Goal: Communication & Community: Answer question/provide support

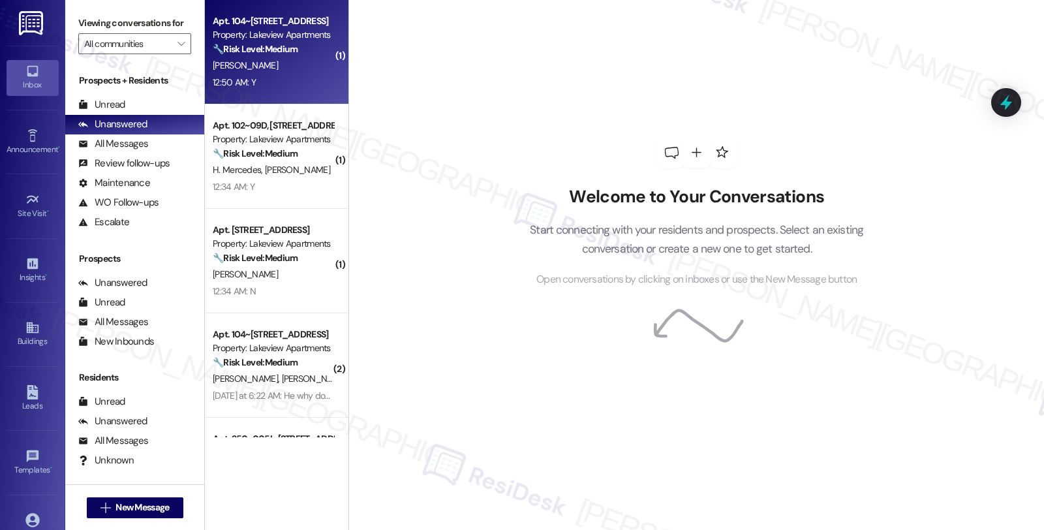
click at [272, 59] on div "[PERSON_NAME]" at bounding box center [272, 65] width 123 height 16
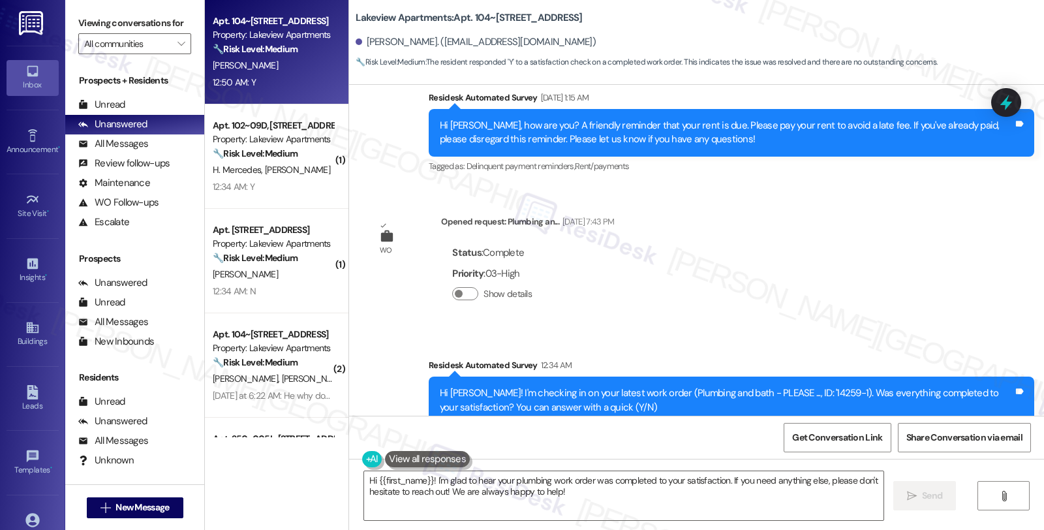
scroll to position [1825, 0]
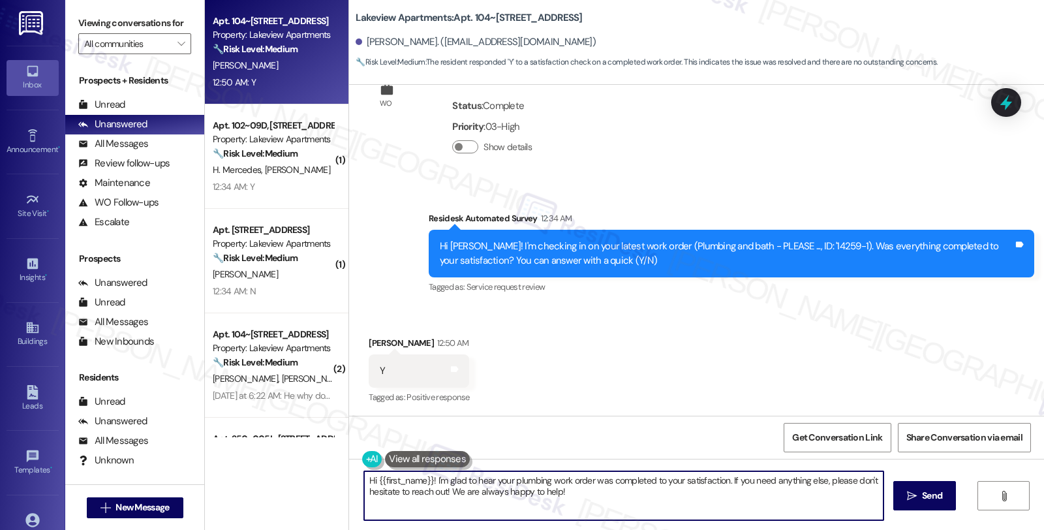
drag, startPoint x: 442, startPoint y: 487, endPoint x: 639, endPoint y: 491, distance: 197.0
click at [639, 491] on textarea "Hi {{first_name}}! I'm glad to hear your plumbing work order was completed to y…" at bounding box center [623, 495] width 519 height 49
type textarea "Hi {{first_name}}! I'm glad to hear your plumbing work order was completed to y…"
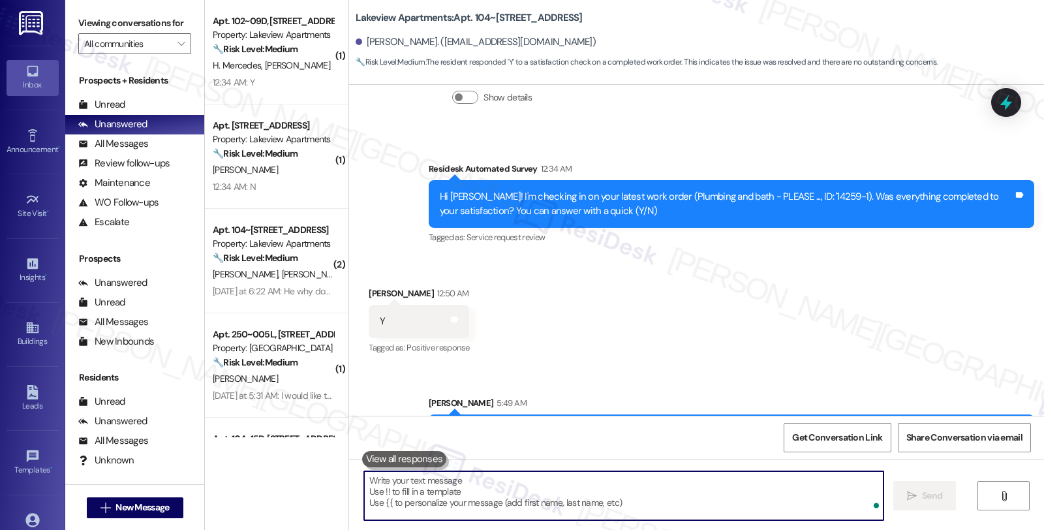
scroll to position [1931, 0]
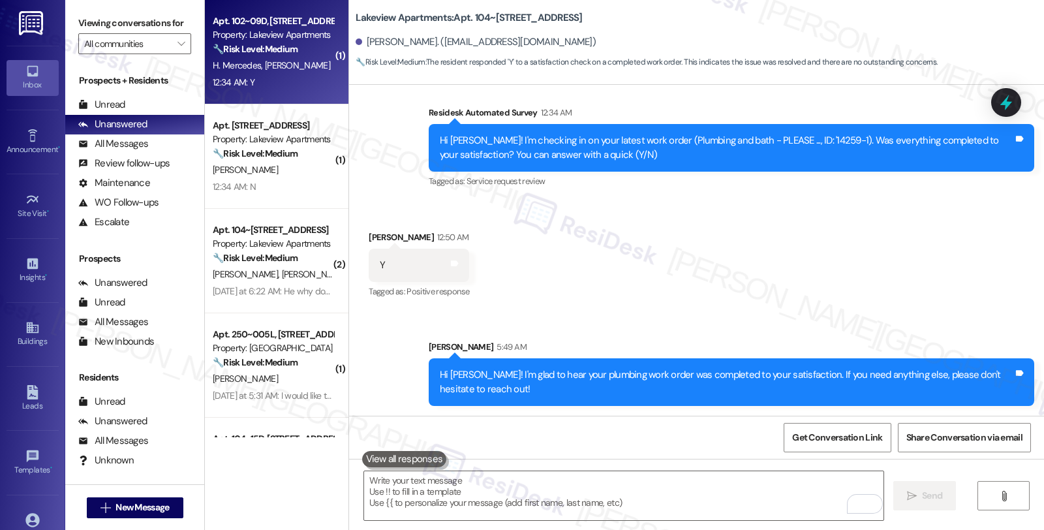
click at [290, 37] on div "Property: Lakeview Apartments" at bounding box center [273, 35] width 121 height 14
type textarea "Fetching suggested responses. Please feel free to read through the conversation…"
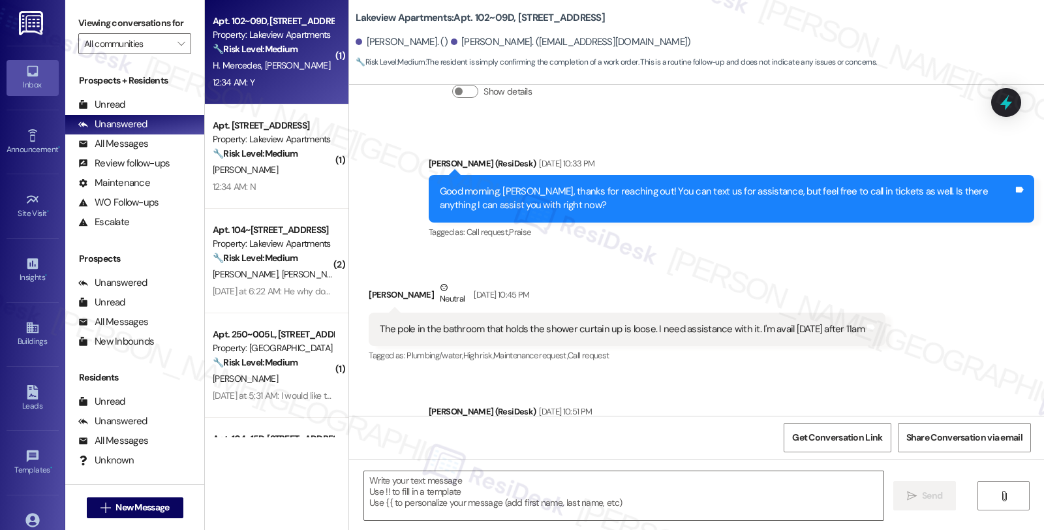
type textarea "Fetching suggested responses. Please feel free to read through the conversation…"
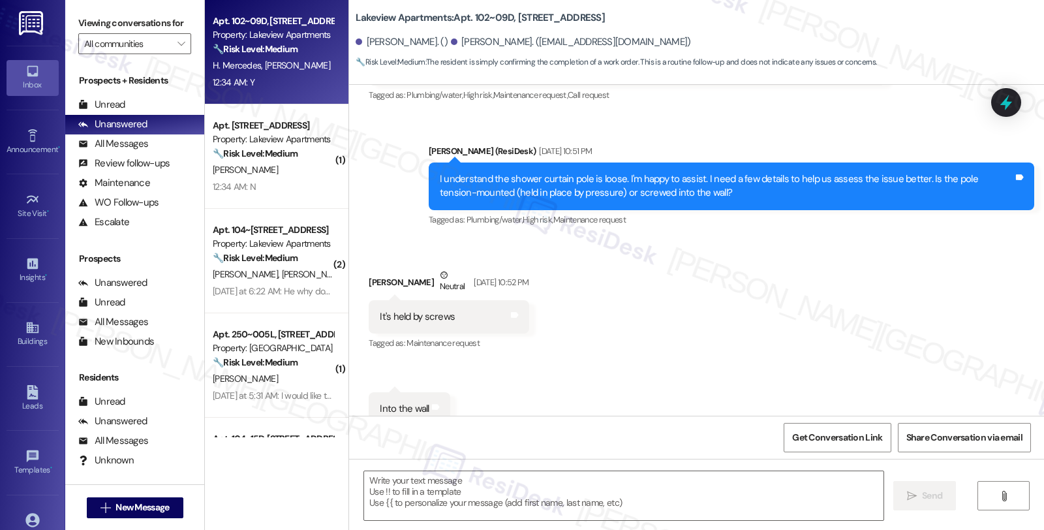
scroll to position [1484, 0]
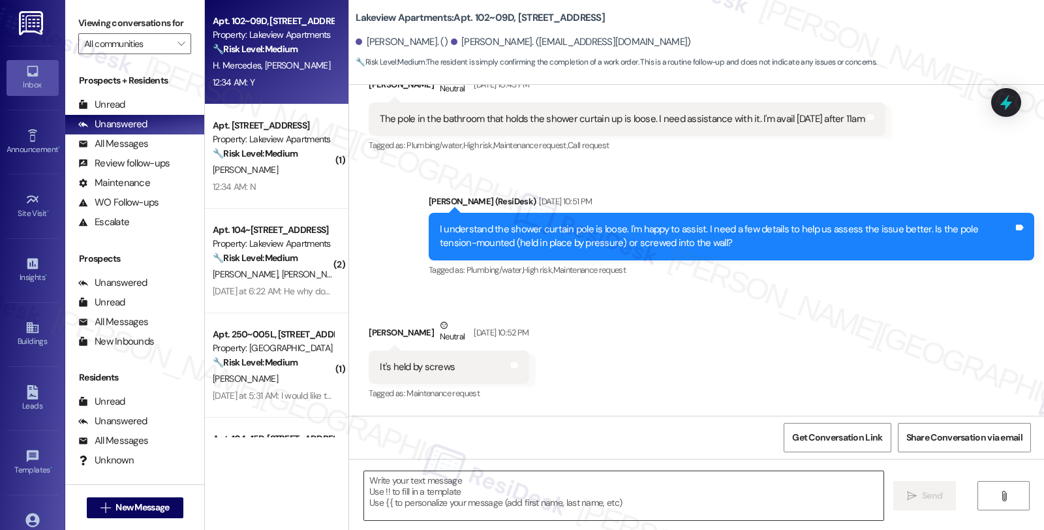
click at [554, 492] on textarea at bounding box center [623, 495] width 519 height 49
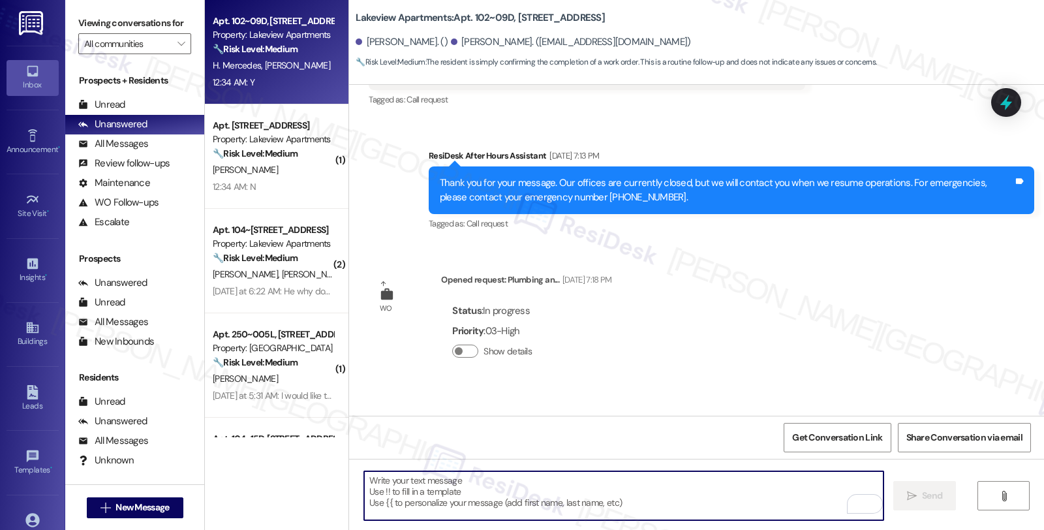
scroll to position [1159, 0]
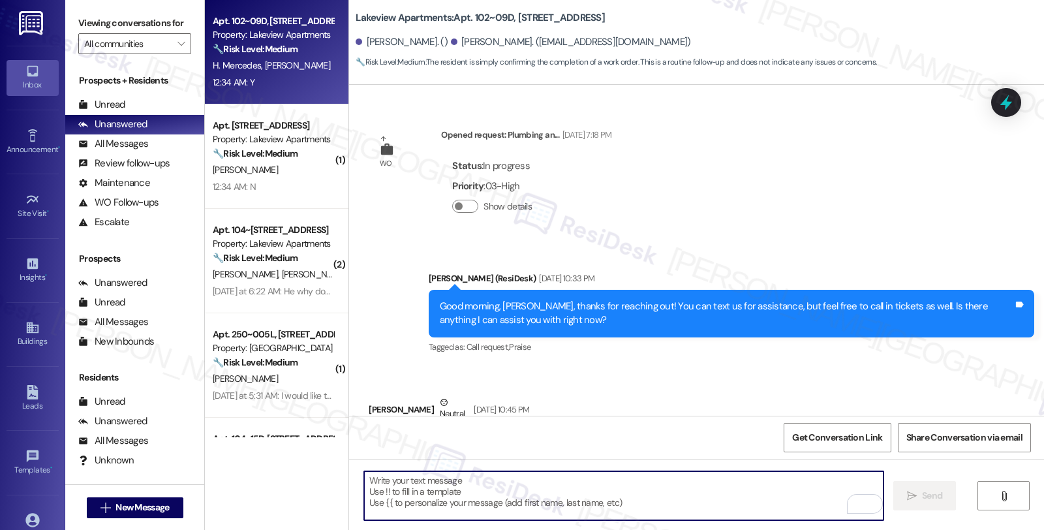
click at [488, 491] on textarea "To enrich screen reader interactions, please activate Accessibility in Grammarl…" at bounding box center [623, 495] width 519 height 49
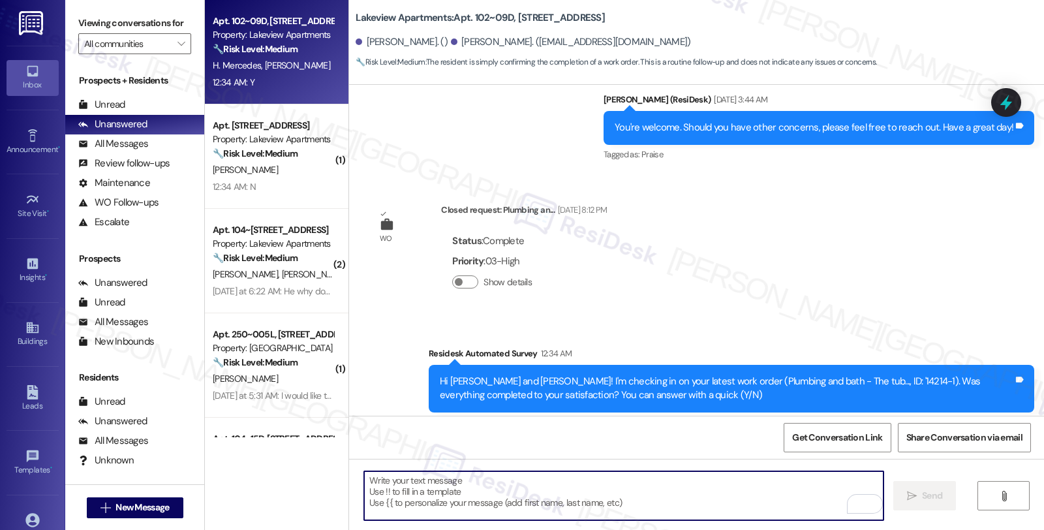
scroll to position [5325, 0]
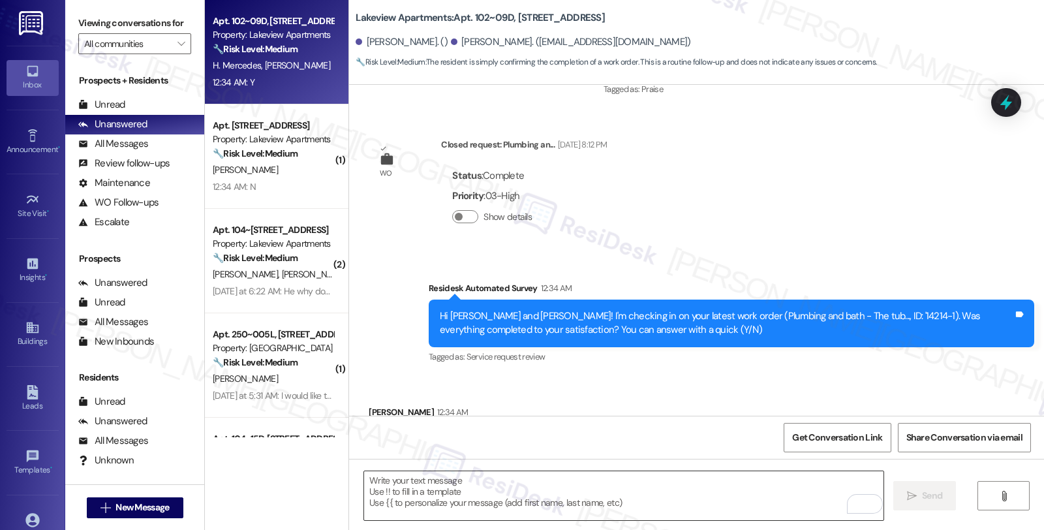
click at [551, 489] on textarea "To enrich screen reader interactions, please activate Accessibility in Grammarl…" at bounding box center [623, 495] width 519 height 49
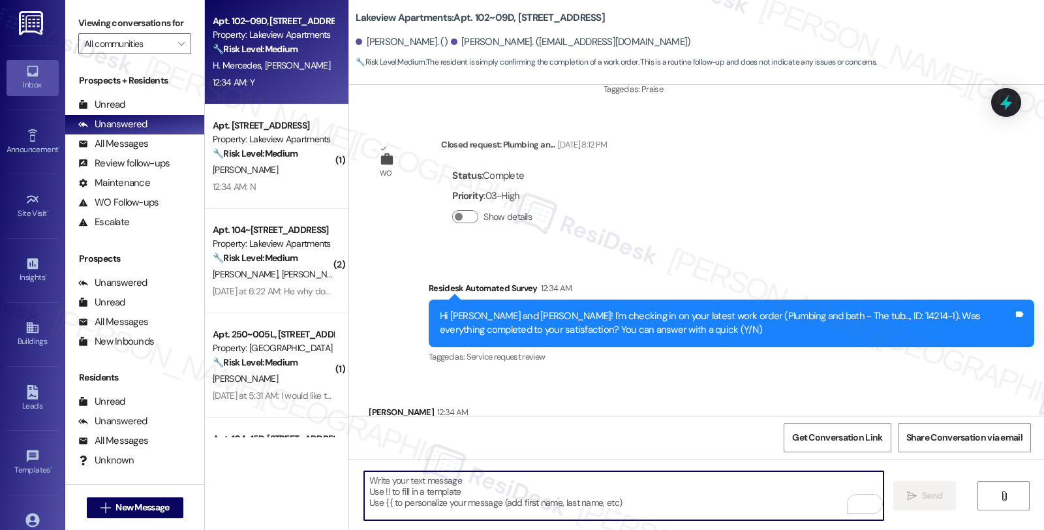
paste textarea "Hi, it’s great to hear from you and I’m glad your latest work order has been co…"
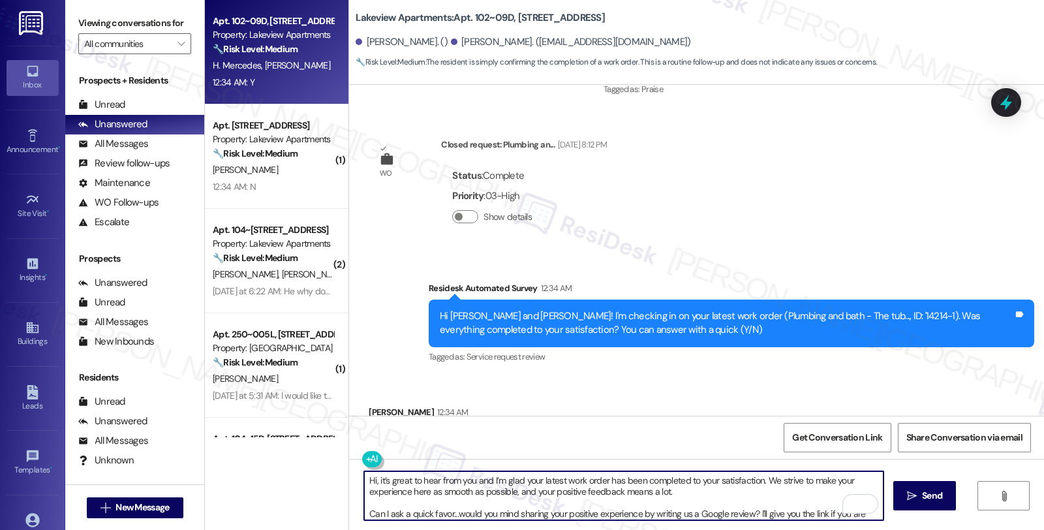
scroll to position [22, 0]
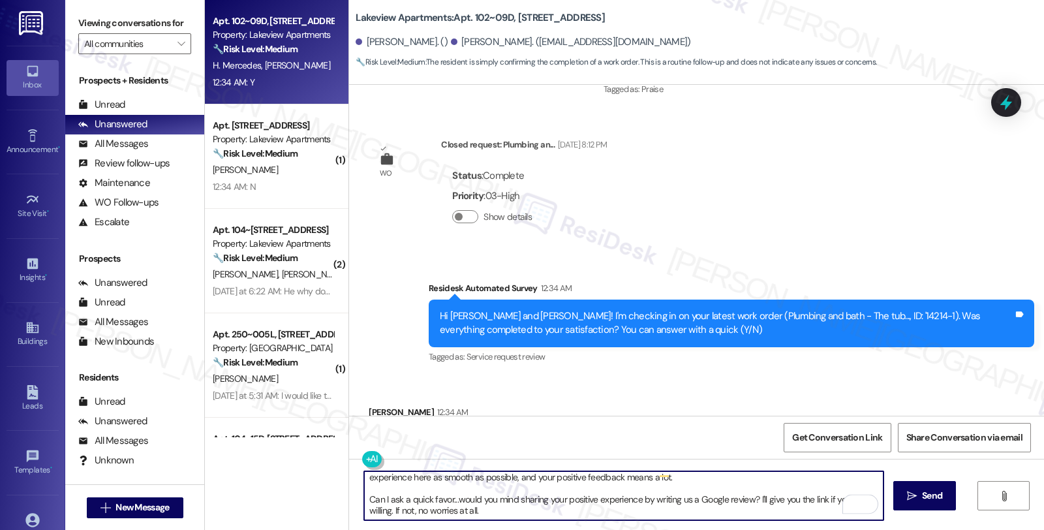
click at [369, 405] on div "[PERSON_NAME] 12:34 AM" at bounding box center [419, 414] width 100 height 18
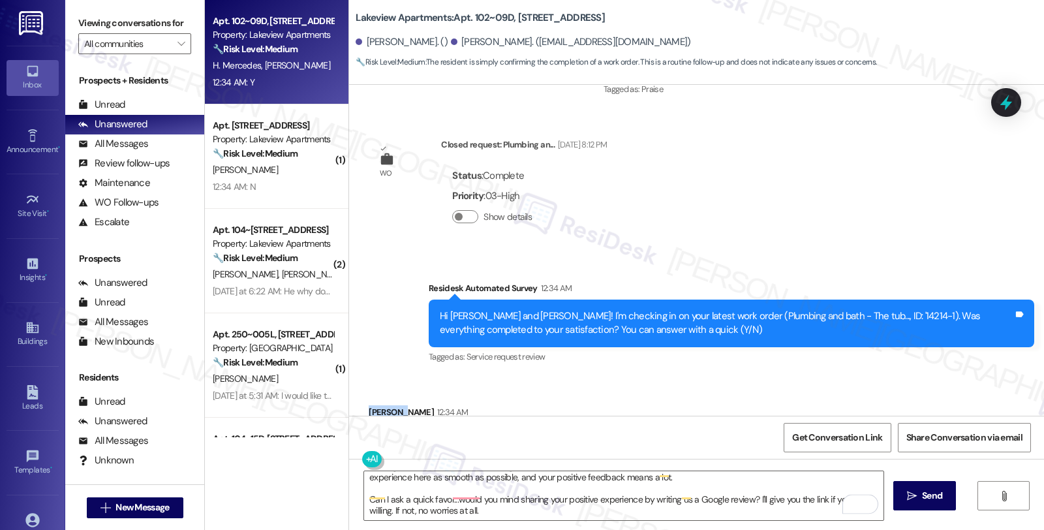
click at [369, 405] on div "[PERSON_NAME] 12:34 AM" at bounding box center [419, 414] width 100 height 18
copy div "Ivelisa"
click at [393, 474] on textarea "Hi, it’s great to hear from you and I’m glad your latest work order has been co…" at bounding box center [623, 495] width 519 height 49
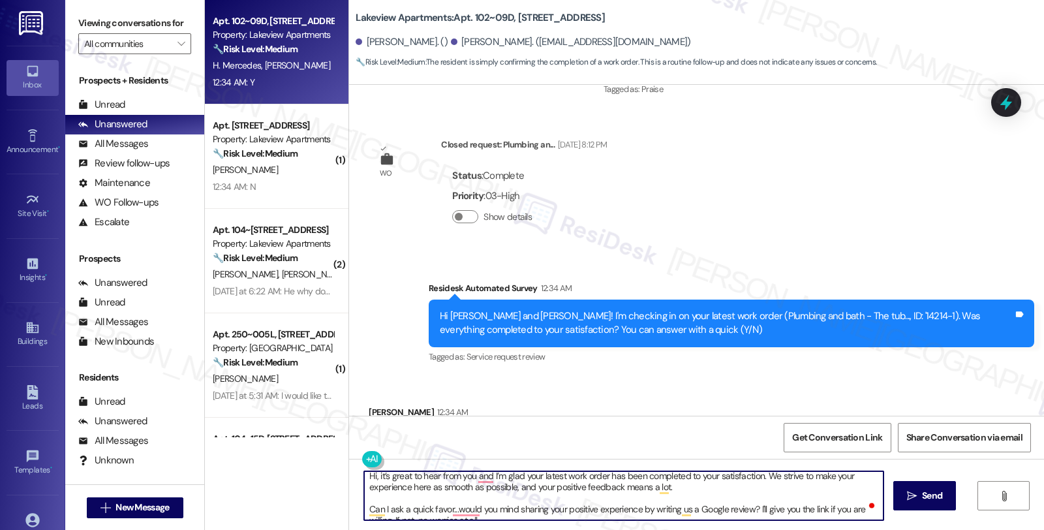
scroll to position [0, 0]
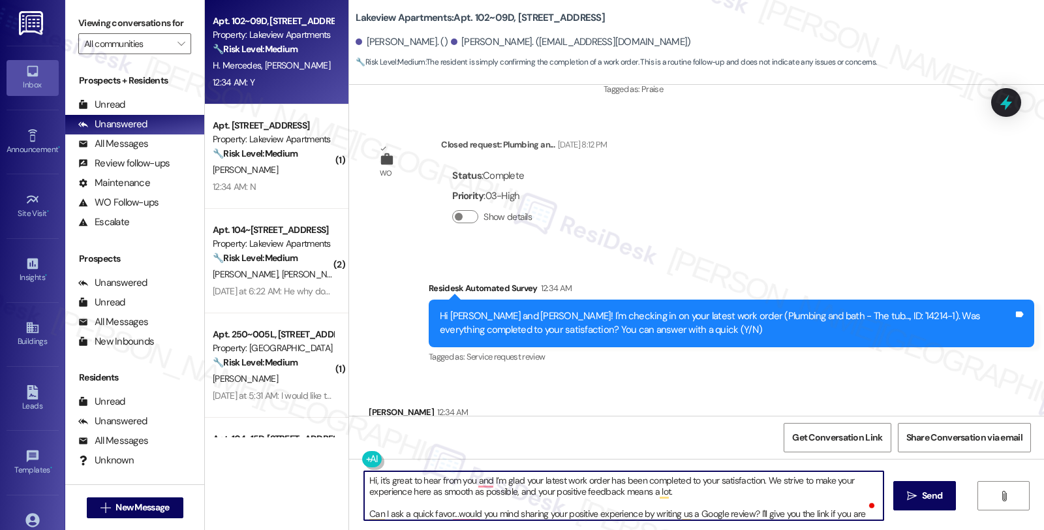
click at [365, 480] on textarea "Hi, it’s great to hear from you and I’m glad your latest work order has been co…" at bounding box center [623, 495] width 519 height 49
paste textarea "Ivelisa"
type textarea "Hi [PERSON_NAME], it’s great to hear from you and I’m glad your latest work ord…"
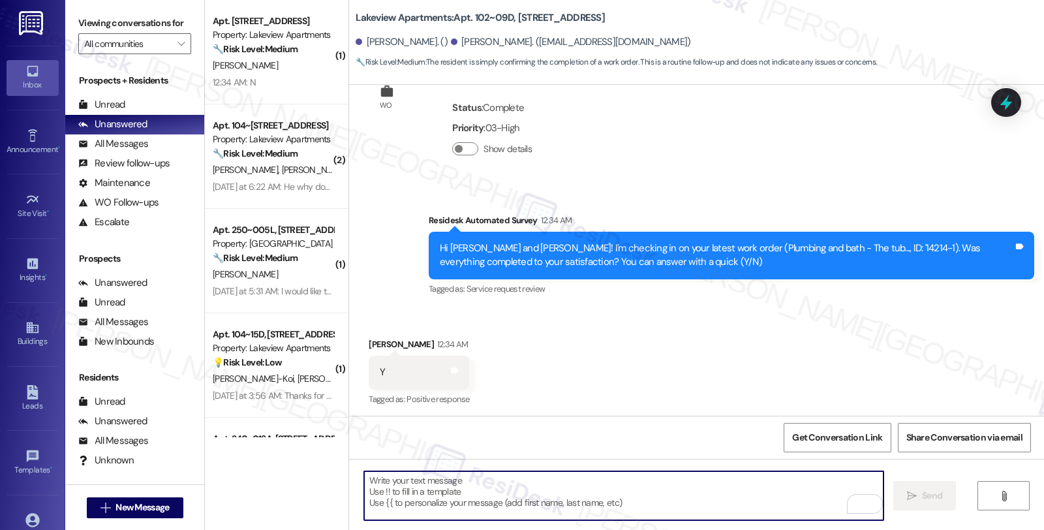
scroll to position [5473, 0]
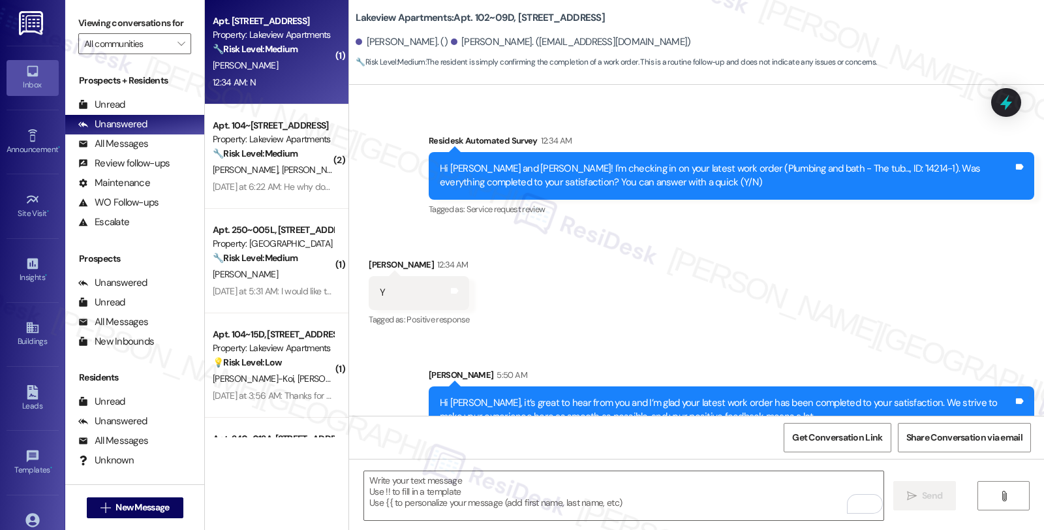
click at [262, 47] on strong "🔧 Risk Level: Medium" at bounding box center [255, 49] width 85 height 12
type textarea "Fetching suggested responses. Please feel free to read through the conversation…"
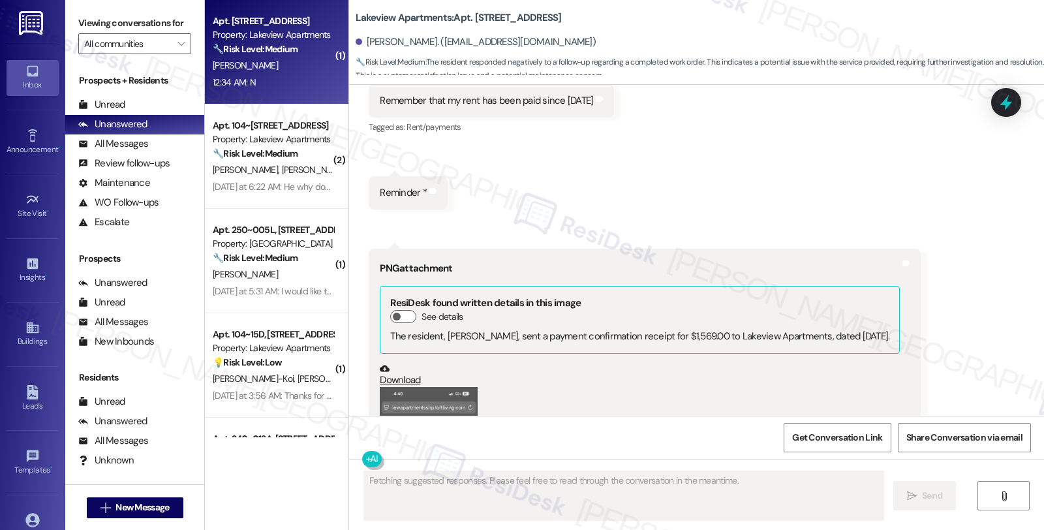
scroll to position [2245, 0]
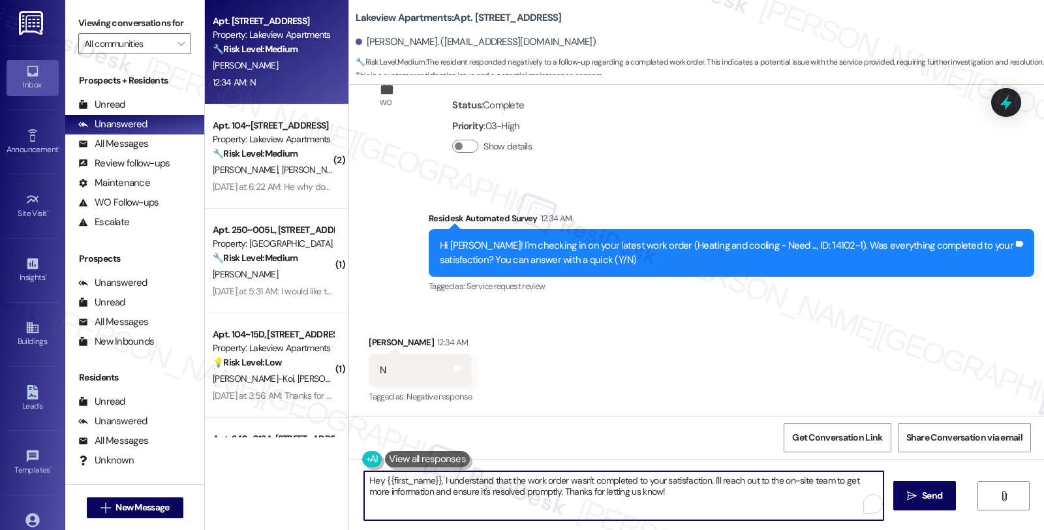
drag, startPoint x: 704, startPoint y: 483, endPoint x: 727, endPoint y: 514, distance: 38.4
click at [727, 514] on textarea "Hey {{first_name}}, I understand that the work order wasn't completed to your s…" at bounding box center [623, 495] width 519 height 49
type textarea "Hey {{first_name}}, I understand that the work order wasn't completed to your s…"
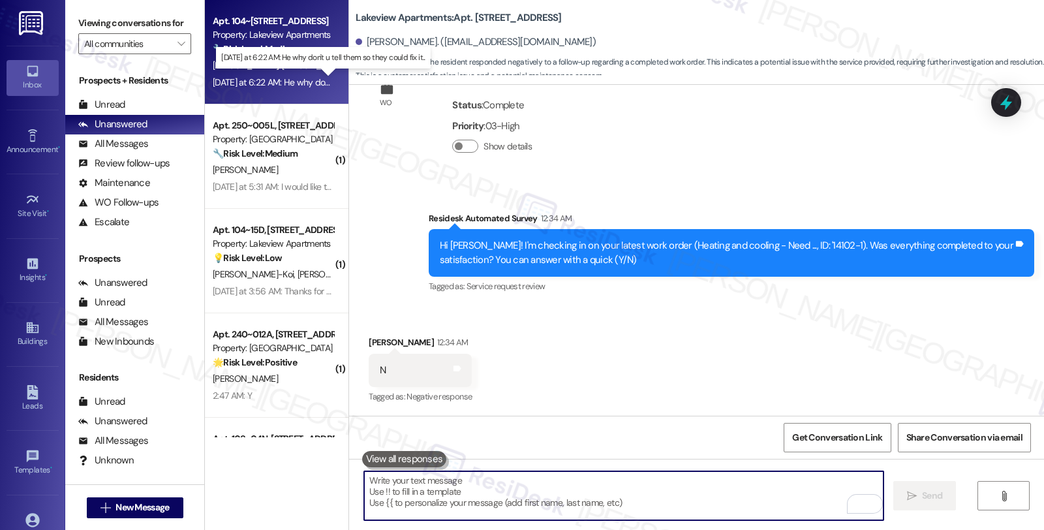
click at [285, 75] on div "[DATE] at 6:22 AM: He why don't u tell them so they could fix it... [DATE] at 6…" at bounding box center [272, 82] width 123 height 16
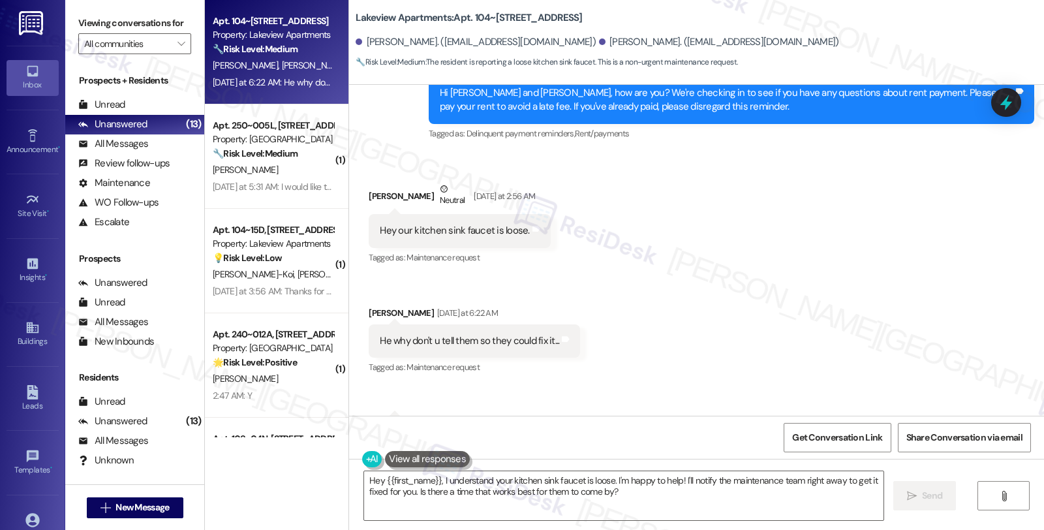
scroll to position [1320, 0]
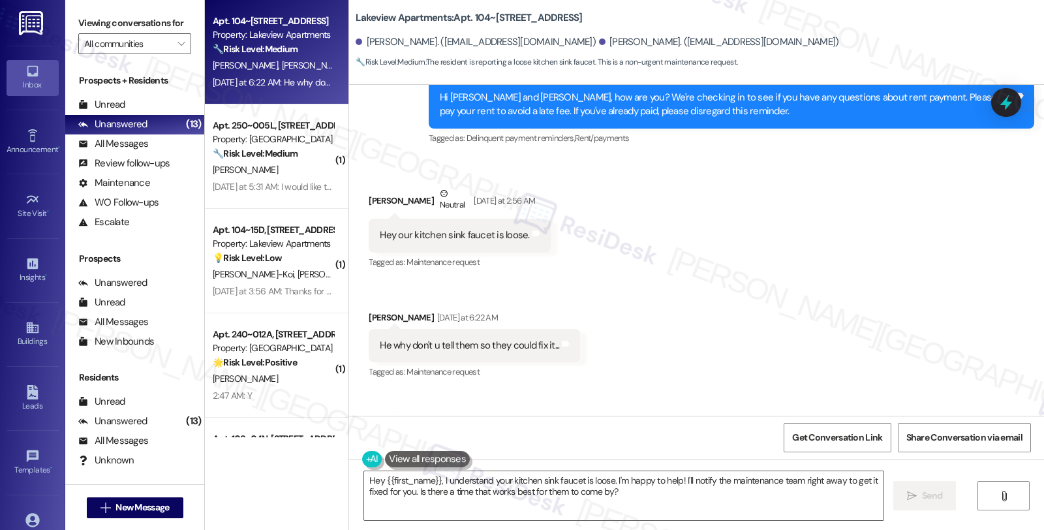
click at [381, 187] on div "[PERSON_NAME] Neutral [DATE] at 2:56 AM" at bounding box center [459, 203] width 181 height 32
copy div "Rahmel"
click at [364, 481] on textarea "Hey {{first_name}}, I understand your kitchen sink faucet is loose. I'm happy t…" at bounding box center [623, 495] width 519 height 49
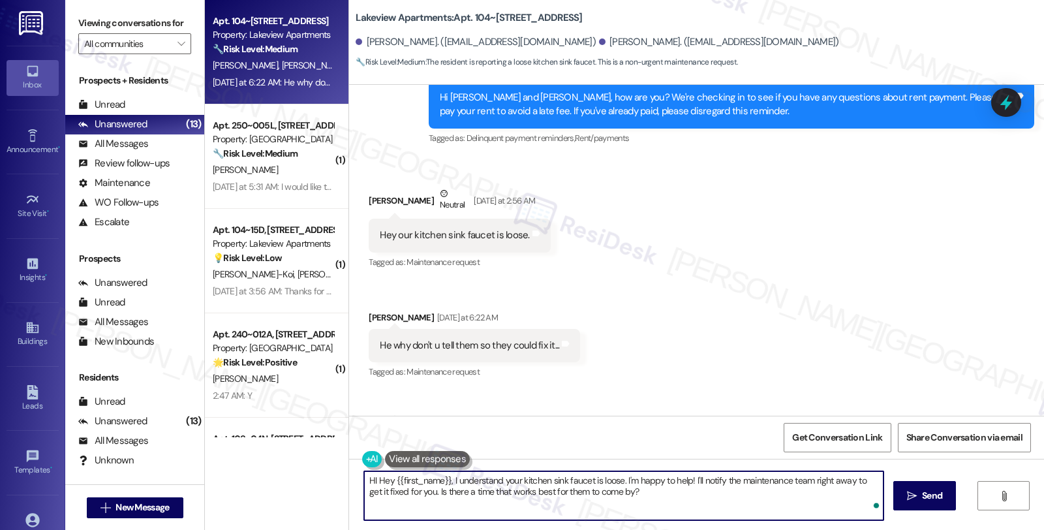
paste textarea "Rahmel"
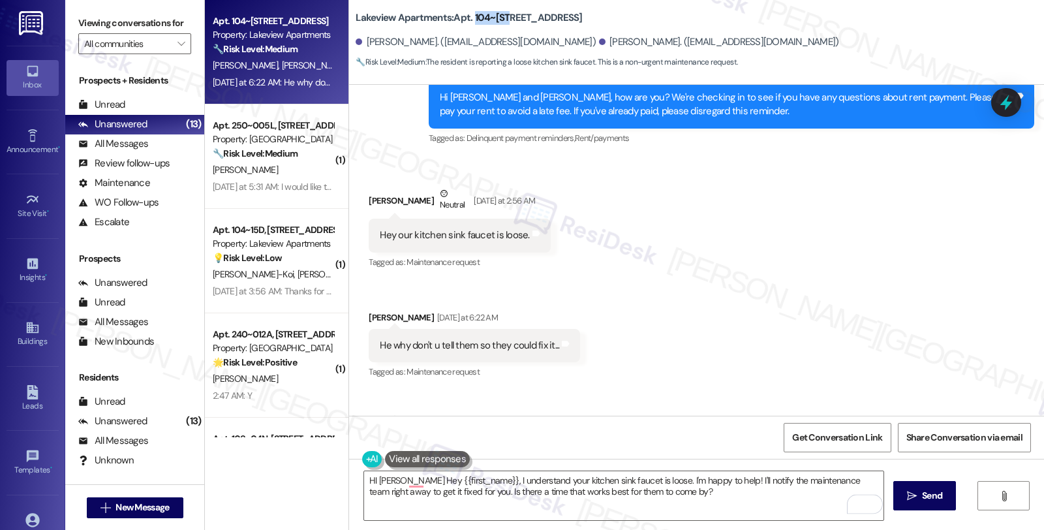
drag, startPoint x: 464, startPoint y: 18, endPoint x: 499, endPoint y: 20, distance: 34.7
click at [499, 20] on b "Lakeview Apartments: Apt. [STREET_ADDRESS]" at bounding box center [469, 18] width 226 height 14
copy b "104~15H"
click at [401, 477] on textarea "HI [PERSON_NAME] Hey {{first_name}}, I understand your kitchen sink faucet is l…" at bounding box center [623, 495] width 519 height 49
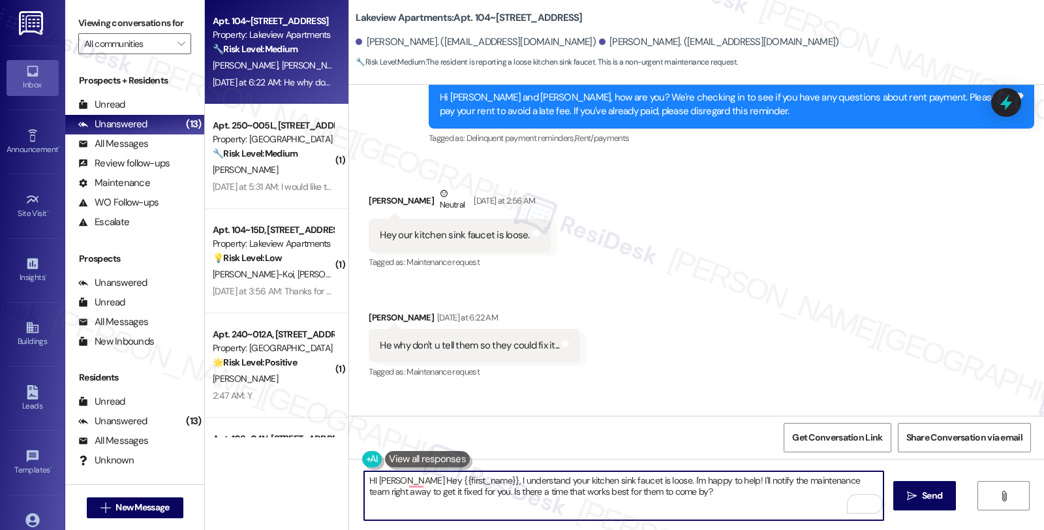
click at [472, 478] on textarea "HI [PERSON_NAME] Hey {{first_name}}, I understand your kitchen sink faucet is l…" at bounding box center [623, 495] width 519 height 49
click at [565, 477] on textarea "HI [PERSON_NAME], I understand your kitchen sink faucet is loose. I'm happy to …" at bounding box center [623, 495] width 519 height 49
click at [370, 310] on div "[PERSON_NAME] [DATE] at 6:22 AM" at bounding box center [474, 319] width 211 height 18
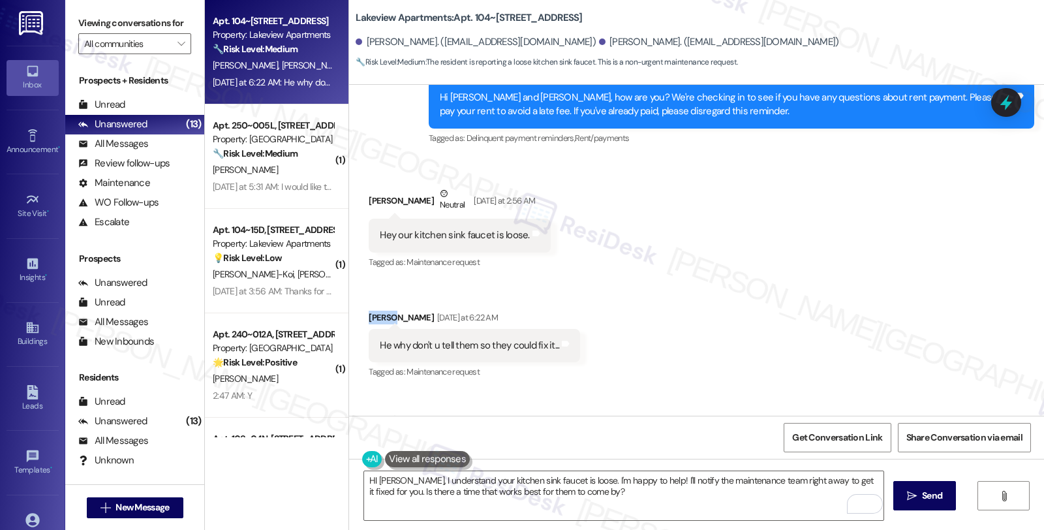
click at [370, 310] on div "[PERSON_NAME] [DATE] at 6:22 AM" at bounding box center [474, 319] width 211 height 18
copy div "[PERSON_NAME]"
click at [399, 477] on textarea "HI [PERSON_NAME], I understand your kitchen sink faucet is loose. I'm happy to …" at bounding box center [623, 495] width 519 height 49
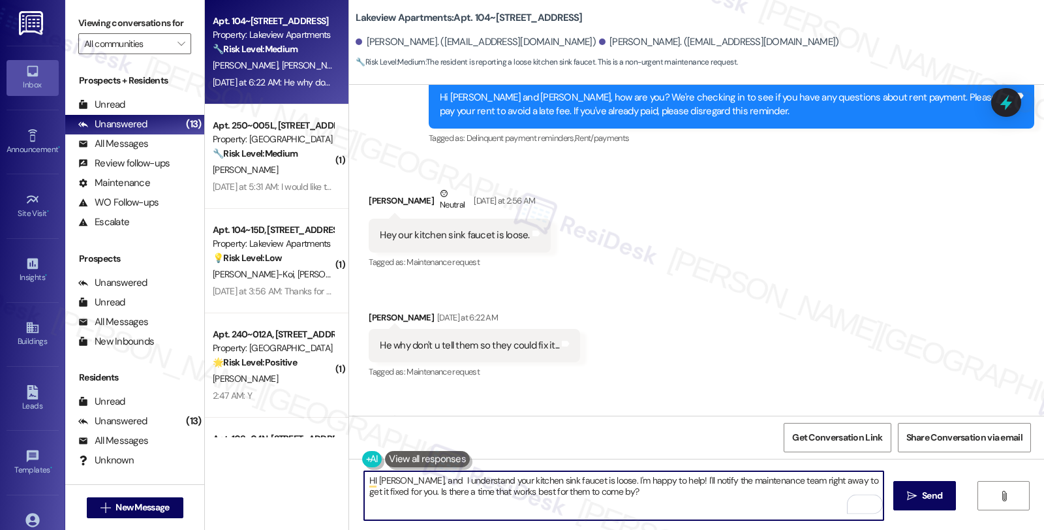
paste textarea "[PERSON_NAME]"
drag, startPoint x: 609, startPoint y: 480, endPoint x: 641, endPoint y: 512, distance: 45.7
click at [641, 512] on textarea "HI [PERSON_NAME] and [PERSON_NAME], I understand your kitchen sink faucet is lo…" at bounding box center [623, 495] width 519 height 49
paste textarea "[PERSON_NAME]"
click at [654, 480] on textarea "HI [PERSON_NAME] and [PERSON_NAME], I understand your kitchen sink faucet is lo…" at bounding box center [623, 495] width 519 height 49
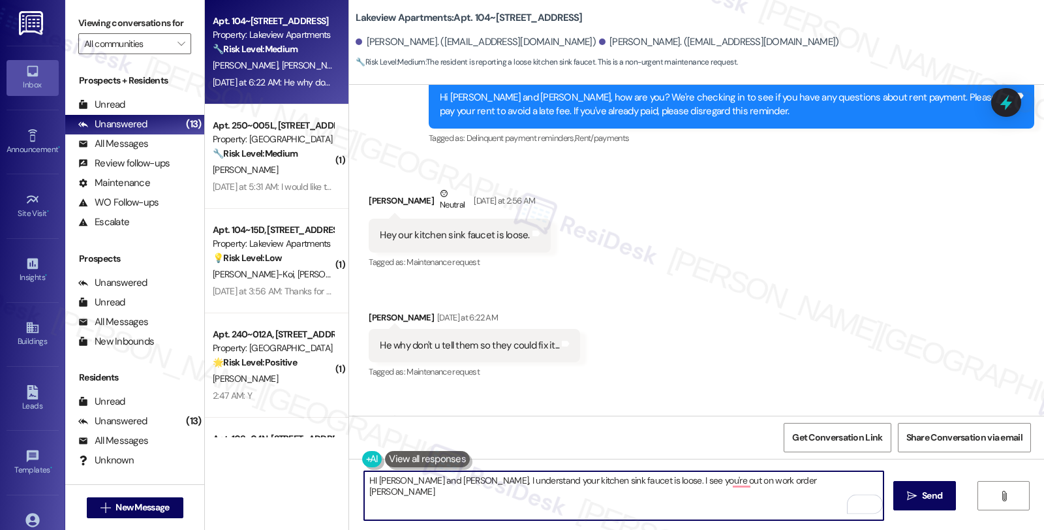
click at [644, 480] on textarea "HI [PERSON_NAME] and [PERSON_NAME], I understand your kitchen sink faucet is lo…" at bounding box center [623, 495] width 519 height 49
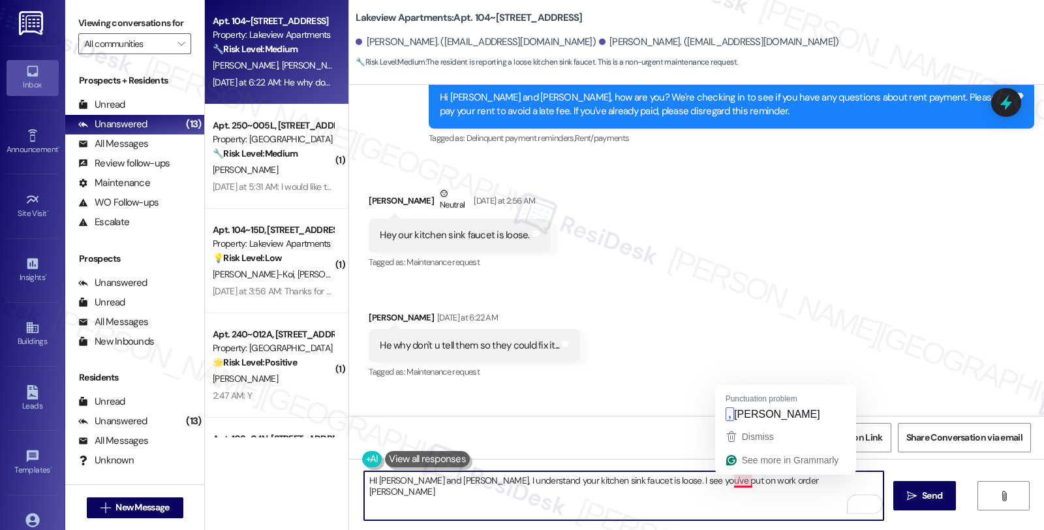
drag, startPoint x: 725, startPoint y: 481, endPoint x: 759, endPoint y: 483, distance: 33.3
click at [759, 483] on textarea "HI [PERSON_NAME] and [PERSON_NAME], I understand your kitchen sink faucet is lo…" at bounding box center [623, 495] width 519 height 49
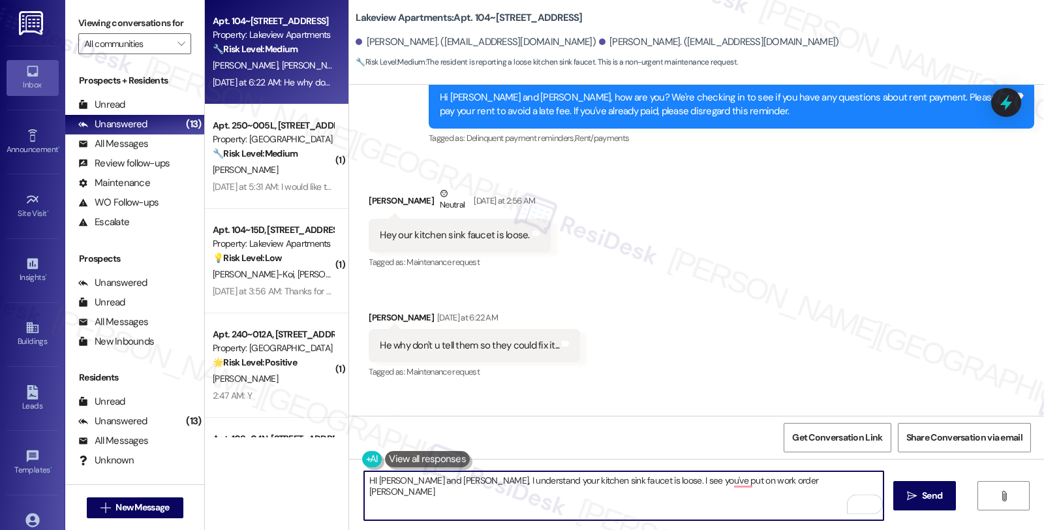
paste textarea "14300-1"
click at [725, 478] on textarea "HI [PERSON_NAME] and [PERSON_NAME], I understand your kitchen sink faucet is lo…" at bounding box center [623, 495] width 519 height 49
click at [812, 483] on textarea "HI [PERSON_NAME] and [PERSON_NAME], I understand your kitchen sink faucet is lo…" at bounding box center [623, 495] width 519 height 49
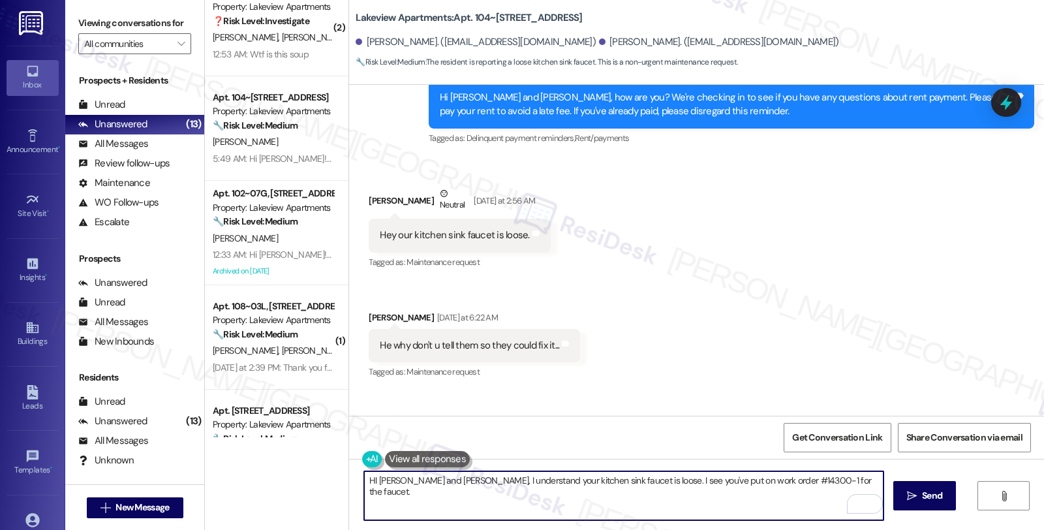
scroll to position [920, 0]
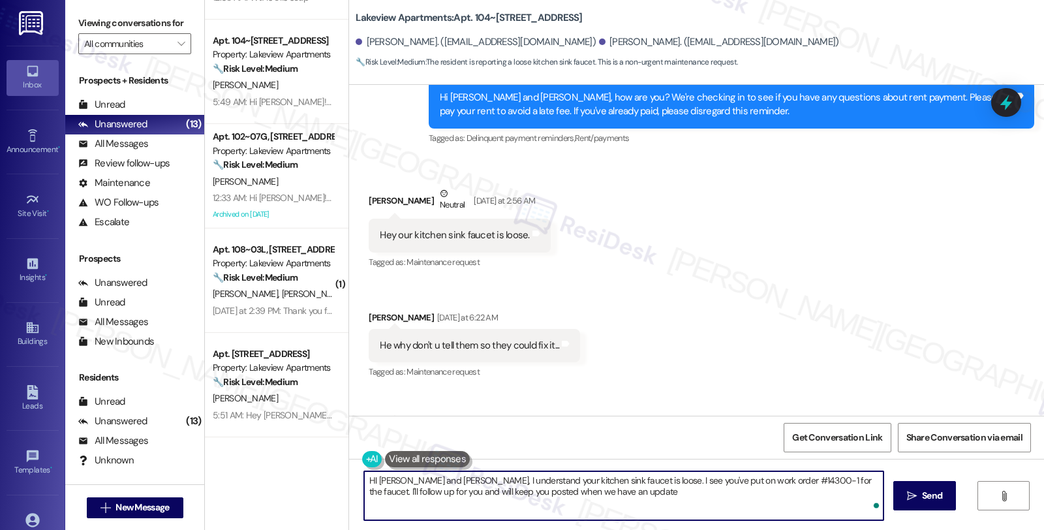
type textarea "HI [PERSON_NAME] and [PERSON_NAME], I understand your kitchen sink faucet is lo…"
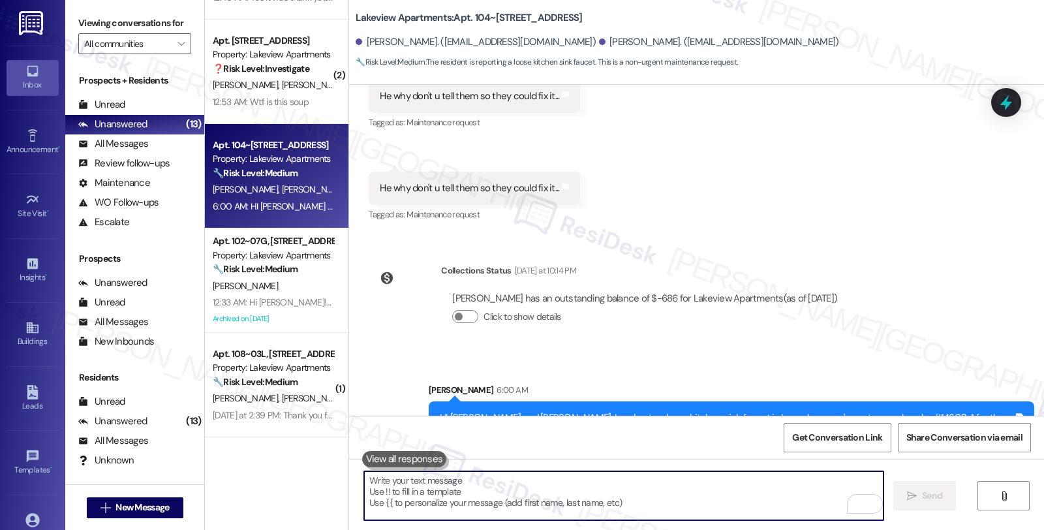
scroll to position [1570, 0]
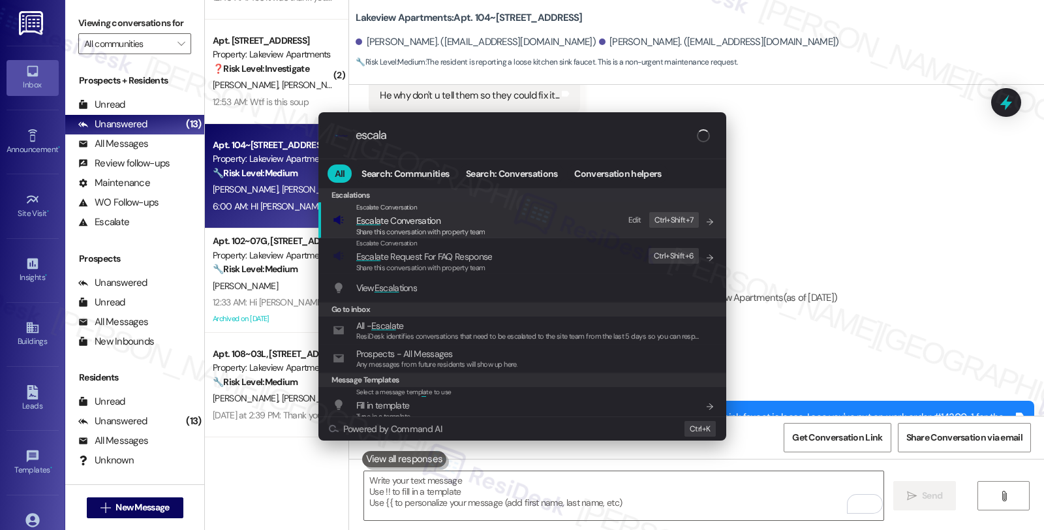
type input "escala"
click at [387, 220] on span "Escala te Conversation" at bounding box center [398, 221] width 84 height 12
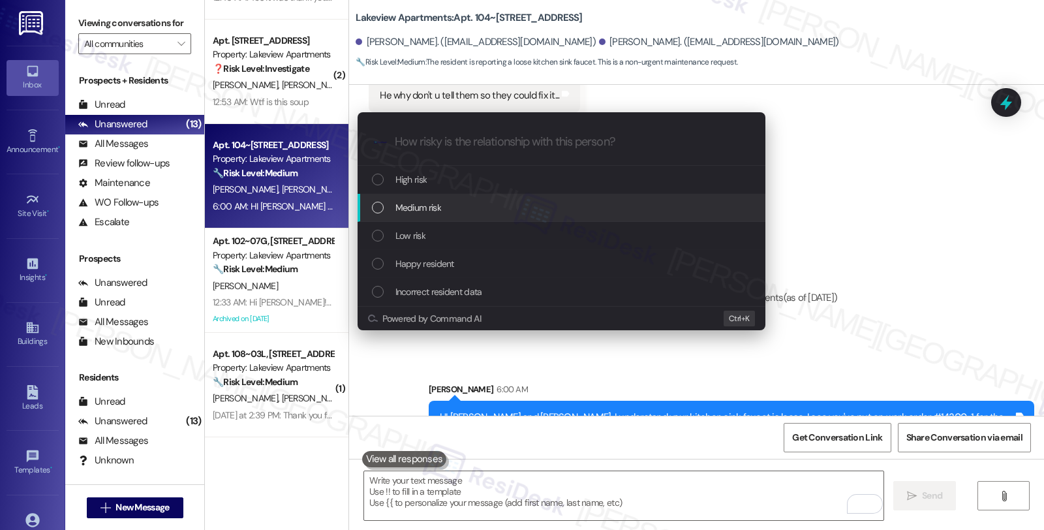
click at [404, 207] on span "Medium risk" at bounding box center [418, 207] width 46 height 14
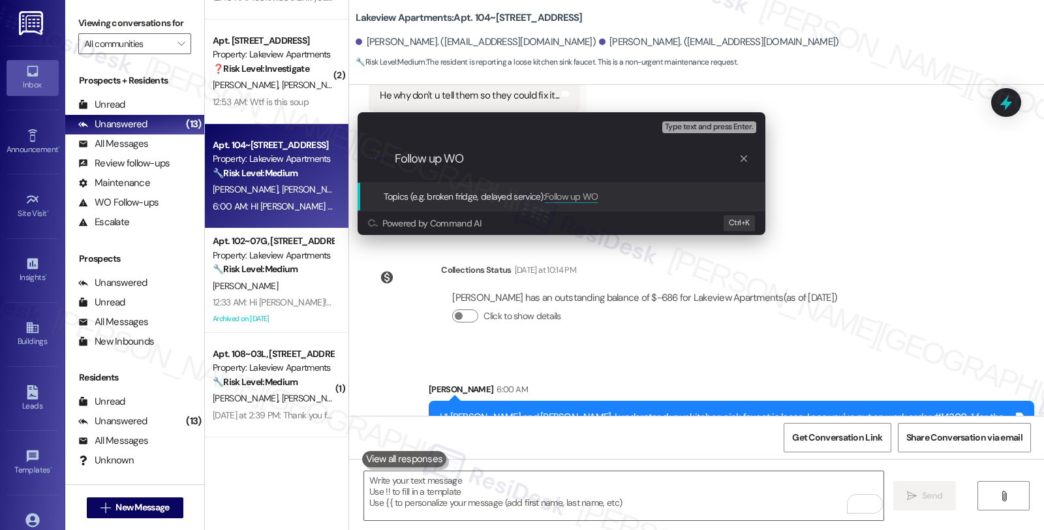
click at [887, 238] on div "Escalate Conversation Medium risk Topics (e.g. broken fridge, delayed service) …" at bounding box center [522, 265] width 1044 height 530
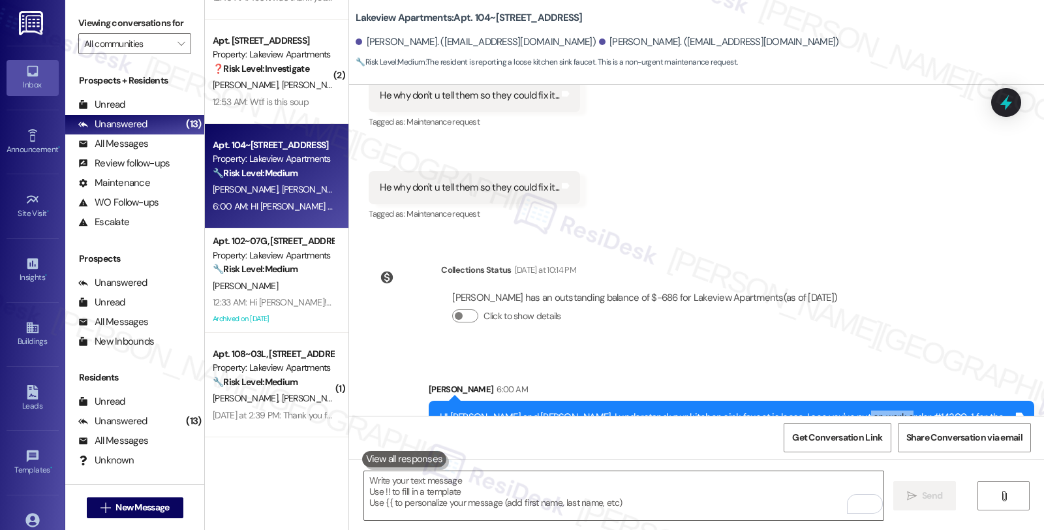
drag, startPoint x: 822, startPoint y: 375, endPoint x: 868, endPoint y: 377, distance: 45.7
click at [868, 410] on div "HI [PERSON_NAME] and [PERSON_NAME], I understand your kitchen sink faucet is lo…" at bounding box center [726, 424] width 573 height 28
copy div "#14300-1 f"
click at [1009, 101] on icon at bounding box center [1006, 102] width 22 height 22
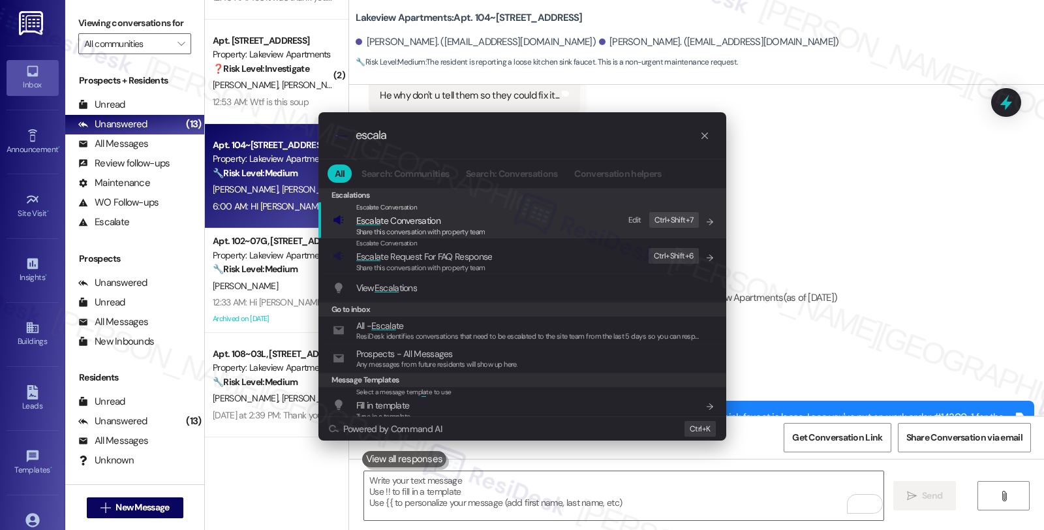
type input "escala"
click at [442, 214] on span "Escala te Conversation" at bounding box center [420, 220] width 129 height 14
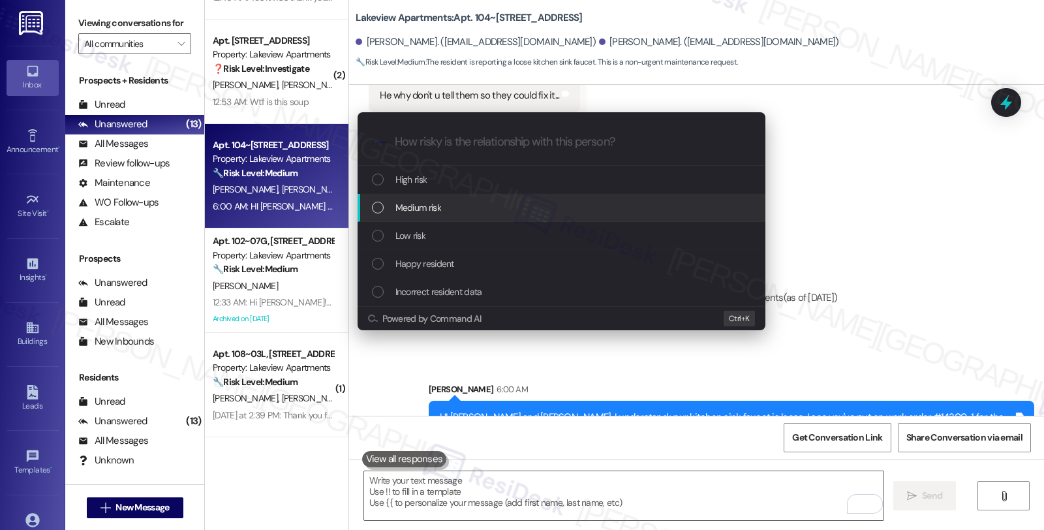
click at [442, 209] on div "Medium risk" at bounding box center [563, 207] width 382 height 14
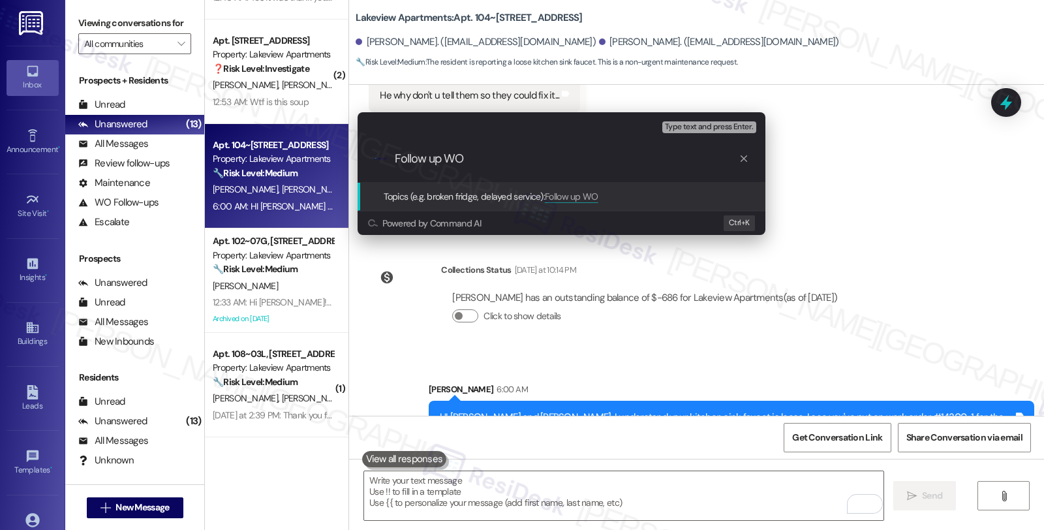
paste input "#14300-1 f"
type input "Follow up WO #14300-1 f (loose faucet)"
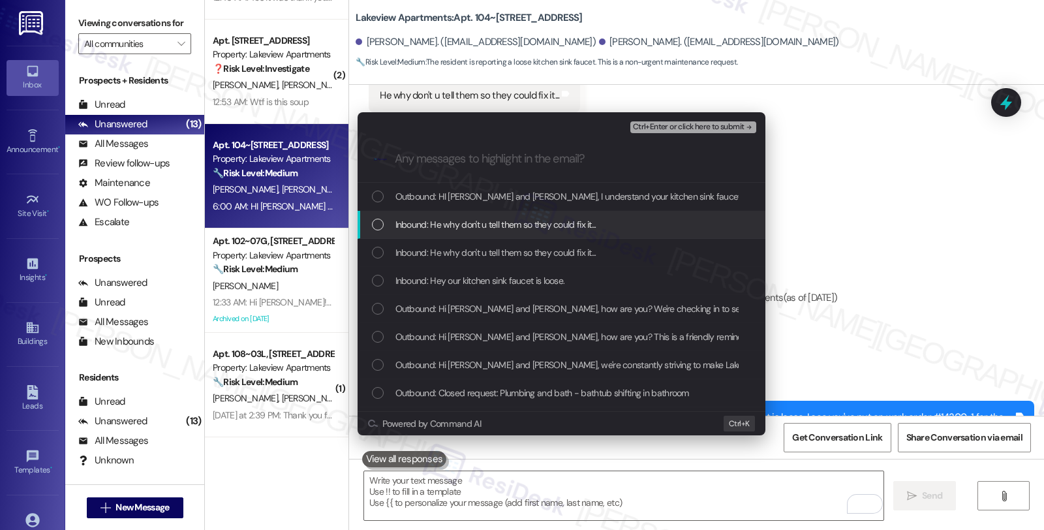
click at [511, 227] on span "Inbound: He why don't u tell them so they could fix it..." at bounding box center [495, 224] width 201 height 14
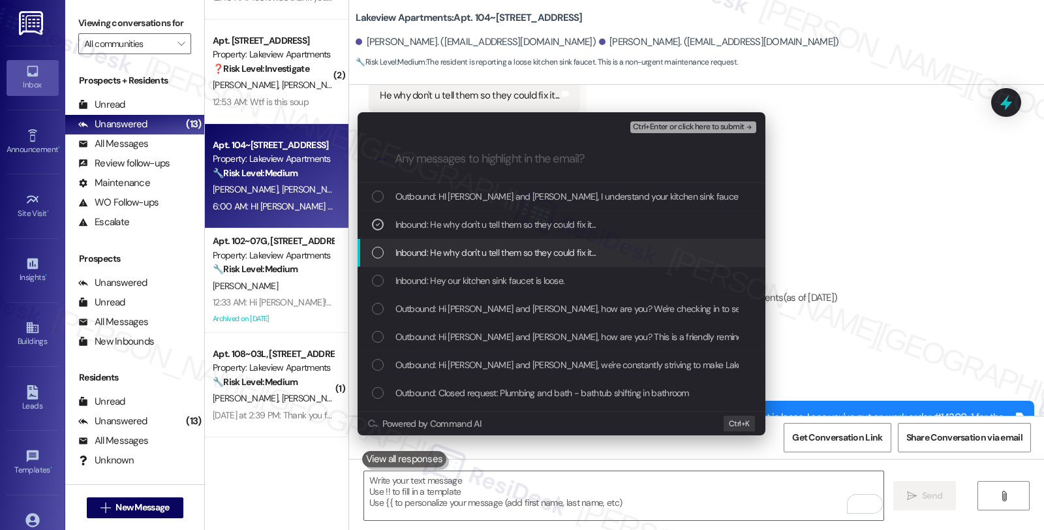
click at [509, 251] on span "Inbound: He why don't u tell them so they could fix it..." at bounding box center [495, 252] width 201 height 14
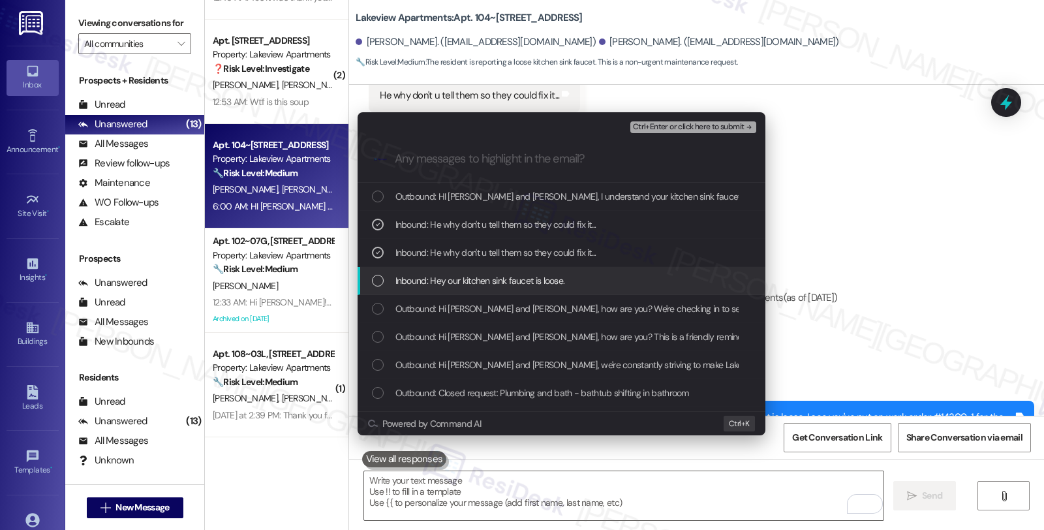
click at [505, 278] on span "Inbound: Hey our kitchen sink faucet is loose." at bounding box center [480, 280] width 170 height 14
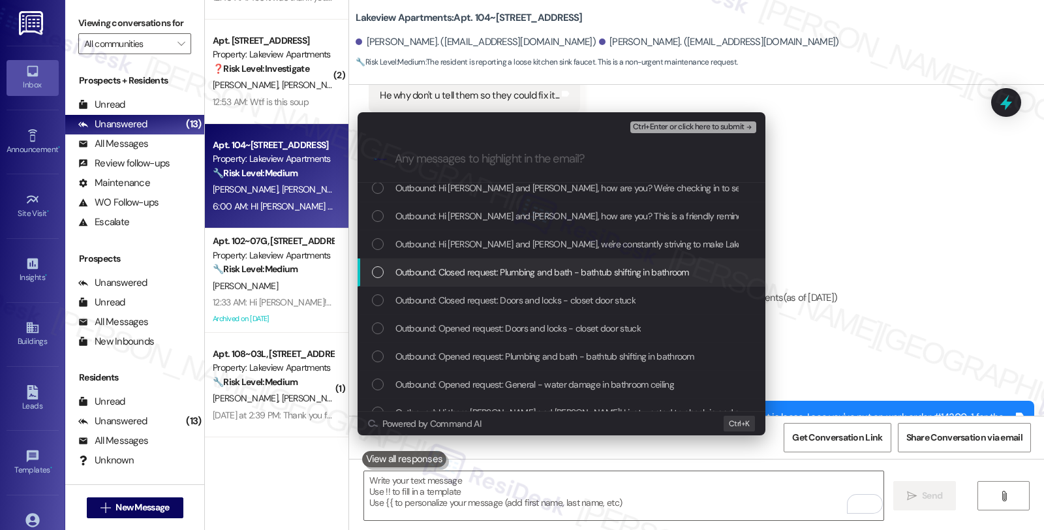
scroll to position [217, 0]
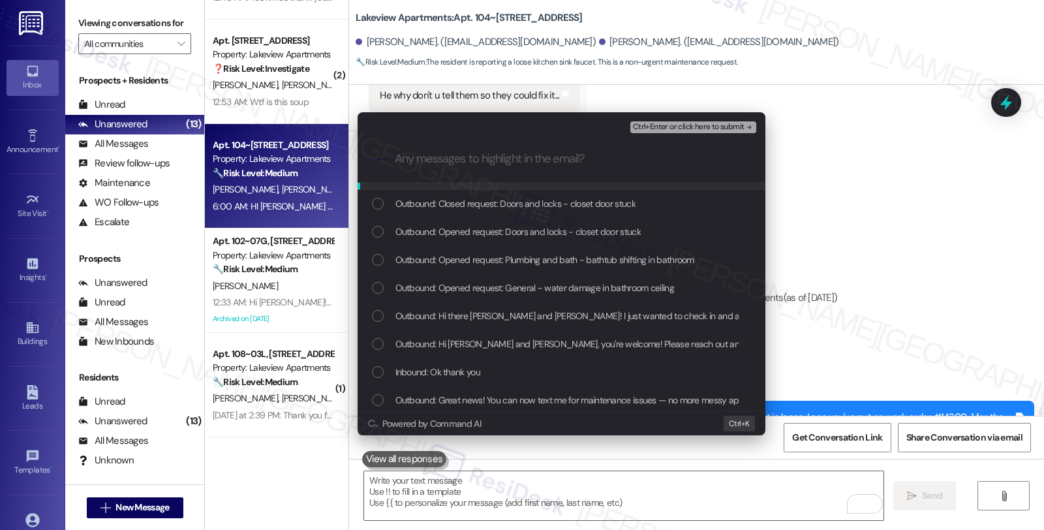
click at [674, 129] on span "Ctrl+Enter or click here to submit" at bounding box center [689, 127] width 112 height 9
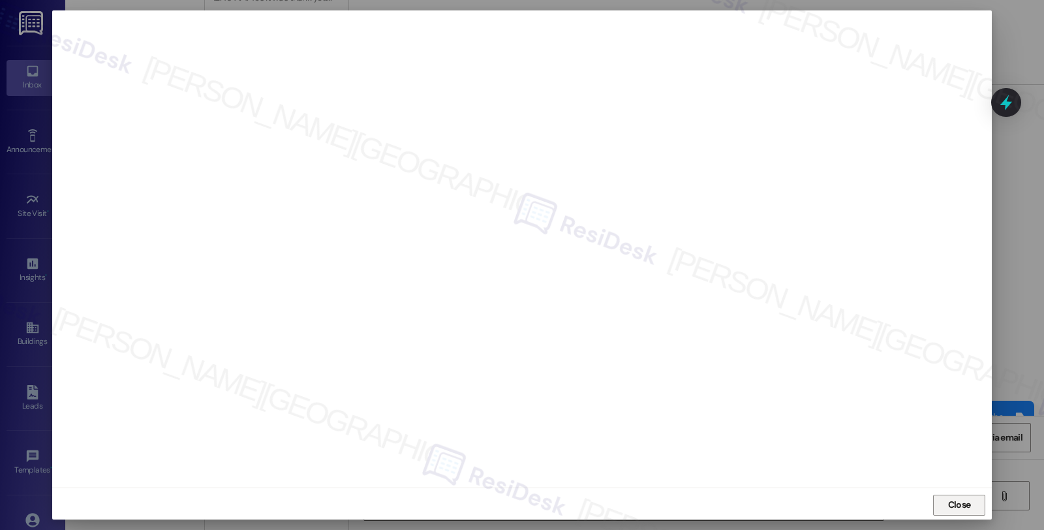
click at [948, 509] on span "Close" at bounding box center [959, 505] width 23 height 14
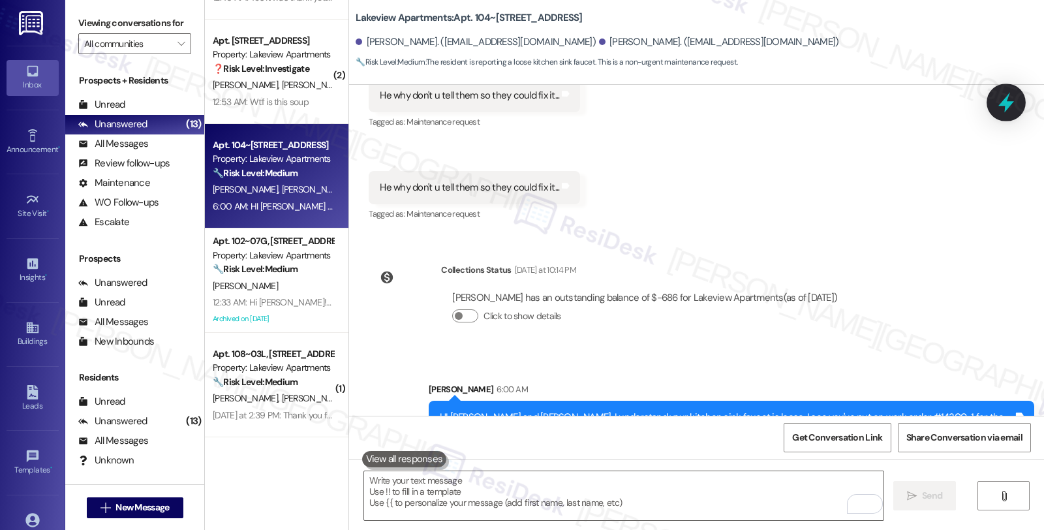
click at [1007, 106] on icon at bounding box center [1006, 103] width 16 height 20
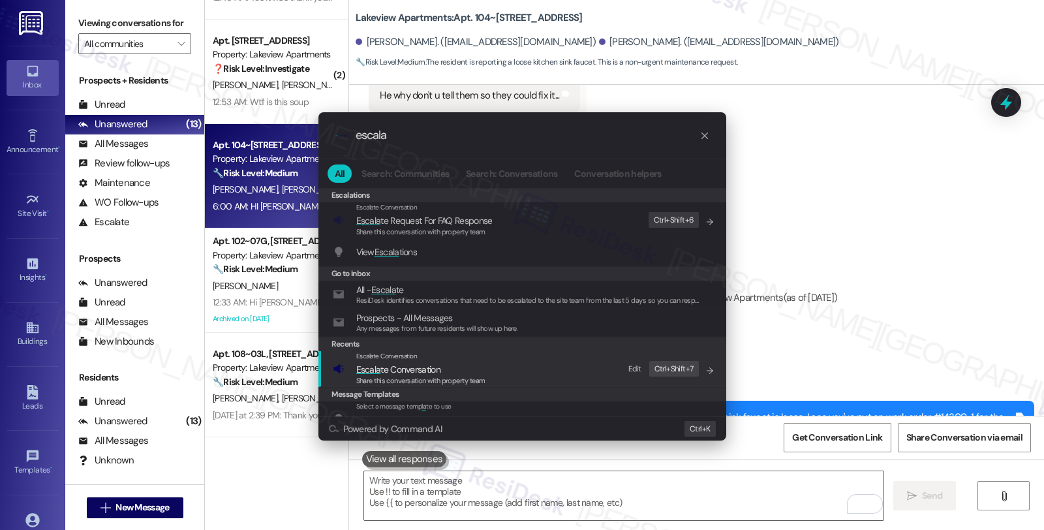
type input "escala"
click at [464, 370] on span "Escala te Conversation" at bounding box center [420, 369] width 129 height 14
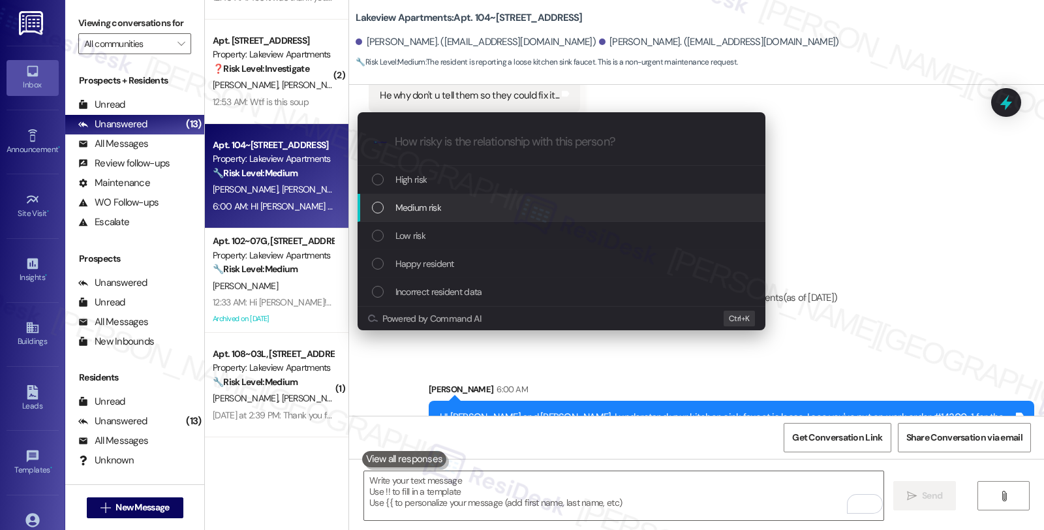
click at [461, 213] on div "Medium risk" at bounding box center [563, 207] width 382 height 14
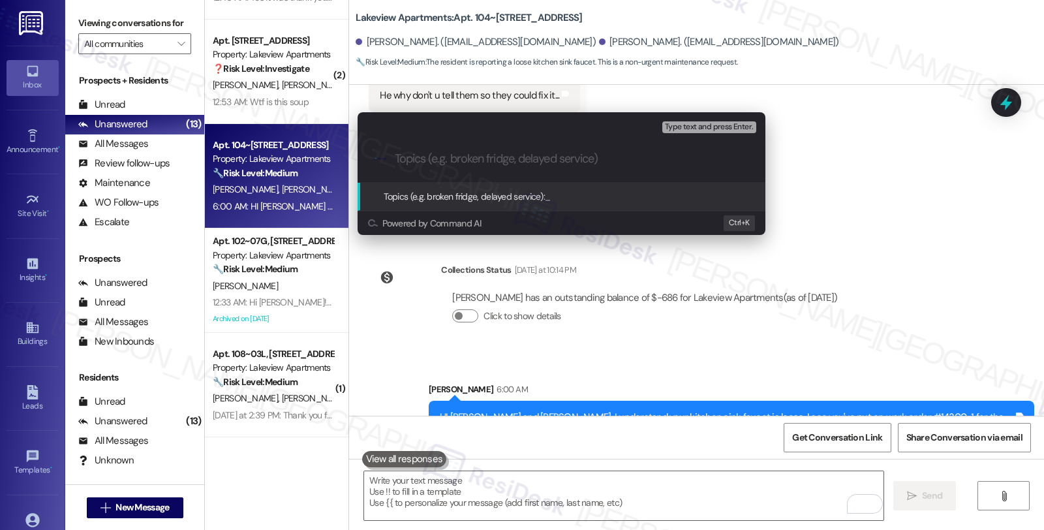
paste input "Follow up WO #14300-1 f (loose faucet))"
type input "Follow up WO #14300-1 f (loose faucet)"
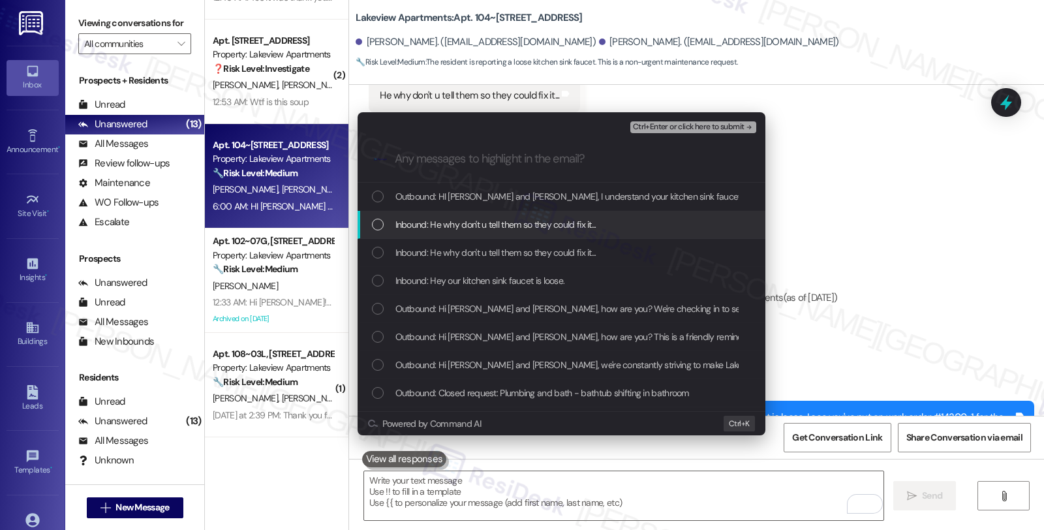
click at [498, 226] on span "Inbound: He why don't u tell them so they could fix it..." at bounding box center [495, 224] width 201 height 14
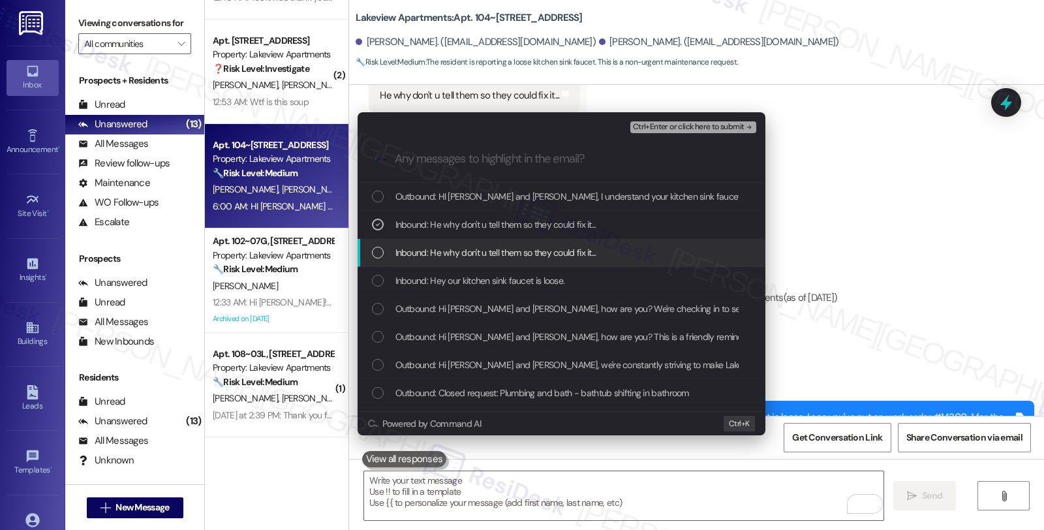
click at [492, 252] on span "Inbound: He why don't u tell them so they could fix it..." at bounding box center [495, 252] width 201 height 14
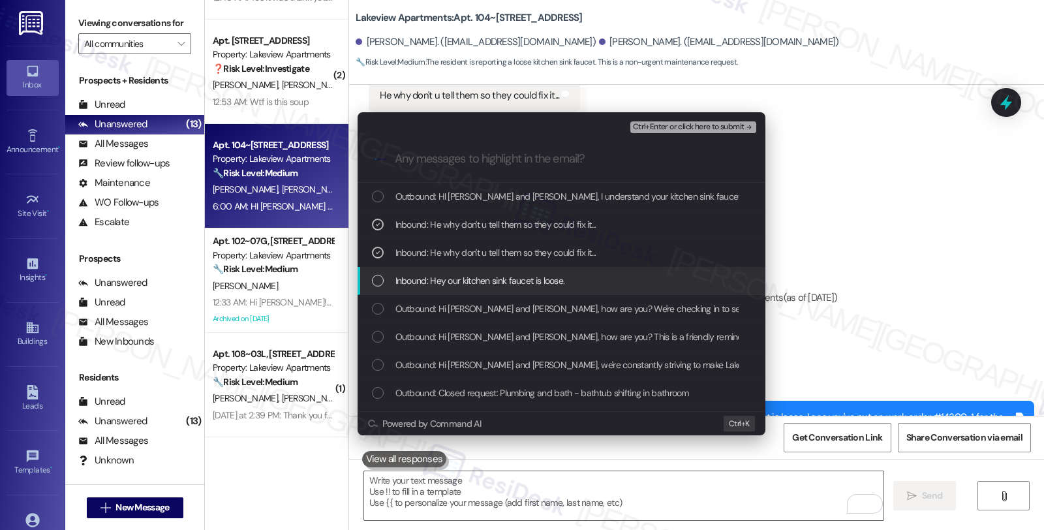
click at [490, 267] on div "Inbound: Hey our kitchen sink faucet is loose." at bounding box center [561, 281] width 408 height 28
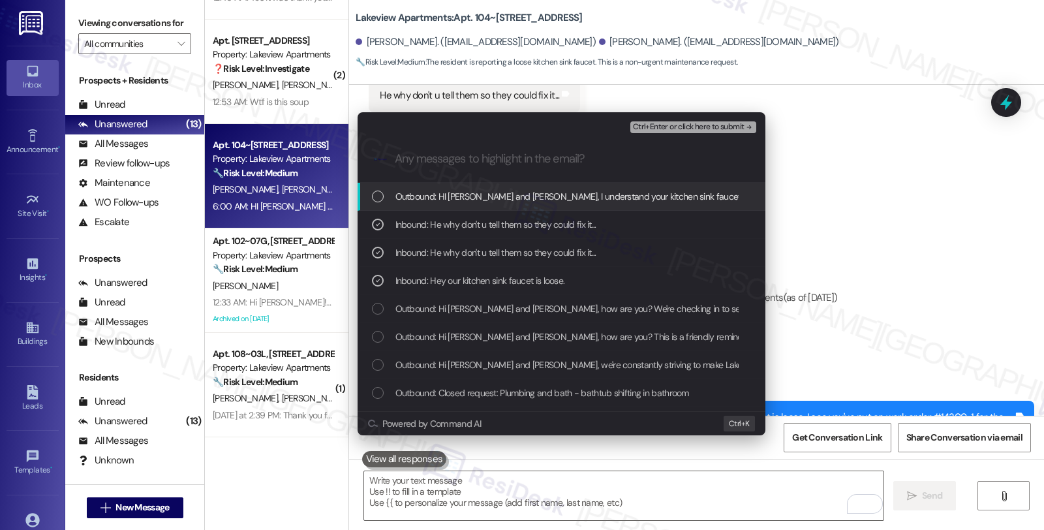
click at [699, 125] on span "Ctrl+Enter or click here to submit" at bounding box center [689, 127] width 112 height 9
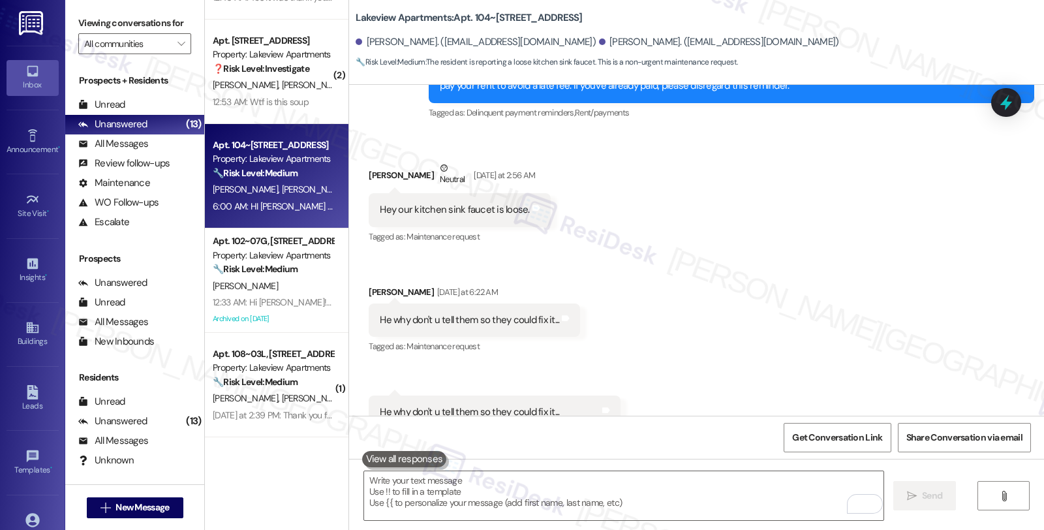
scroll to position [1590, 0]
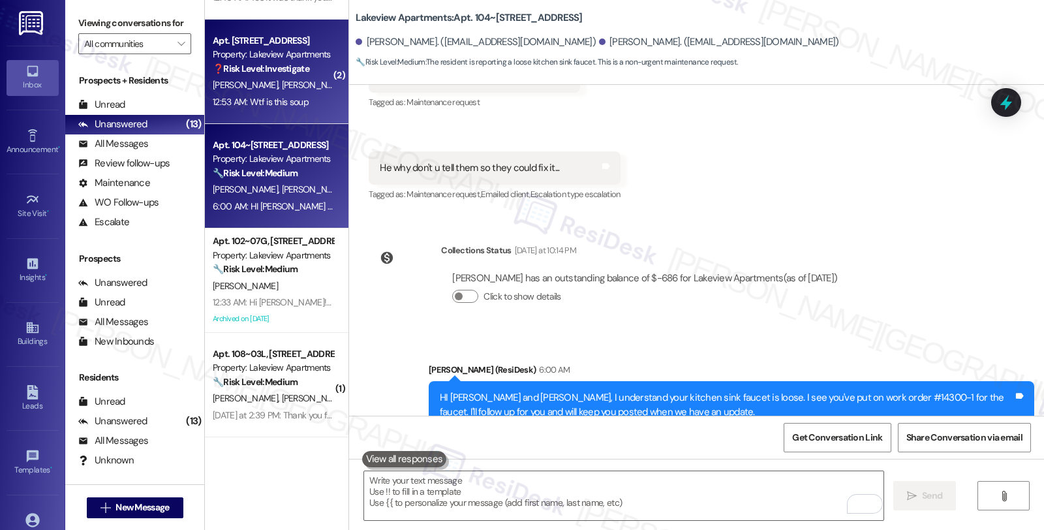
click at [285, 56] on div "Property: Lakeview Apartments" at bounding box center [273, 55] width 121 height 14
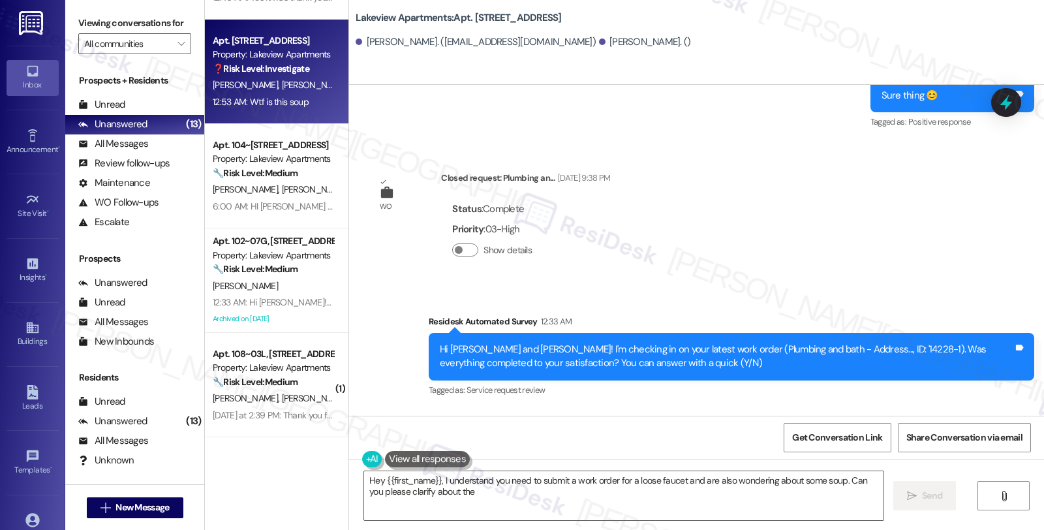
scroll to position [1783, 0]
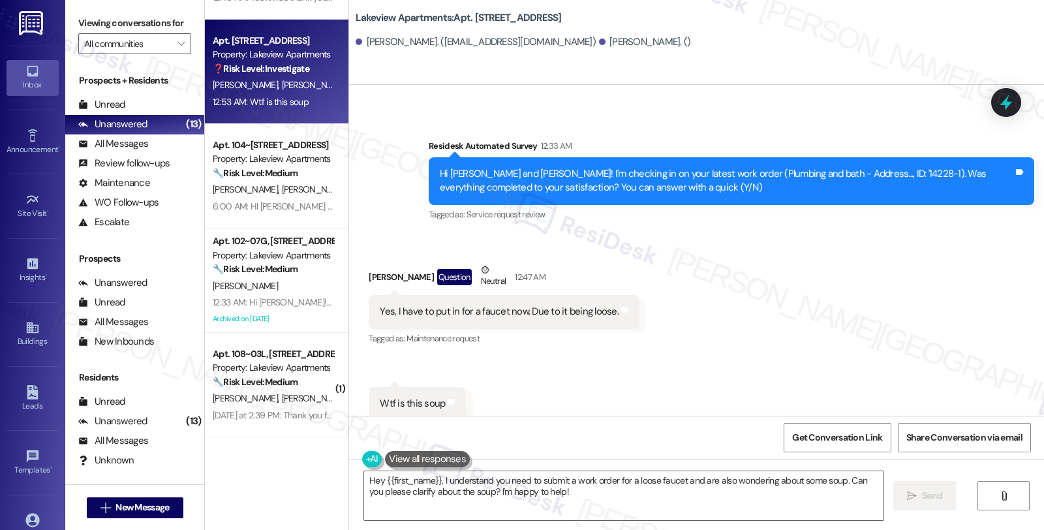
click at [372, 263] on div "[PERSON_NAME] Question Neutral 12:47 AM" at bounding box center [504, 279] width 271 height 32
copy div "[PERSON_NAME]"
drag, startPoint x: 464, startPoint y: 17, endPoint x: 497, endPoint y: 20, distance: 33.4
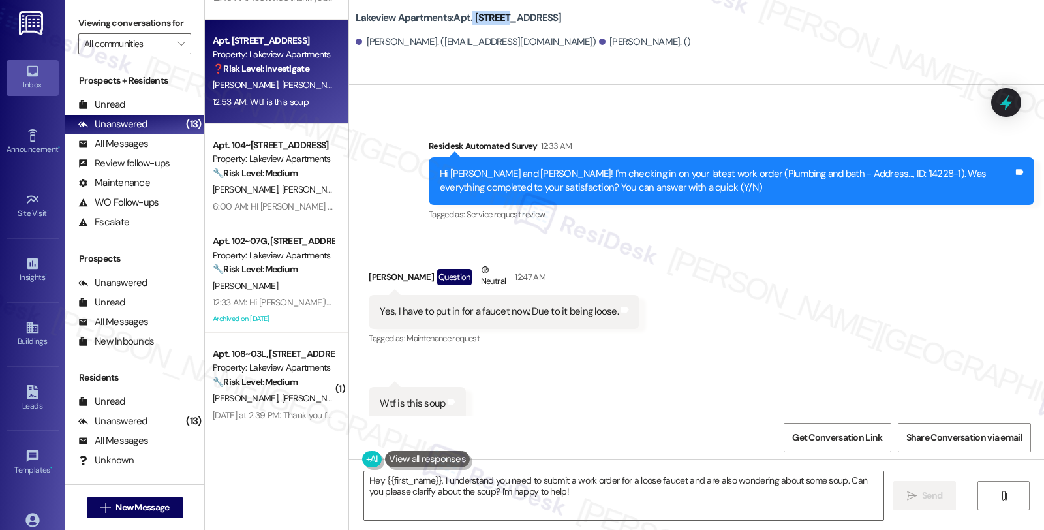
click at [497, 20] on b "Lakeview Apartments: Apt. [STREET_ADDRESS]" at bounding box center [458, 18] width 205 height 14
copy b "104~11B"
click at [364, 477] on textarea "Hey {{first_name}}, I understand you need to submit a work order for a loose fa…" at bounding box center [623, 495] width 519 height 49
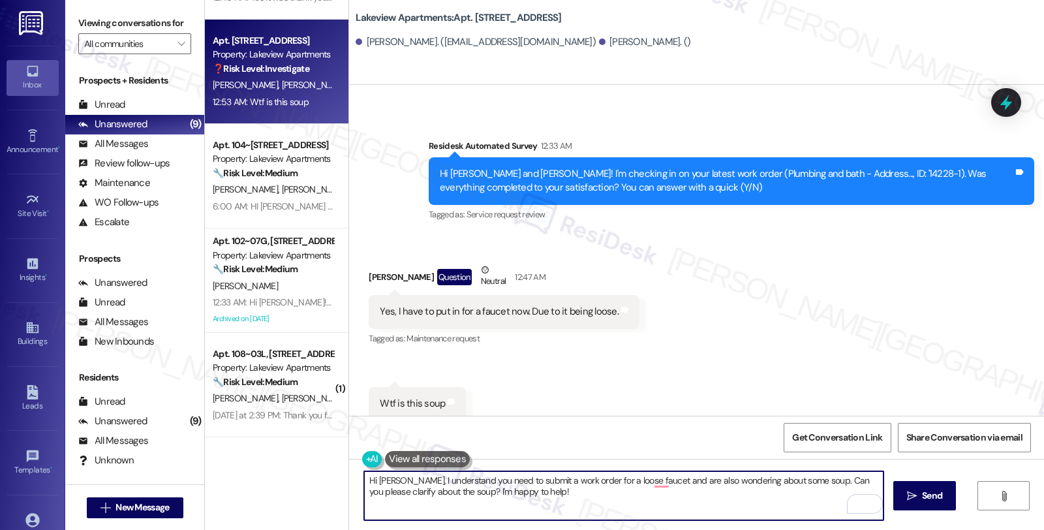
click at [406, 479] on textarea "Hi [PERSON_NAME], I understand you need to submit a work order for a loose fauc…" at bounding box center [623, 495] width 519 height 49
click at [408, 477] on textarea "Hi [PERSON_NAME], I see you put in understand you need to submit a work order f…" at bounding box center [623, 495] width 519 height 49
click at [432, 479] on textarea "Hi [PERSON_NAME], I see you put in understand you need to submit a work order f…" at bounding box center [623, 495] width 519 height 49
type textarea "Hi [PERSON_NAME], I see you've out in put in understand you need to submit a wo…"
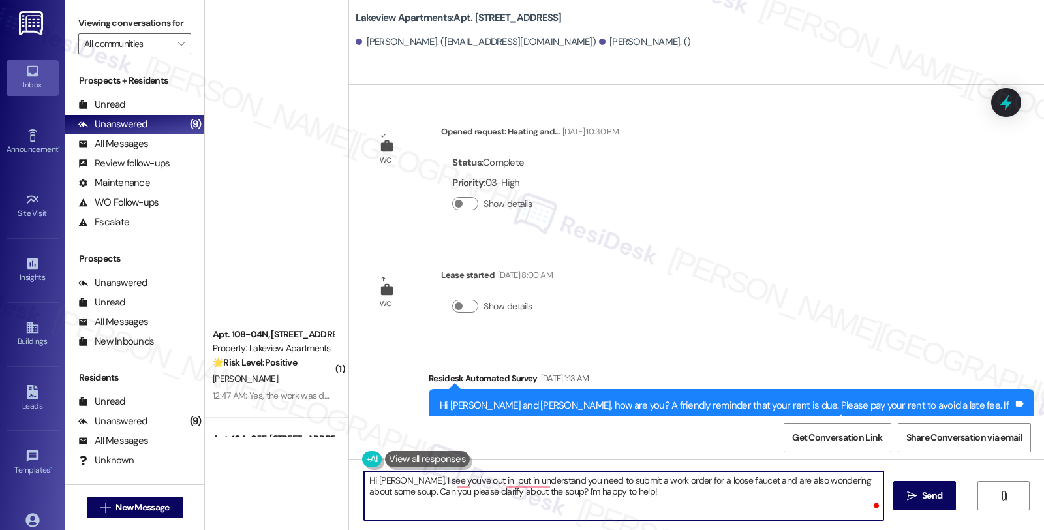
scroll to position [1783, 0]
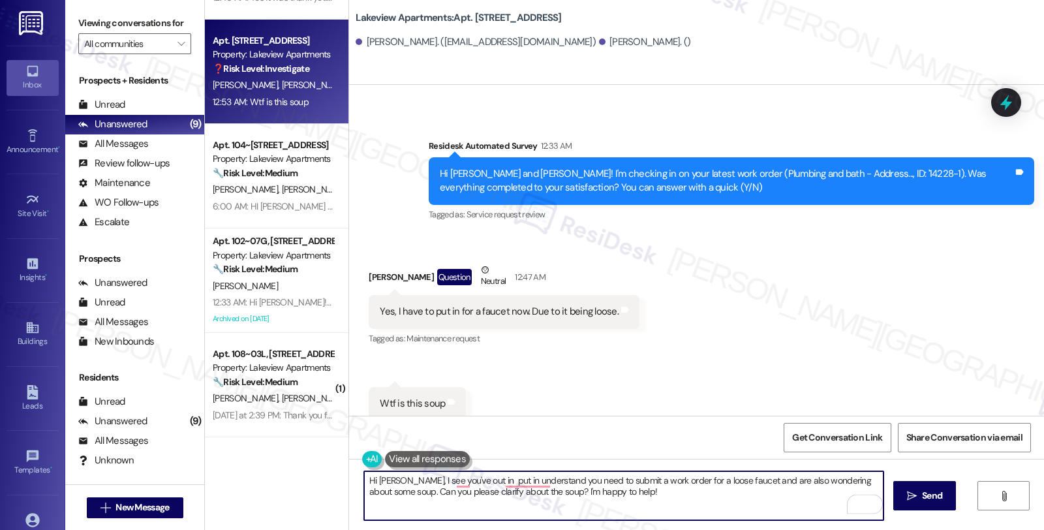
click at [449, 478] on textarea "Hi Melinda, I see you've out in put in understand you need to submit a work ord…" at bounding box center [623, 495] width 519 height 49
drag, startPoint x: 472, startPoint y: 483, endPoint x: 634, endPoint y: 506, distance: 163.9
click at [634, 506] on textarea "Hi Melinda, I see you've put in put in understand you need to submit a work ord…" at bounding box center [623, 495] width 519 height 49
click at [516, 480] on textarea "Hi Melinda, I see you've put in work order 14295-1" at bounding box center [623, 495] width 519 height 49
click at [514, 480] on textarea "Hi Melinda, I see you've put in work order 14295-1" at bounding box center [623, 495] width 519 height 49
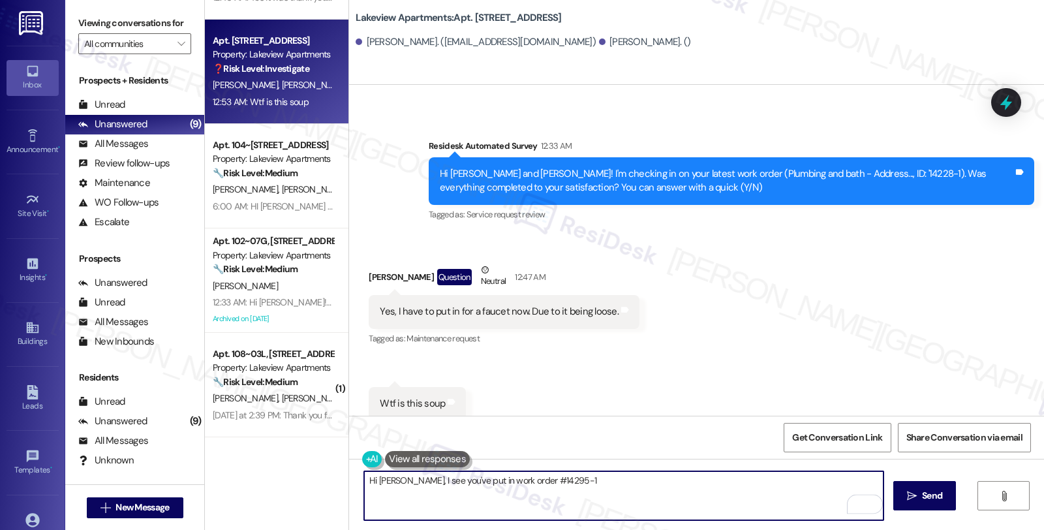
click at [582, 483] on textarea "Hi Melinda, I see you've put in work order #14295-1" at bounding box center [623, 495] width 519 height 49
click at [654, 479] on textarea "Hi Melinda, I see you've put in work order #14295-1 for the loose faucet just t…" at bounding box center [623, 495] width 519 height 49
drag, startPoint x: 628, startPoint y: 479, endPoint x: 724, endPoint y: 483, distance: 96.6
click at [724, 483] on textarea "Hi Melinda, I see you've put in work order #14295-1 for the loose faucet just t…" at bounding box center [623, 495] width 519 height 49
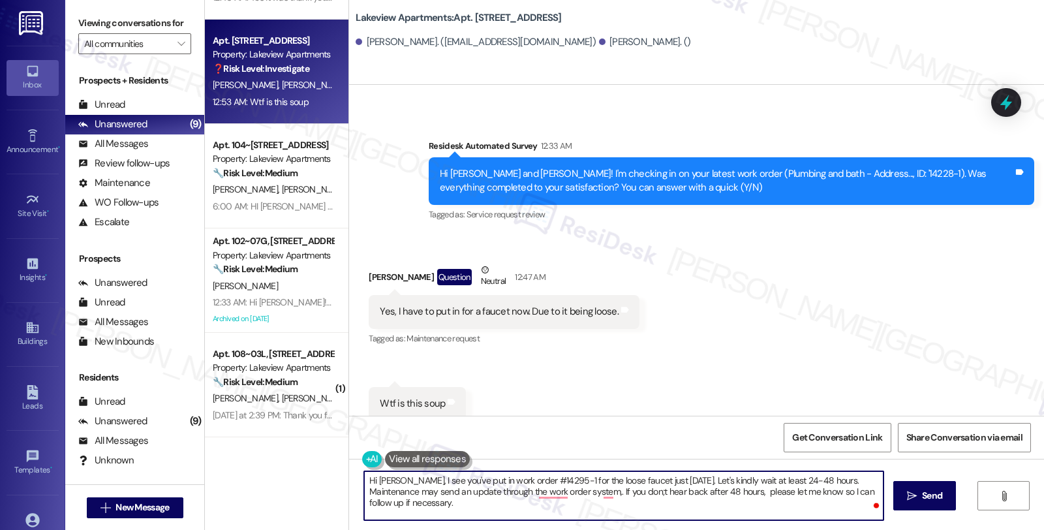
click at [487, 507] on textarea "Hi Melinda, I see you've put in work order #14295-1 for the loose faucet just t…" at bounding box center [623, 495] width 519 height 49
type textarea "Hi Melinda, I see you've put in work order #14295-1 for the loose faucet just t…"
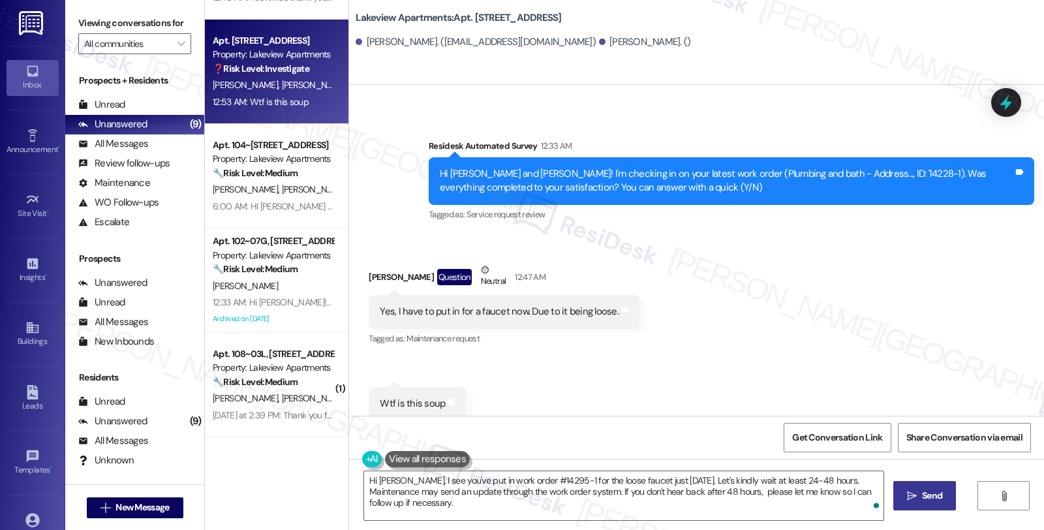
click at [901, 488] on button " Send" at bounding box center [924, 495] width 63 height 29
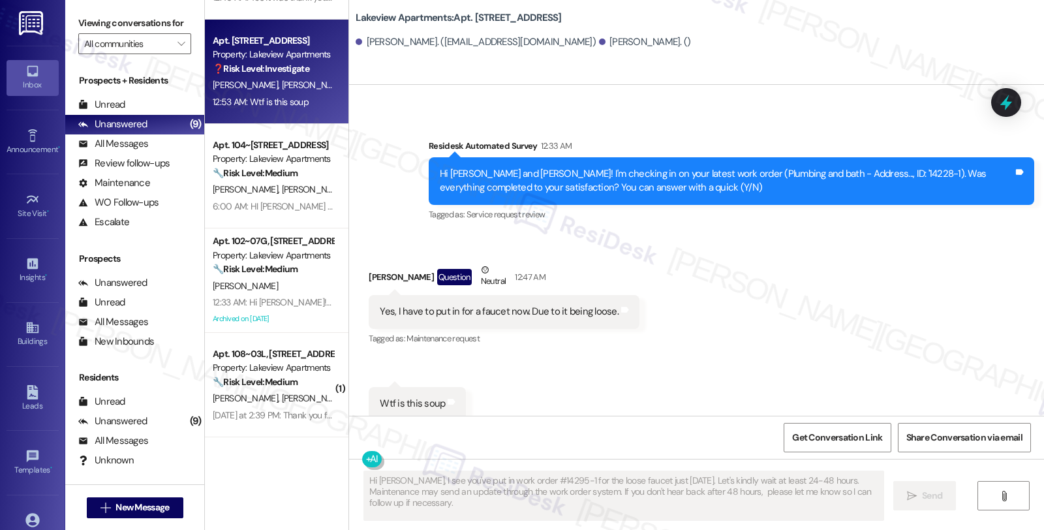
scroll to position [502, 0]
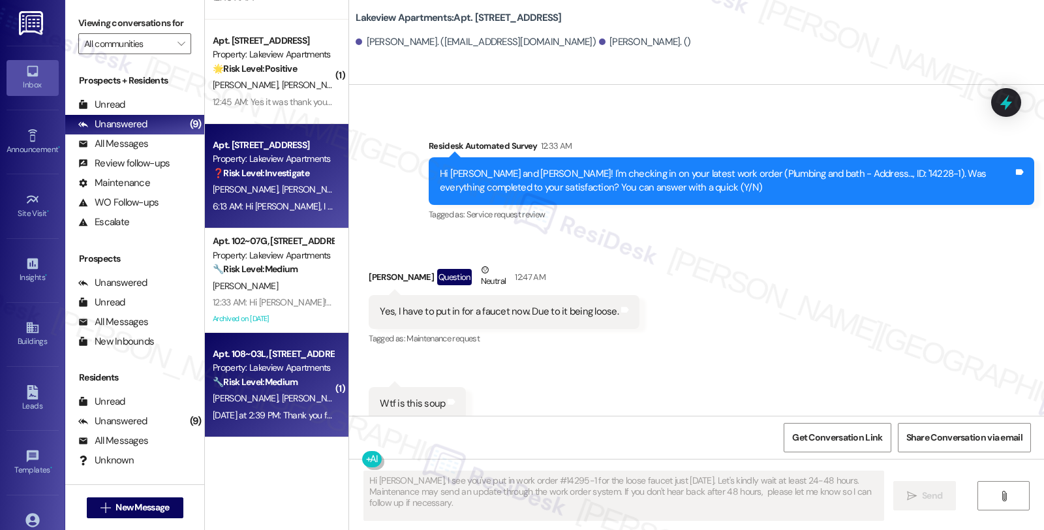
click at [307, 354] on div "Apt. 108~03L, [STREET_ADDRESS]" at bounding box center [273, 354] width 121 height 14
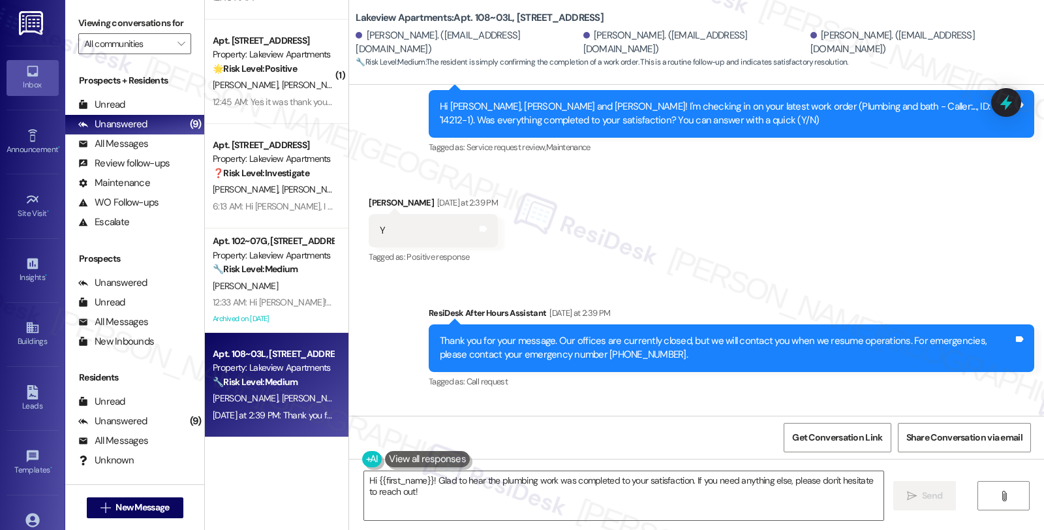
scroll to position [2095, 0]
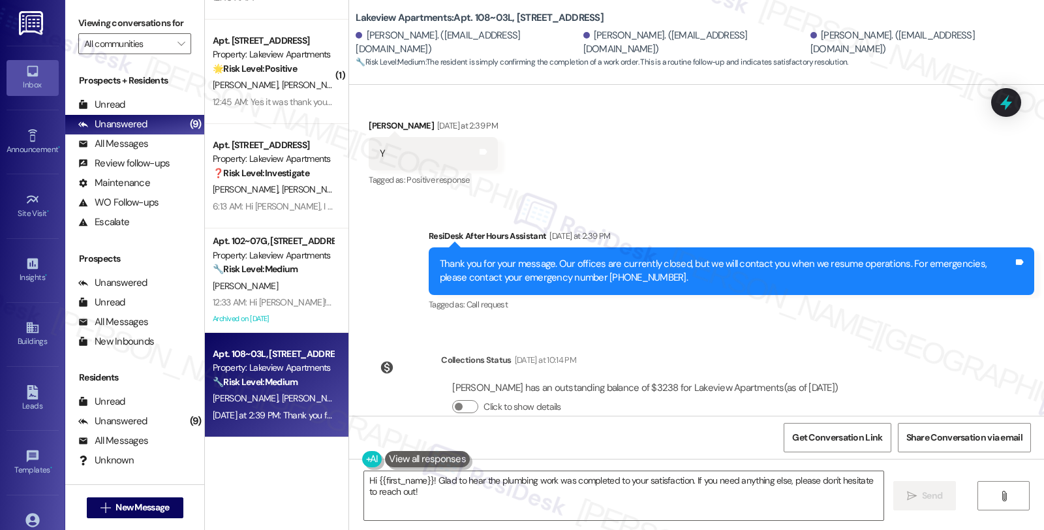
click at [375, 119] on div "Shamika Smith Yesterday at 2:39 PM" at bounding box center [433, 128] width 129 height 18
copy div "Shamika"
click at [399, 479] on textarea "Hi {{first_name}}! Glad to hear the plumbing work was completed to your satisfa…" at bounding box center [623, 495] width 519 height 49
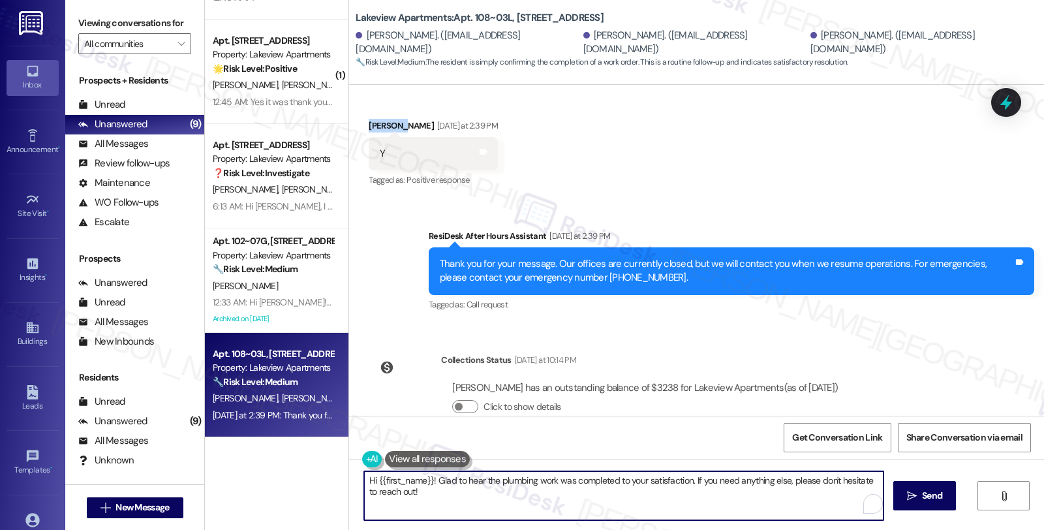
click at [399, 479] on textarea "Hi {{first_name}}! Glad to hear the plumbing work was completed to your satisfa…" at bounding box center [623, 495] width 519 height 49
paste textarea "Shamika"
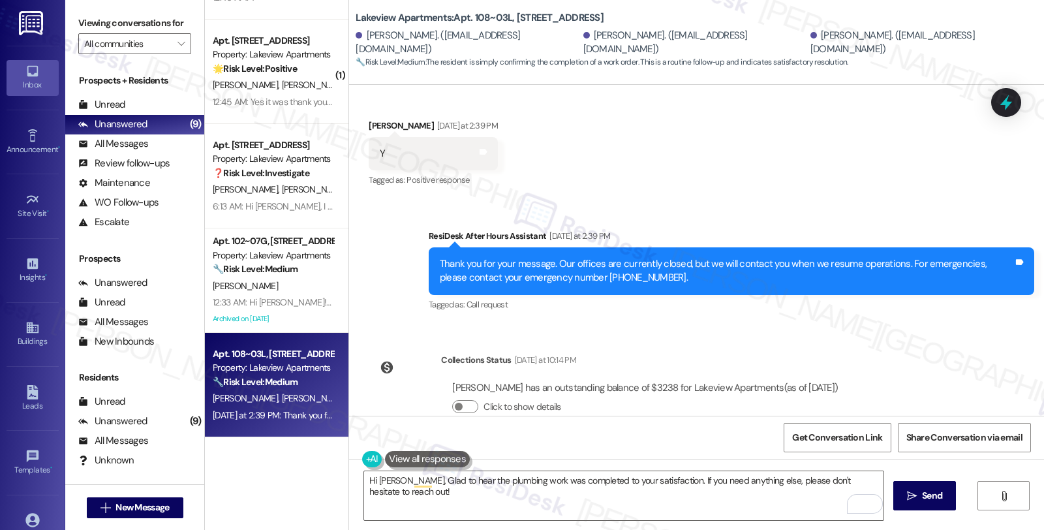
click at [613, 411] on div "Collections Status Yesterday at 10:14 PM Shakima Rankin has an outstanding bala…" at bounding box center [609, 393] width 500 height 100
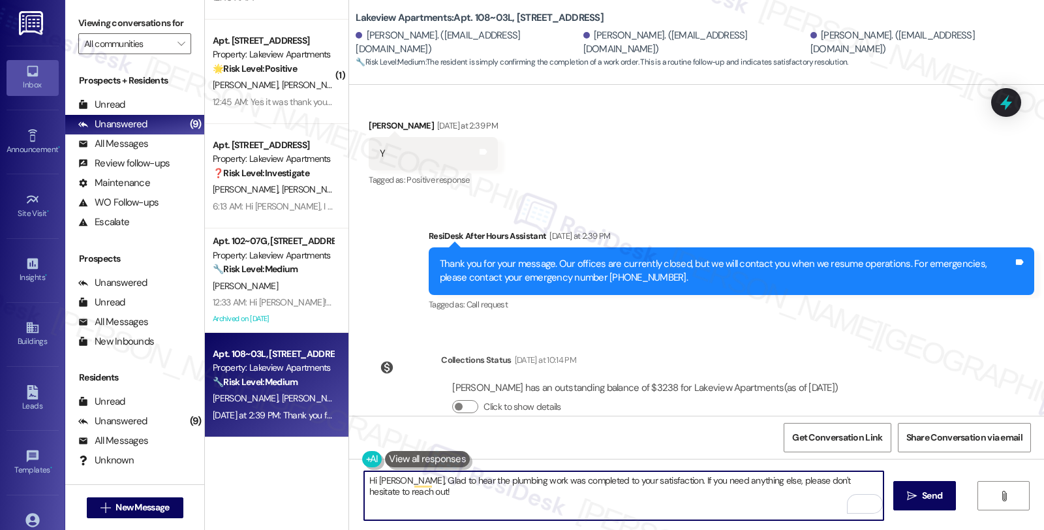
click at [661, 486] on textarea "Hi Shamika, Glad to hear the plumbing work was completed to your satisfaction. …" at bounding box center [623, 495] width 519 height 49
drag, startPoint x: 663, startPoint y: 480, endPoint x: 687, endPoint y: 507, distance: 36.1
click at [684, 509] on textarea "Hi Shamika, Glad to hear the plumbing work was completed to your satisfaction. …" at bounding box center [623, 495] width 519 height 49
paste textarea "We strive to make your experience here as smooth as possible, and your positive…"
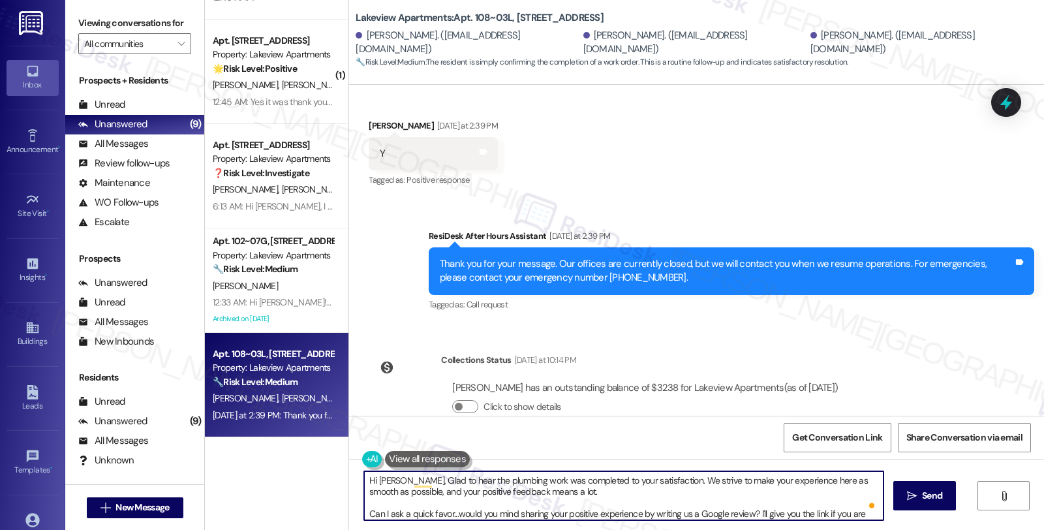
scroll to position [22, 0]
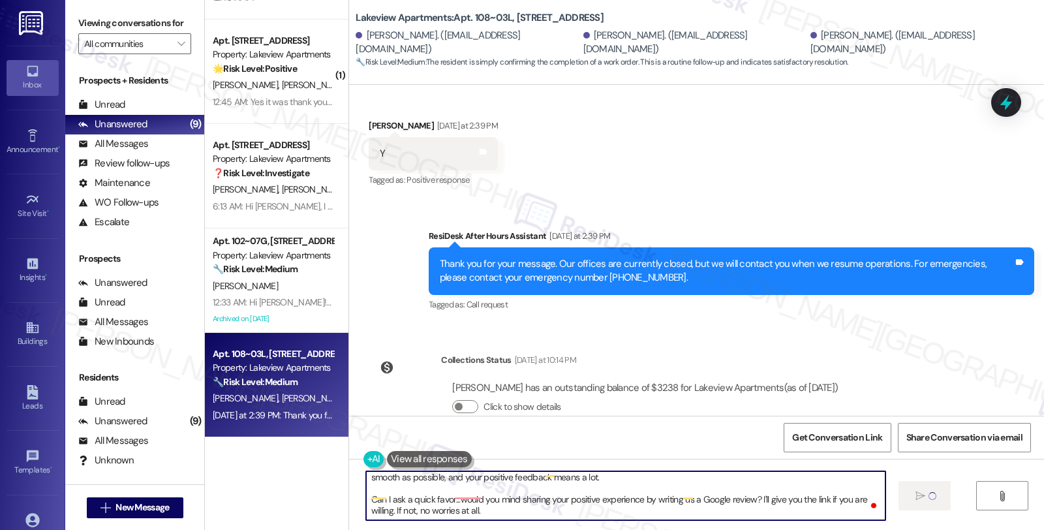
type textarea "Hi Shamika, Glad to hear the plumbing work was completed to your satisfaction. …"
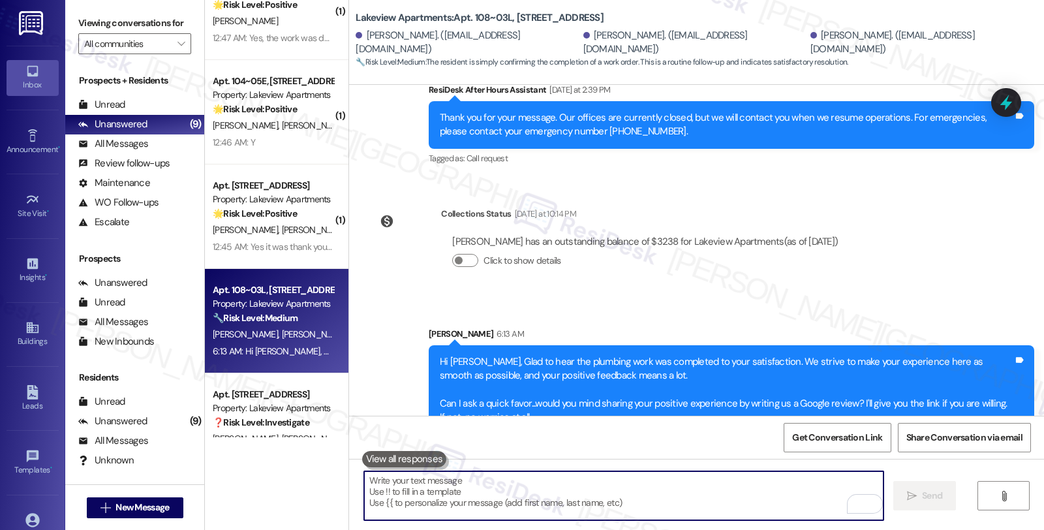
scroll to position [357, 0]
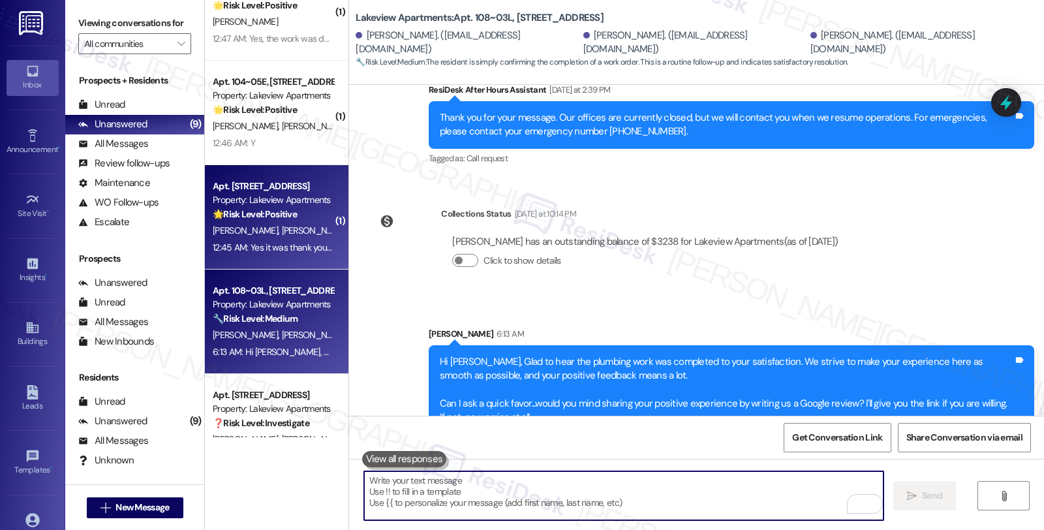
click at [288, 217] on strong "🌟 Risk Level: Positive" at bounding box center [255, 214] width 84 height 12
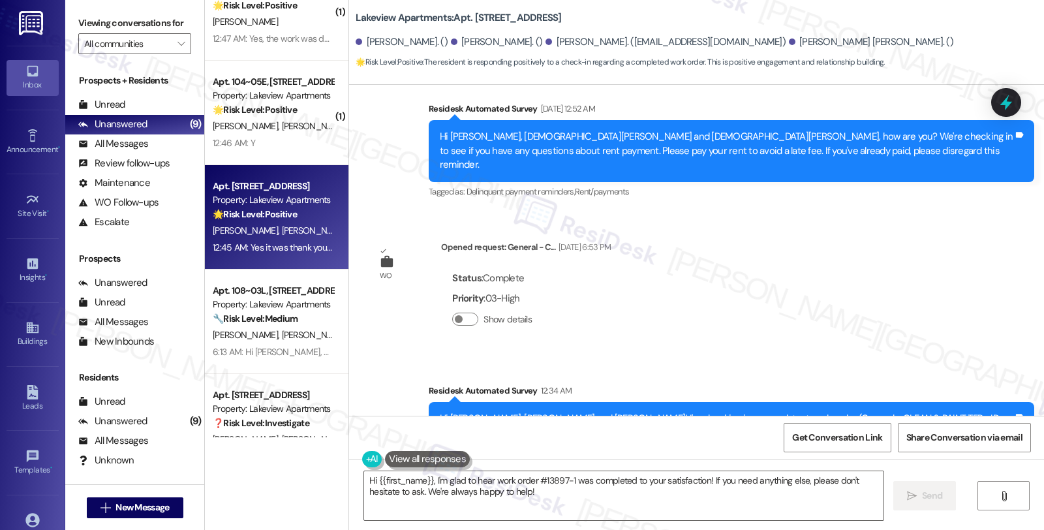
scroll to position [4734, 0]
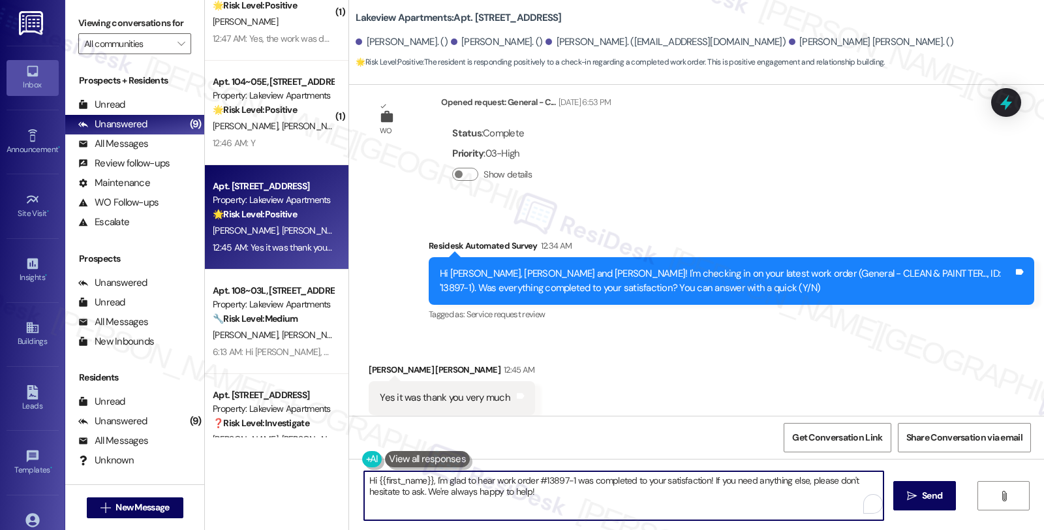
drag, startPoint x: 705, startPoint y: 479, endPoint x: 718, endPoint y: 510, distance: 33.3
click at [718, 510] on textarea "Hi {{first_name}}, I'm glad to hear work order #13897-1 was completed to your s…" at bounding box center [623, 495] width 519 height 49
paste textarea "We strive to make your experience here as smooth as possible, and your positive…"
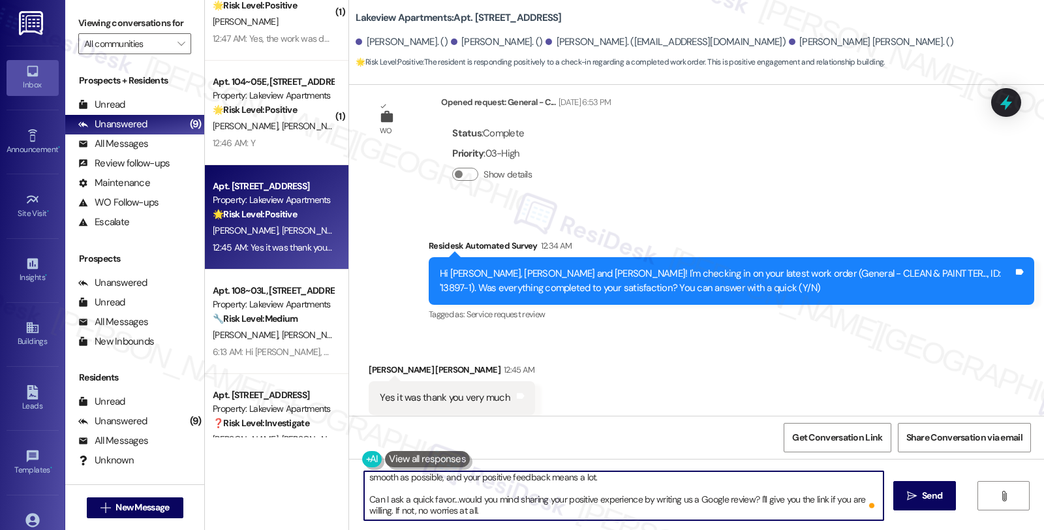
scroll to position [0, 0]
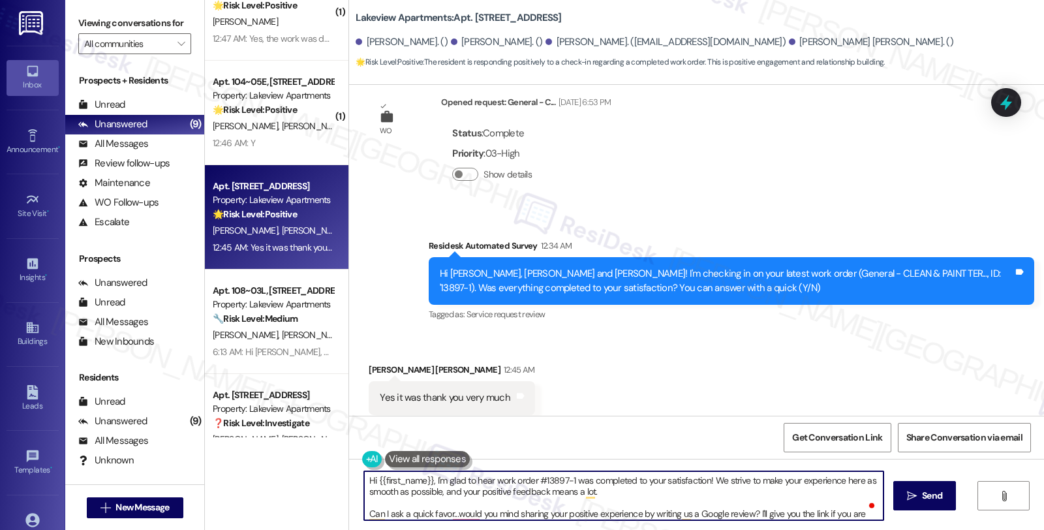
click at [378, 363] on div "Mohammed Nazmul Hossain 12:45 AM" at bounding box center [452, 372] width 166 height 18
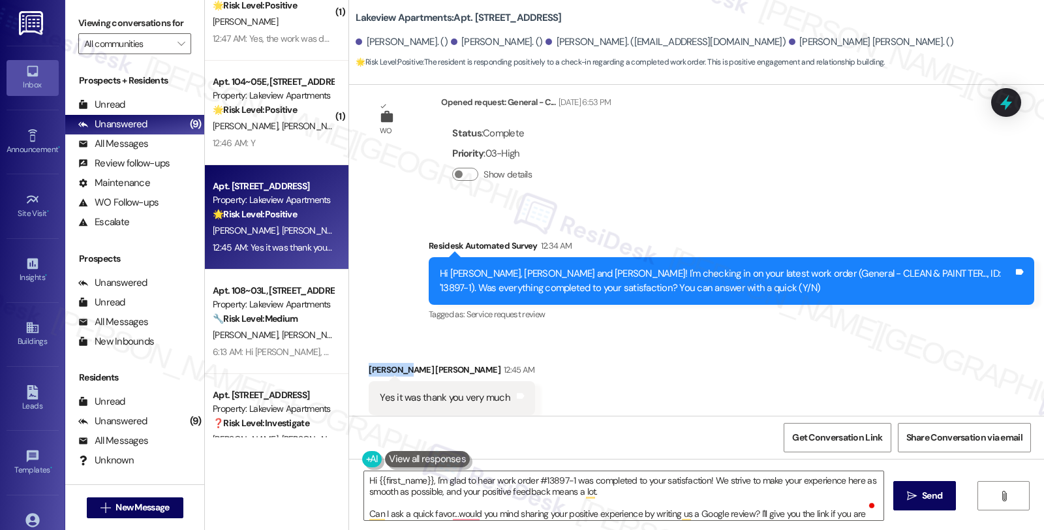
click at [378, 363] on div "Mohammed Nazmul Hossain 12:45 AM" at bounding box center [452, 372] width 166 height 18
copy div "Mohammed"
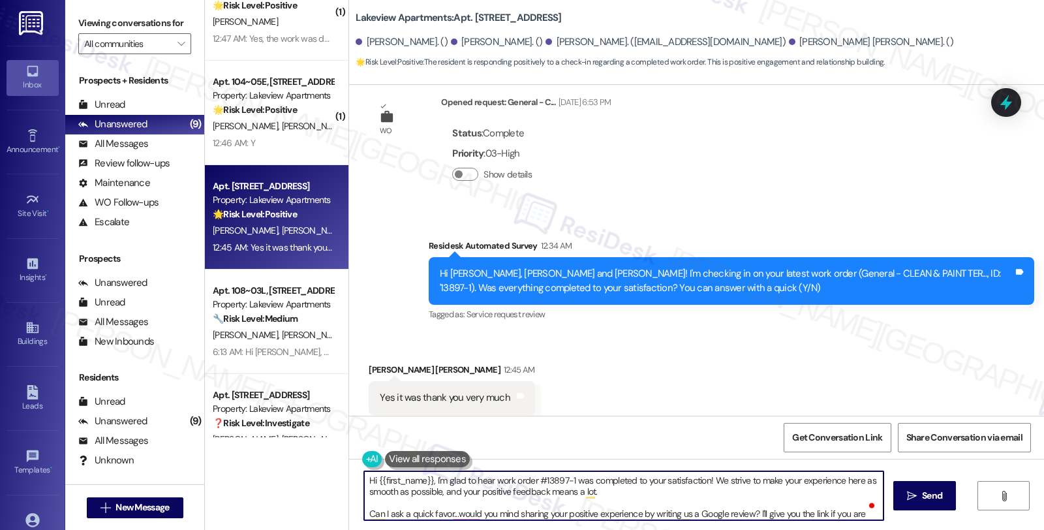
drag, startPoint x: 369, startPoint y: 477, endPoint x: 425, endPoint y: 484, distance: 56.5
click at [425, 484] on textarea "Hi {{first_name}}, I'm glad to hear work order #13897-1 was completed to your s…" at bounding box center [623, 495] width 519 height 49
paste textarea "Mohammed"
type textarea "Hi Mohammed, I'm glad to hear work order #13897-1 was completed to your satisfa…"
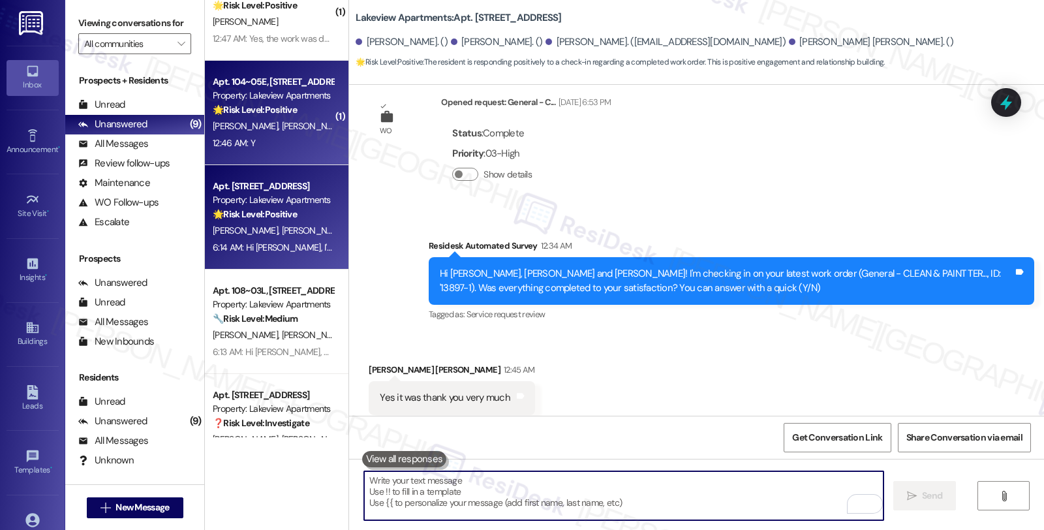
click at [320, 119] on div "C. Johnson A. Bellinger" at bounding box center [272, 126] width 123 height 16
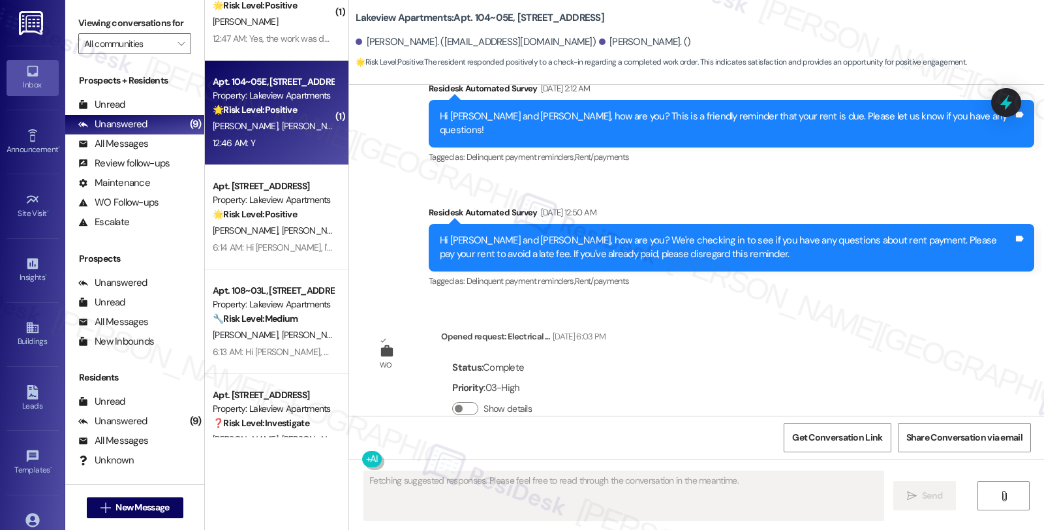
scroll to position [1430, 0]
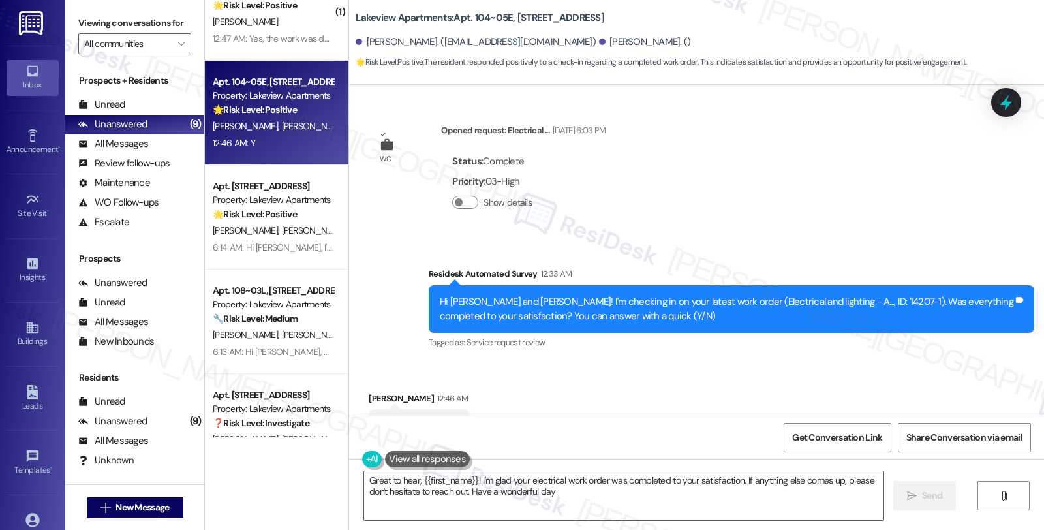
type textarea "Great to hear, {{first_name}}! I'm glad your electrical work order was complete…"
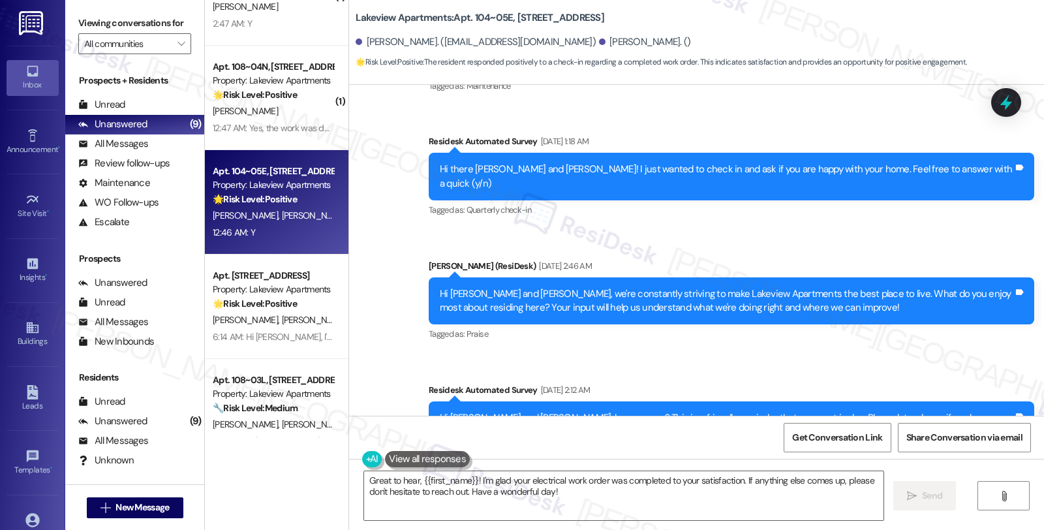
scroll to position [67, 0]
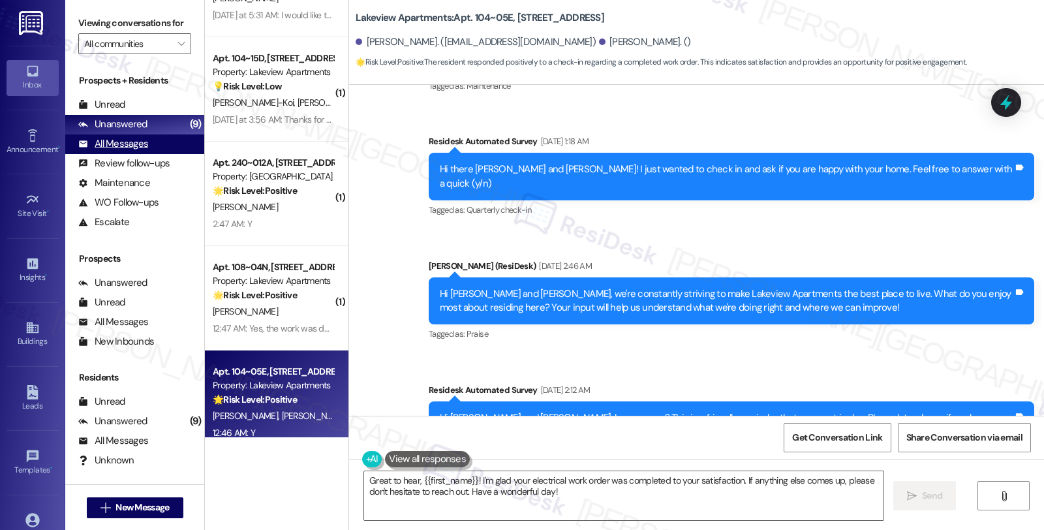
click at [124, 151] on div "All Messages" at bounding box center [113, 144] width 70 height 14
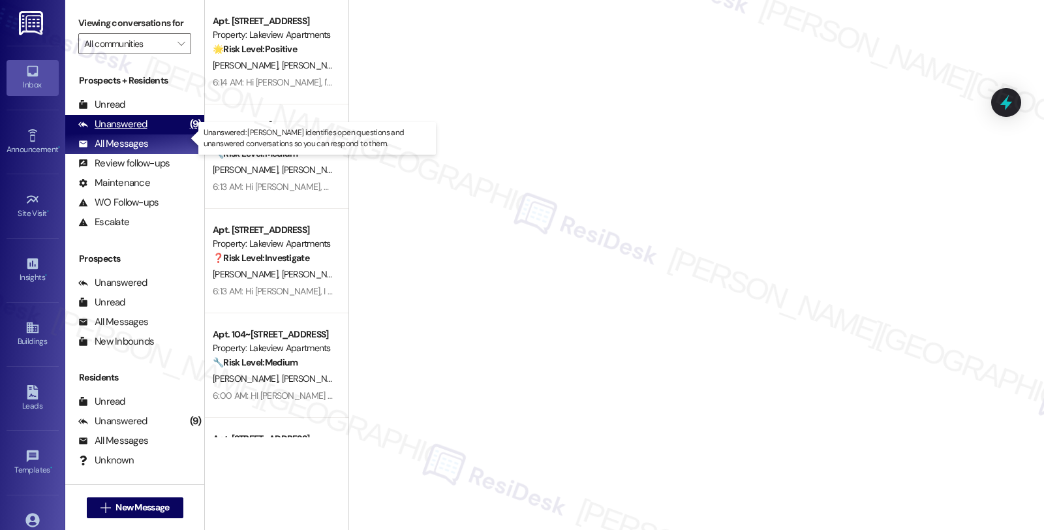
click at [132, 131] on div "Unanswered" at bounding box center [112, 124] width 69 height 14
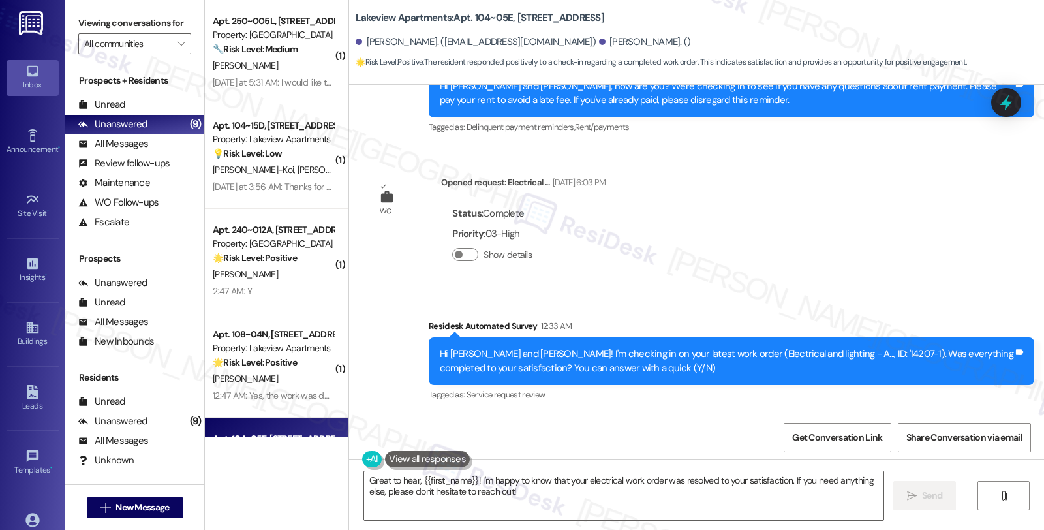
scroll to position [1430, 0]
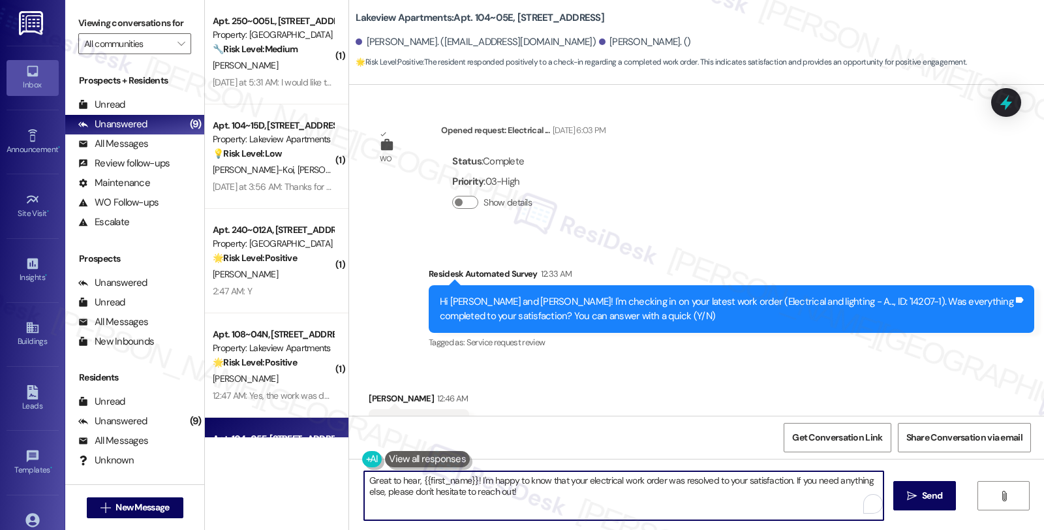
drag, startPoint x: 414, startPoint y: 479, endPoint x: 470, endPoint y: 481, distance: 56.8
click at [470, 481] on textarea "Great to hear, {{first_name}}! I'm happy to know that your electrical work orde…" at bounding box center [623, 495] width 519 height 49
type textarea "Great to hear, Charles, I'm happy to know that your electrical work order was r…"
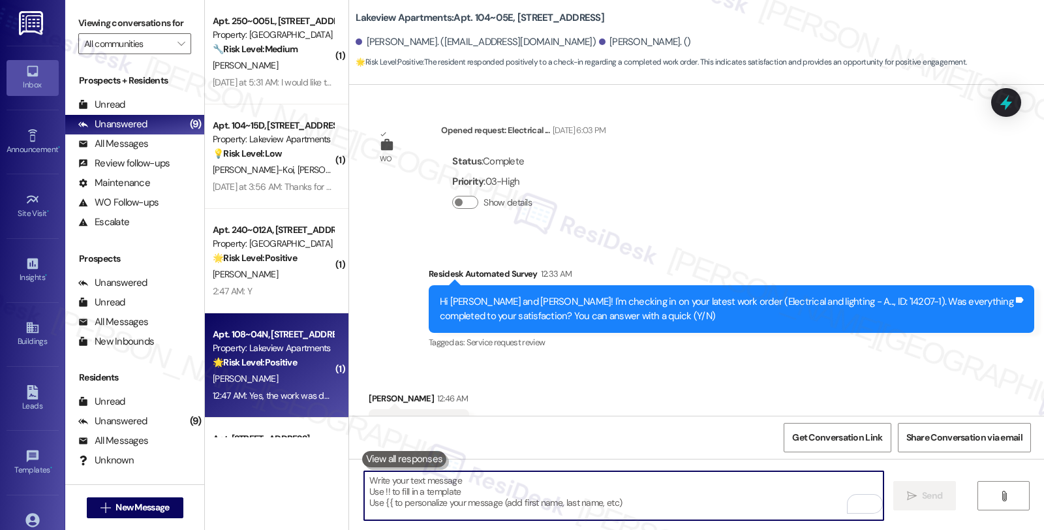
click at [292, 363] on div "🌟 Risk Level: Positive The resident is expressing satisfaction with completed w…" at bounding box center [273, 363] width 121 height 14
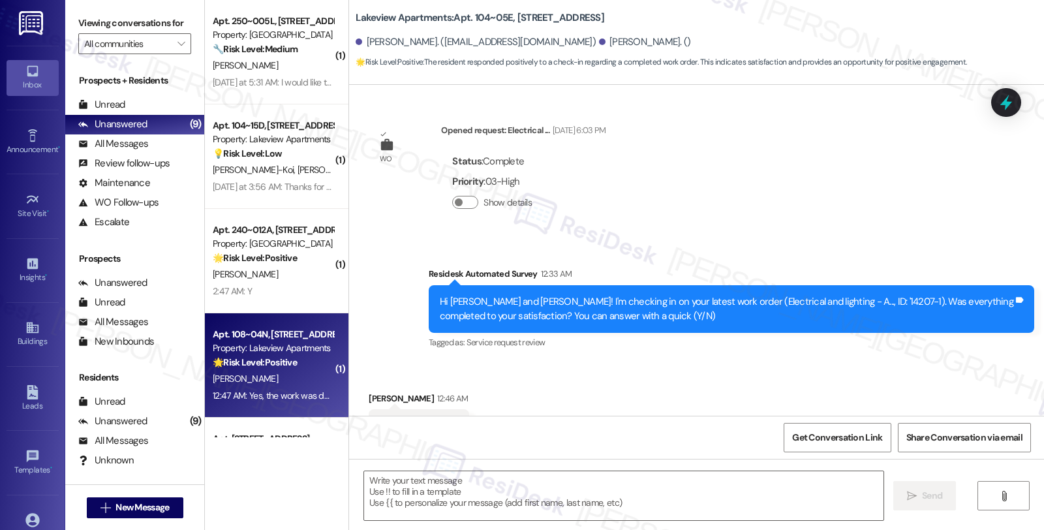
type textarea "Fetching suggested responses. Please feel free to read through the conversation…"
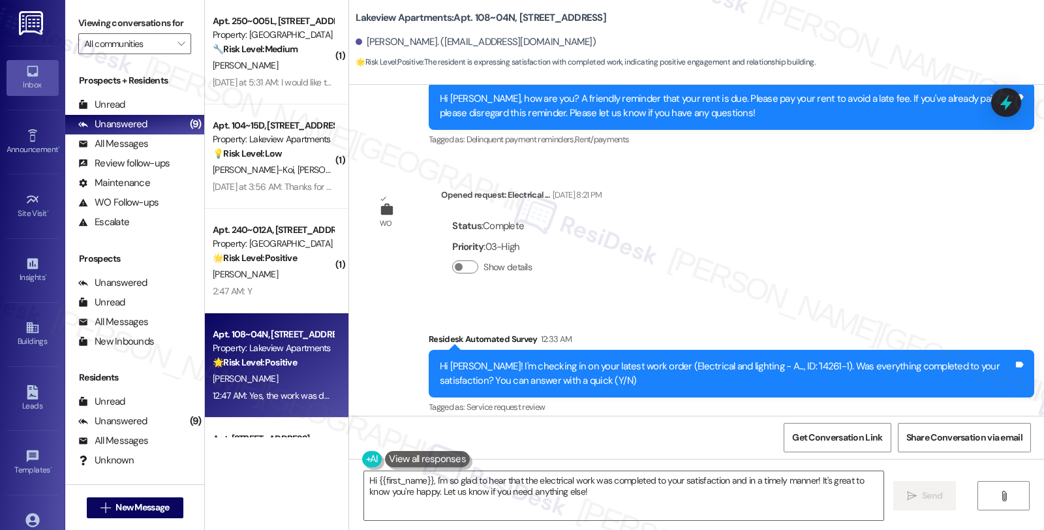
scroll to position [1422, 0]
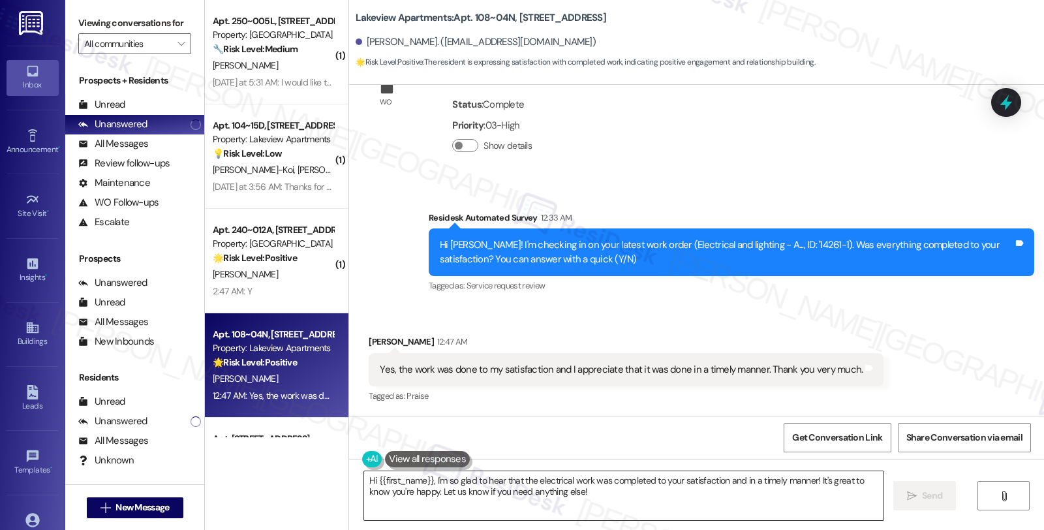
drag, startPoint x: 707, startPoint y: 501, endPoint x: 725, endPoint y: 493, distance: 19.3
click at [707, 501] on textarea "Hi {{first_name}}, I'm so glad to hear that the electrical work was completed t…" at bounding box center [623, 495] width 519 height 49
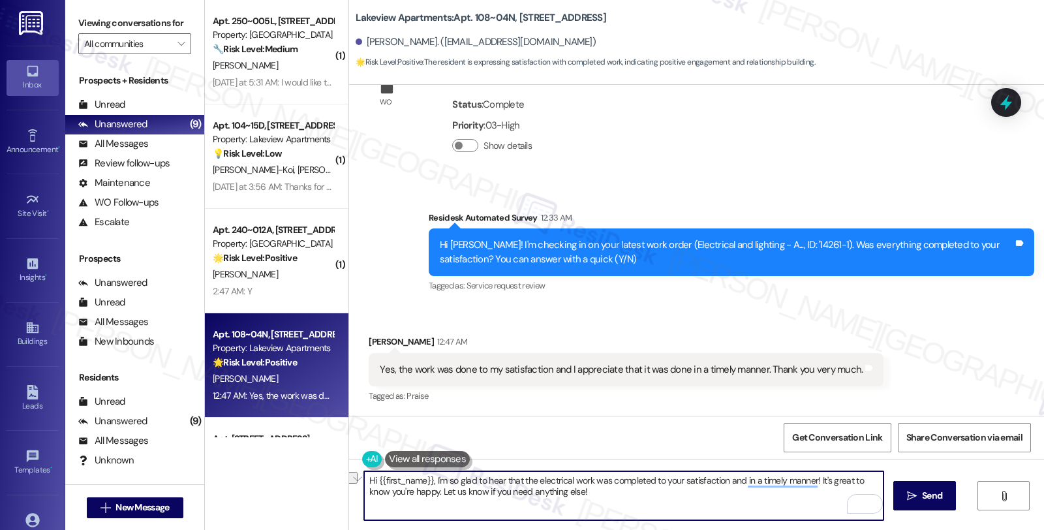
drag, startPoint x: 413, startPoint y: 488, endPoint x: 658, endPoint y: 491, distance: 244.6
click at [658, 491] on textarea "Hi {{first_name}}, I'm so glad to hear that the electrical work was completed t…" at bounding box center [623, 495] width 519 height 49
paste textarea "We strive to make your experience here as smooth as possible, and your positive…"
type textarea "Hi {{first_name}}, I'm so glad to hear that the electrical work was completed t…"
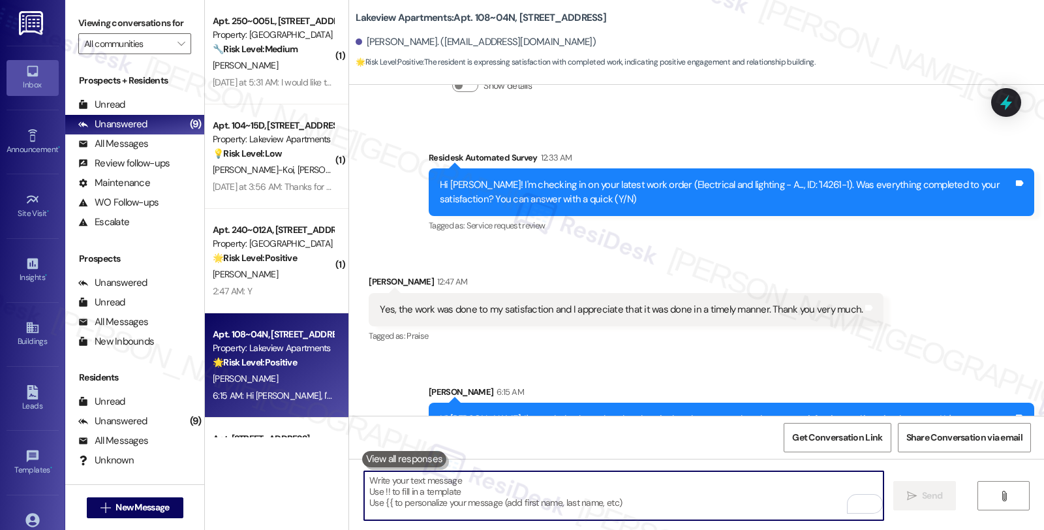
scroll to position [1568, 0]
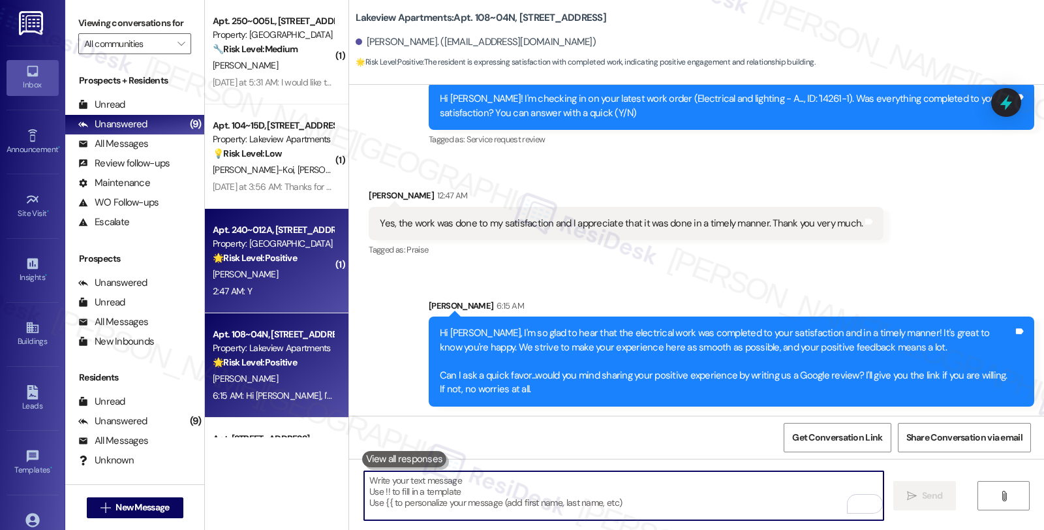
click at [310, 272] on div "[PERSON_NAME]" at bounding box center [272, 274] width 123 height 16
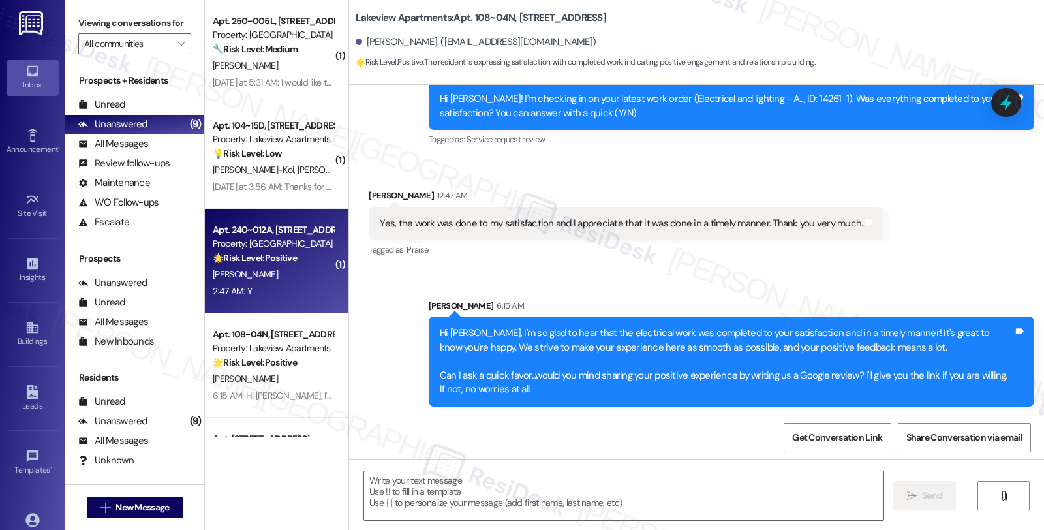
type textarea "Fetching suggested responses. Please feel free to read through the conversation…"
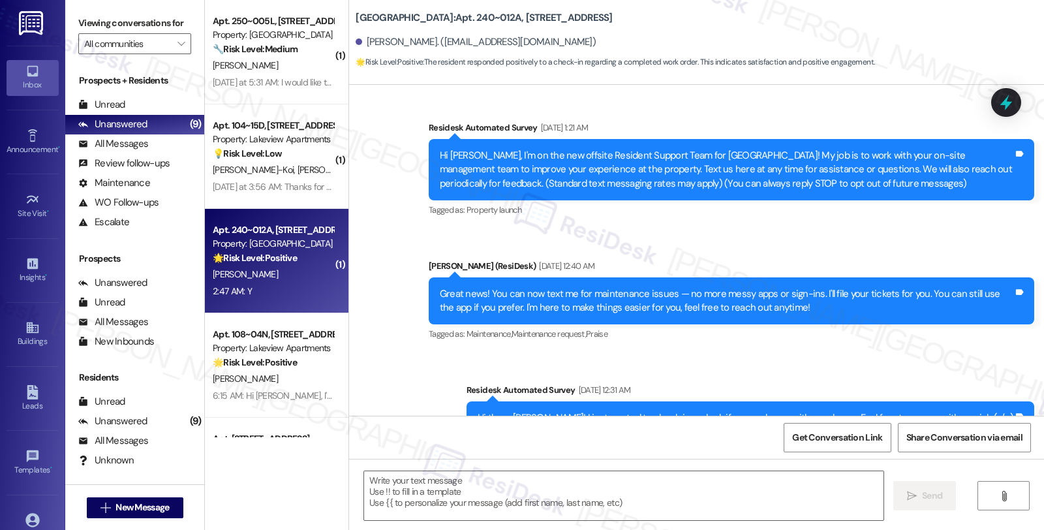
type textarea "Fetching suggested responses. Please feel free to read through the conversation…"
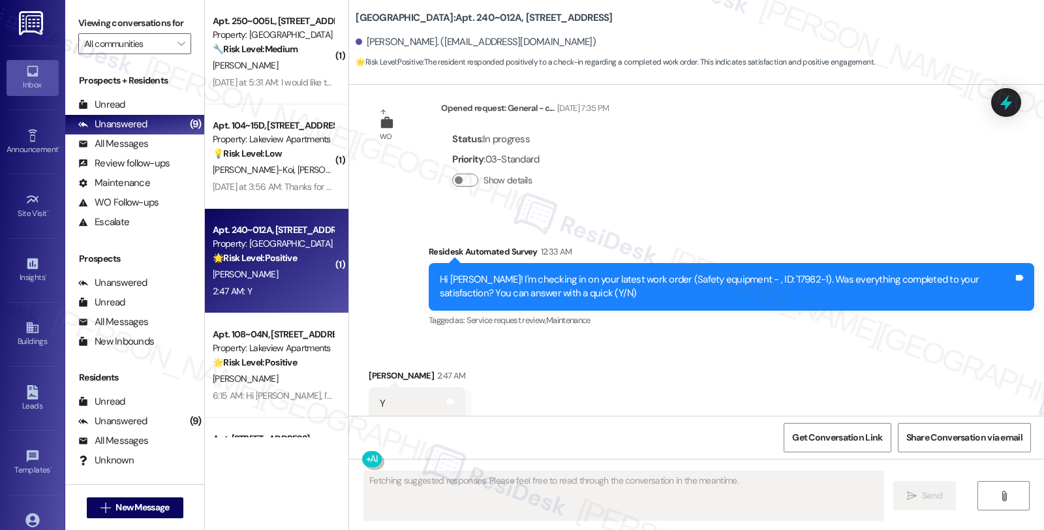
scroll to position [989, 0]
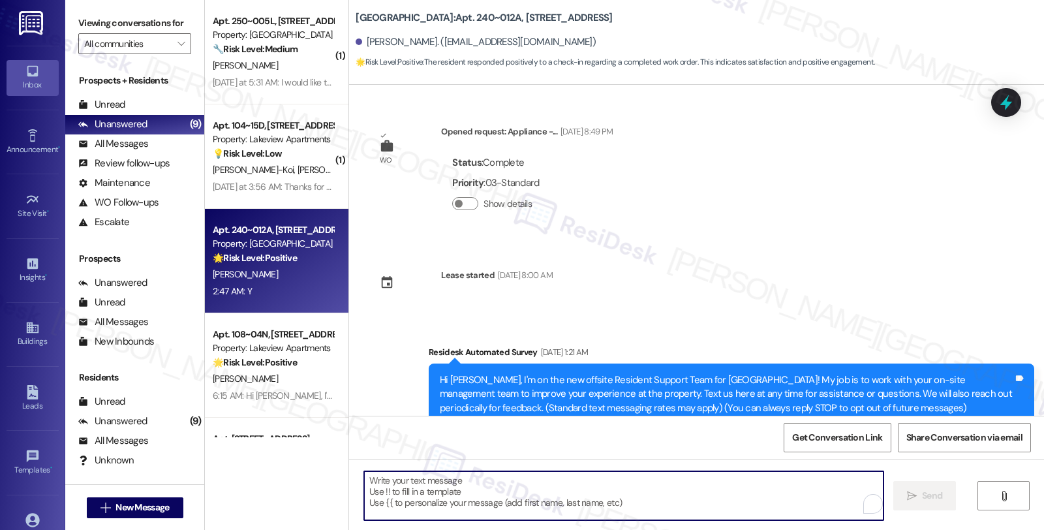
click at [466, 501] on textarea "To enrich screen reader interactions, please activate Accessibility in Grammarl…" at bounding box center [623, 495] width 519 height 49
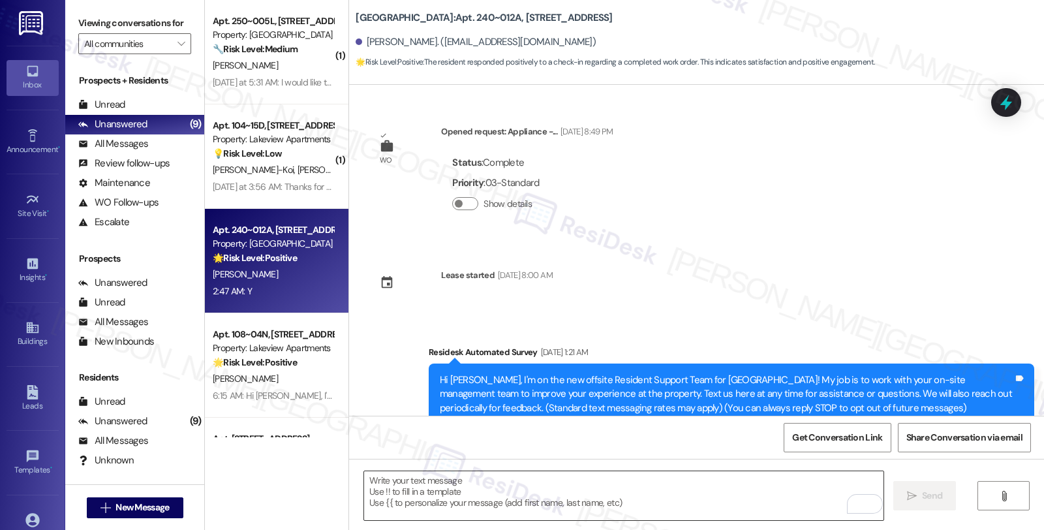
click at [560, 509] on textarea "To enrich screen reader interactions, please activate Accessibility in Grammarl…" at bounding box center [623, 495] width 519 height 49
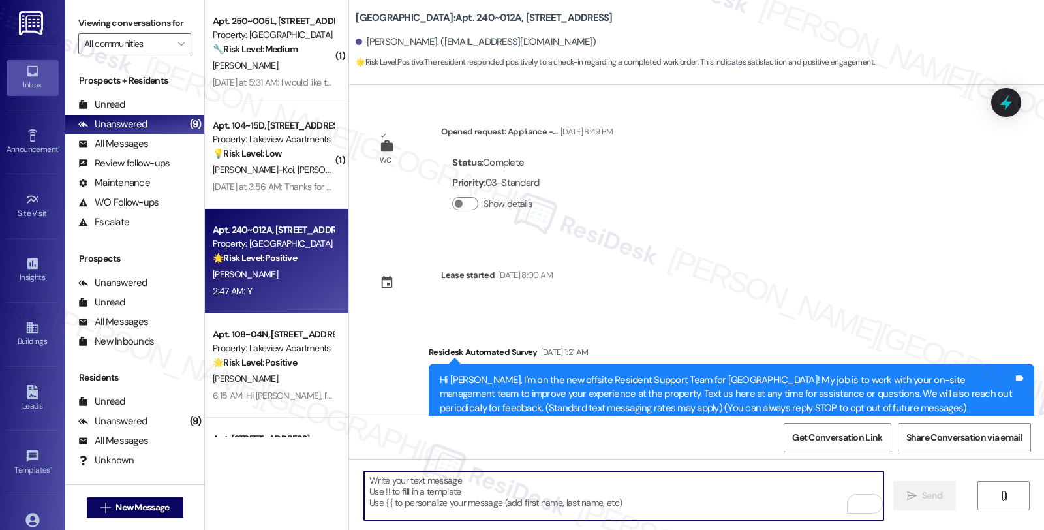
paste textarea "Hi, it’s great to hear from you and I’m glad your latest work order has been co…"
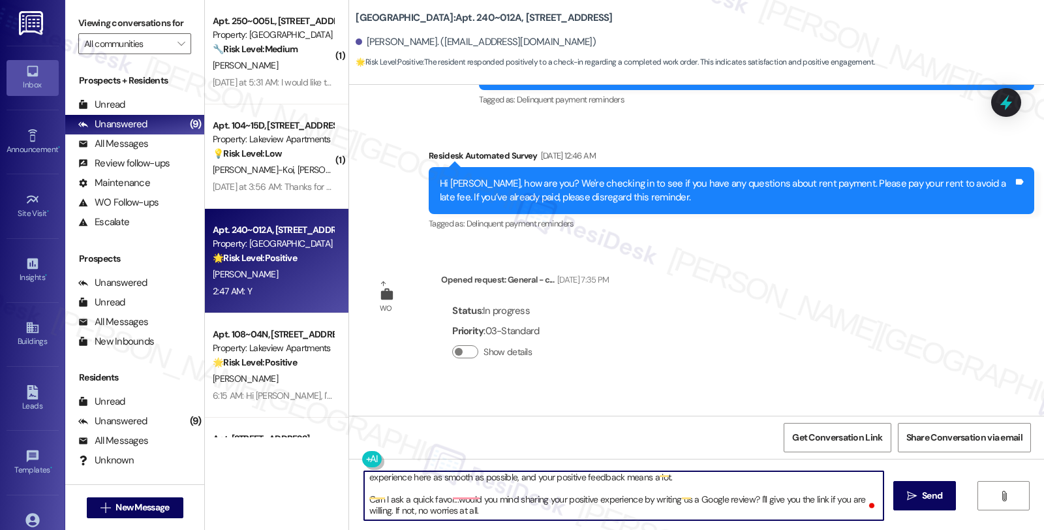
scroll to position [989, 0]
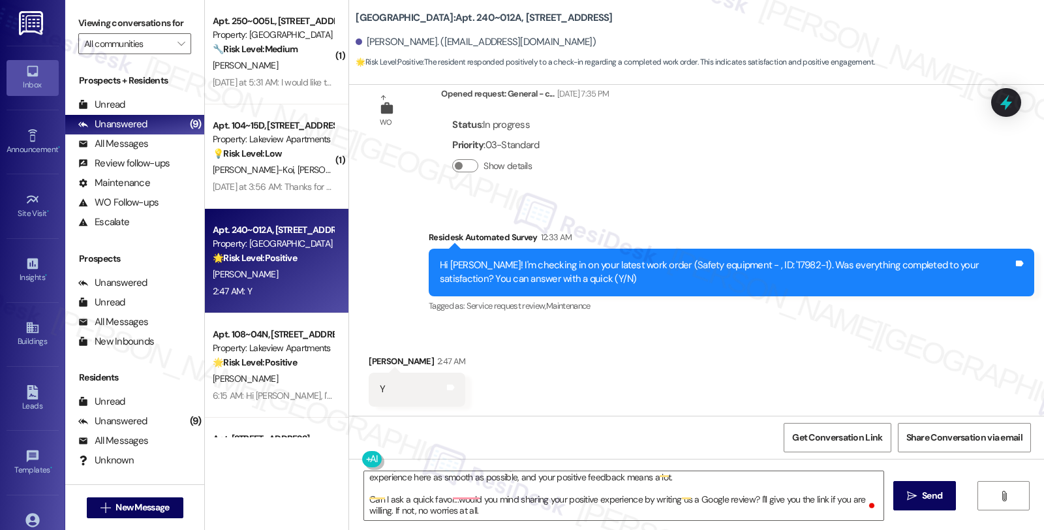
click at [369, 355] on div "Treza Girgis Girgis 2:47 AM" at bounding box center [417, 363] width 97 height 18
copy div "Treza Girgis Girgis"
click at [427, 489] on textarea "Hi, it’s great to hear from you and I’m glad your latest work order has been co…" at bounding box center [623, 495] width 519 height 49
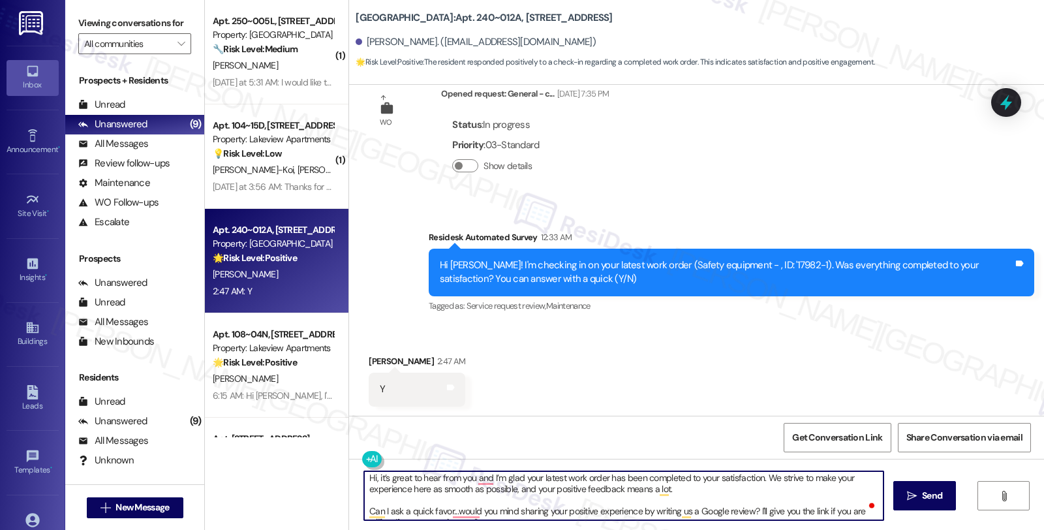
scroll to position [0, 0]
click at [369, 479] on textarea "Hi, it’s great to hear from you and I’m glad your latest work order has been co…" at bounding box center [623, 495] width 519 height 49
drag, startPoint x: 371, startPoint y: 478, endPoint x: 308, endPoint y: 478, distance: 62.6
click at [308, 478] on div "( 1 ) Apt. 250~005L, 730 Newark Avenue Property: Summit Plaza 🔧 Risk Level: Med…" at bounding box center [624, 265] width 839 height 530
type textarea "It’s great to hear from you and I’m glad your latest work order has been comple…"
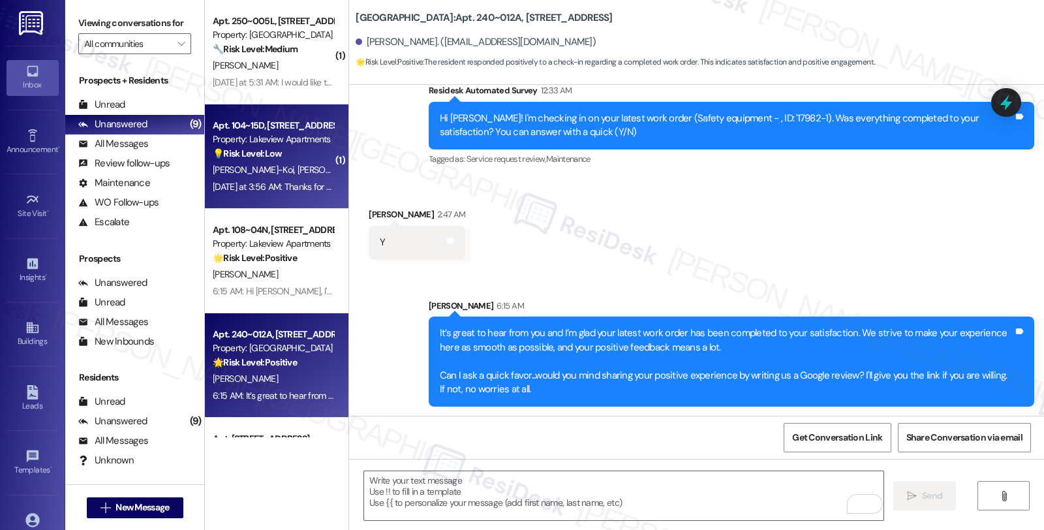
click at [294, 112] on div "Apt. 104~15D, 4 East 107th Street Property: Lakeview Apartments 💡 Risk Level: L…" at bounding box center [277, 156] width 144 height 104
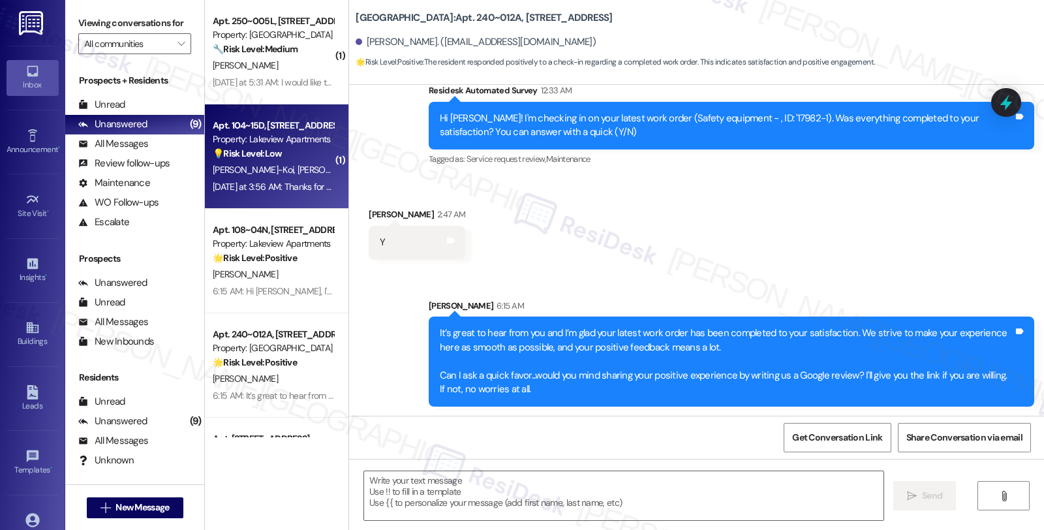
type textarea "Fetching suggested responses. Please feel free to read through the conversation…"
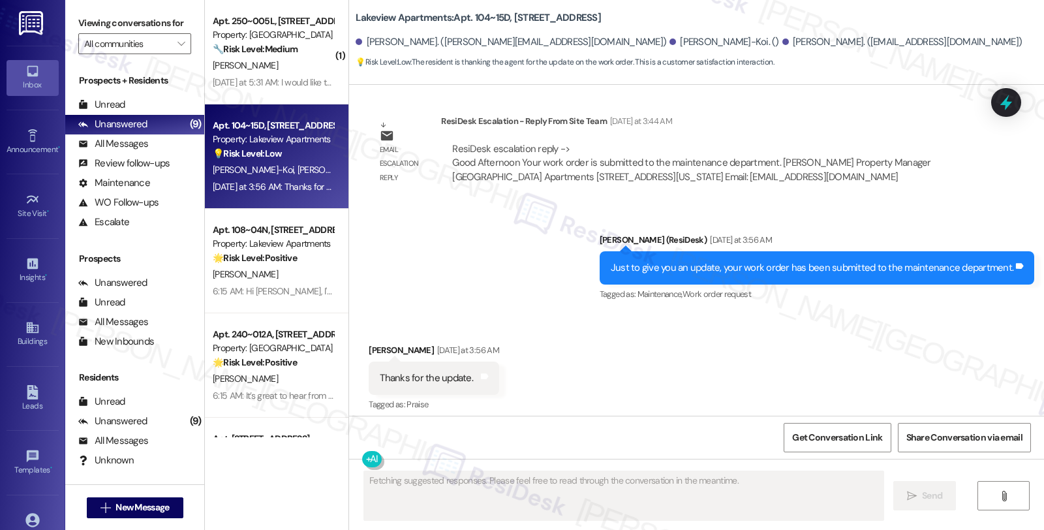
scroll to position [16565, 0]
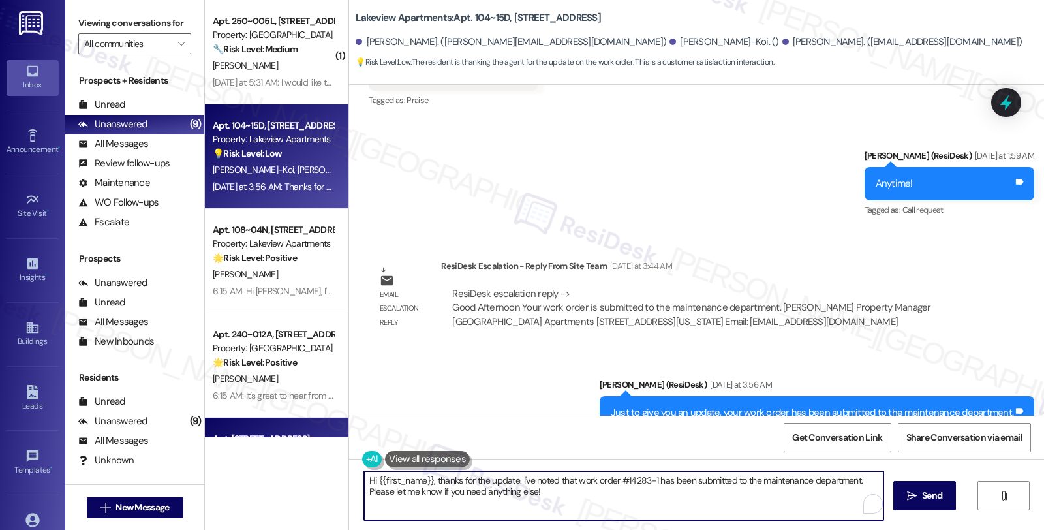
drag, startPoint x: 574, startPoint y: 504, endPoint x: 220, endPoint y: 427, distance: 362.6
click at [220, 427] on div "( 1 ) Apt. 250~005L, 730 Newark Avenue Property: Summit Plaza 🔧 Risk Level: Med…" at bounding box center [624, 265] width 839 height 530
type textarea "You're welcome."
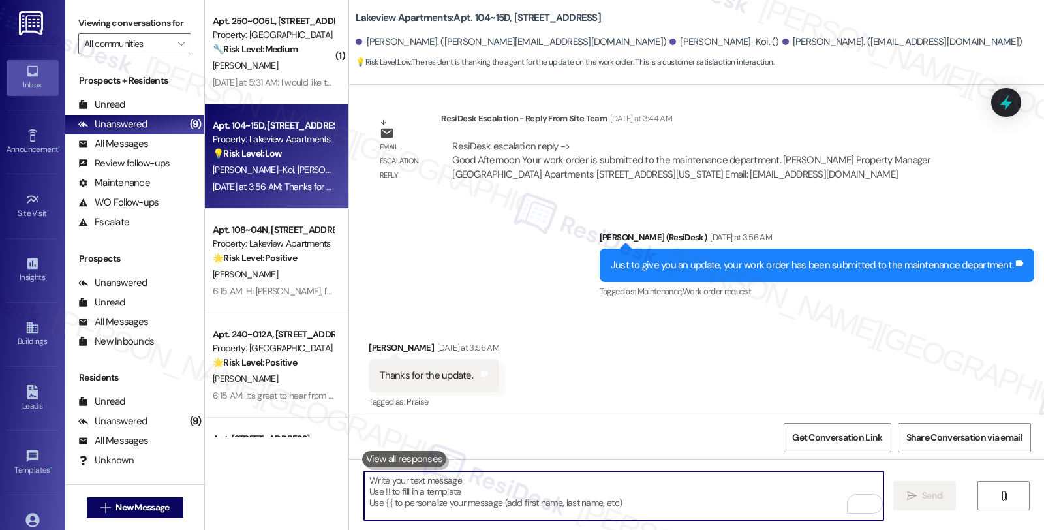
scroll to position [16801, 0]
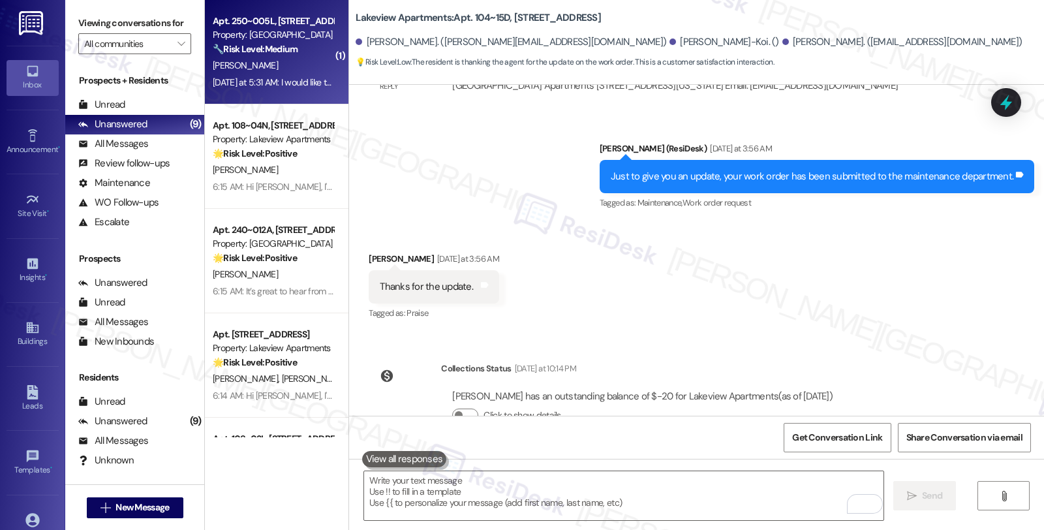
click at [288, 53] on strong "🔧 Risk Level: Medium" at bounding box center [255, 49] width 85 height 12
type textarea "Fetching suggested responses. Please feel free to read through the conversation…"
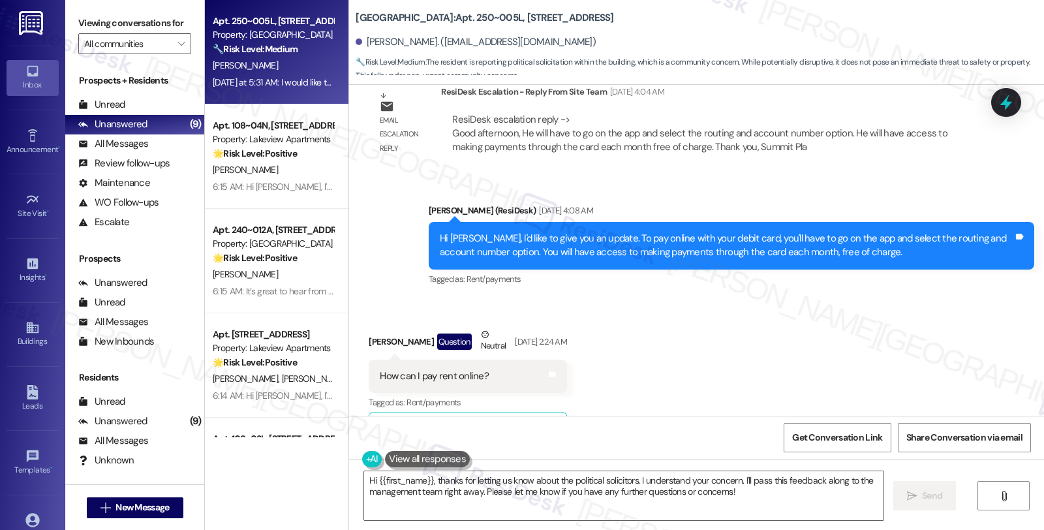
scroll to position [2559, 0]
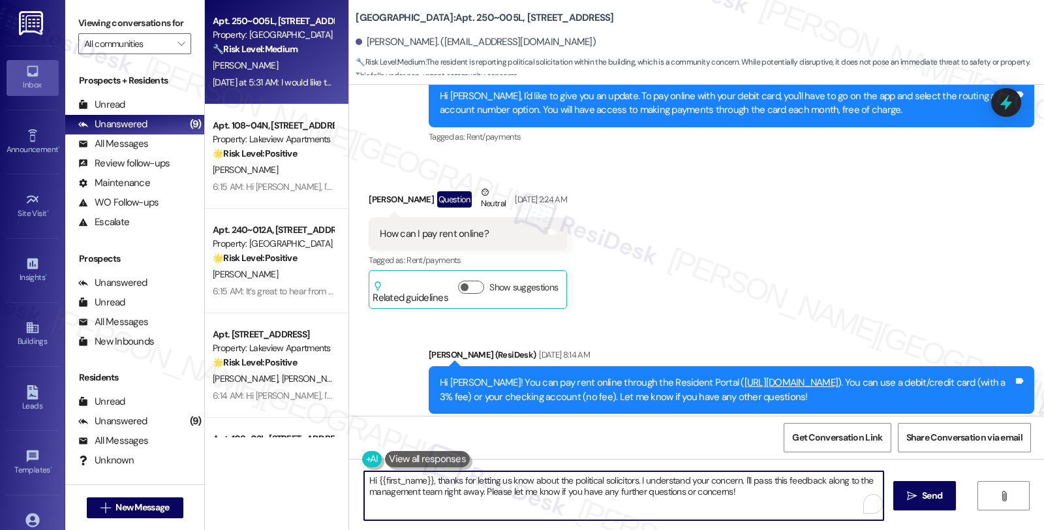
drag, startPoint x: 737, startPoint y: 479, endPoint x: 760, endPoint y: 500, distance: 31.4
click at [760, 500] on textarea "Hi {{first_name}}, thanks for letting us know about the political solicitors. I…" at bounding box center [623, 495] width 519 height 49
drag, startPoint x: 481, startPoint y: 492, endPoint x: 318, endPoint y: 492, distance: 163.7
click at [318, 492] on div "Apt. 250~005L, 730 Newark Avenue Property: Summit Plaza 🔧 Risk Level: Medium Th…" at bounding box center [624, 265] width 839 height 530
type textarea "Hi {{first_name}}, thanks for letting us know about the political solicitors. I…"
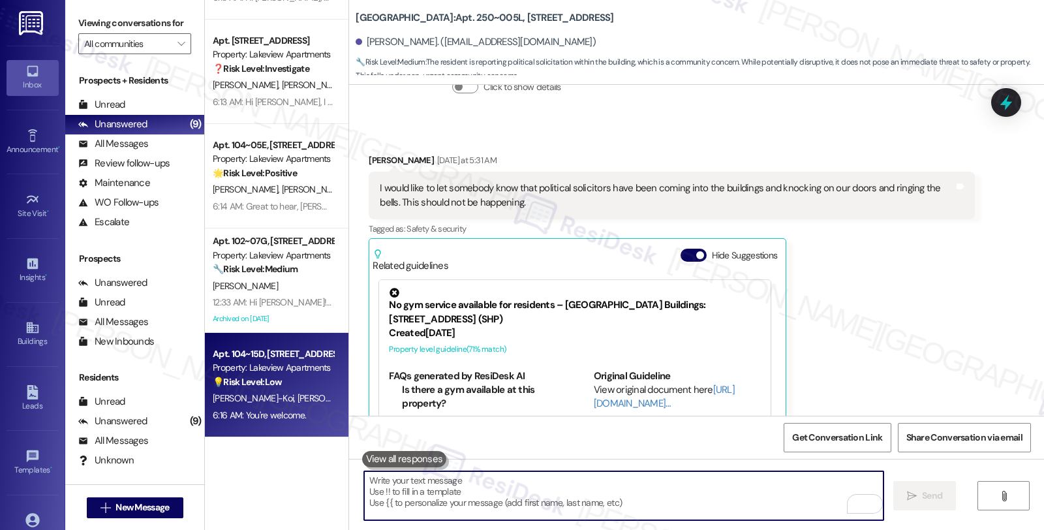
scroll to position [3066, 0]
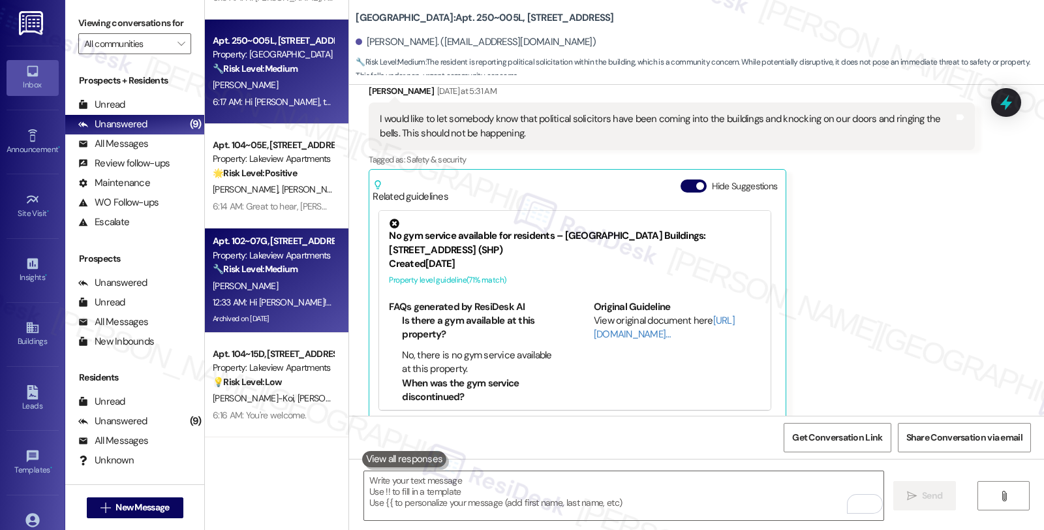
click at [317, 284] on div "[PERSON_NAME]" at bounding box center [272, 286] width 123 height 16
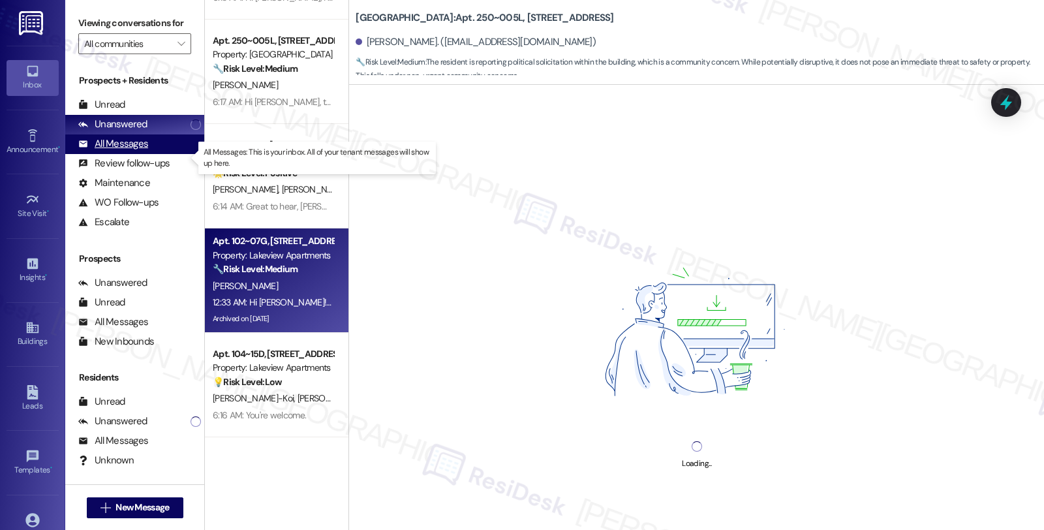
click at [139, 151] on div "All Messages" at bounding box center [113, 144] width 70 height 14
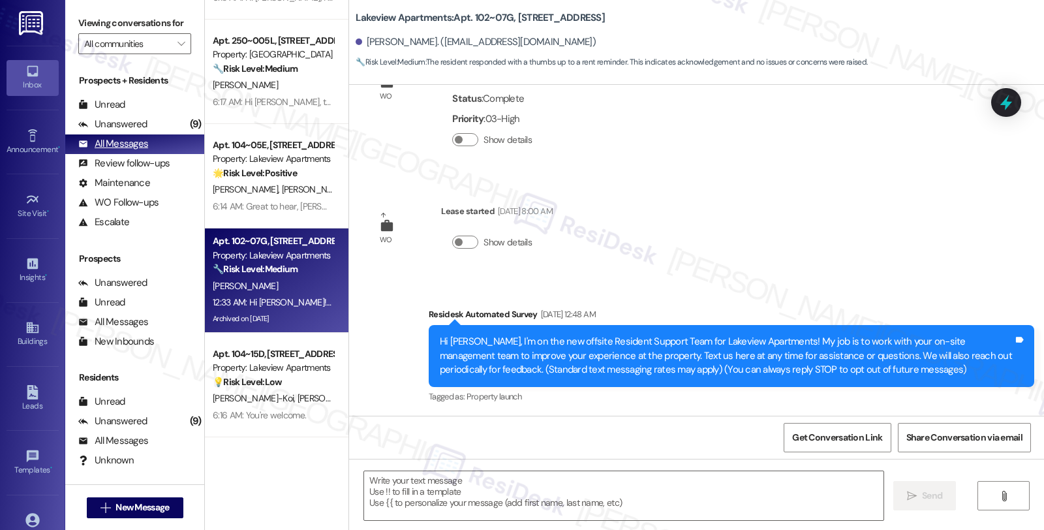
scroll to position [0, 0]
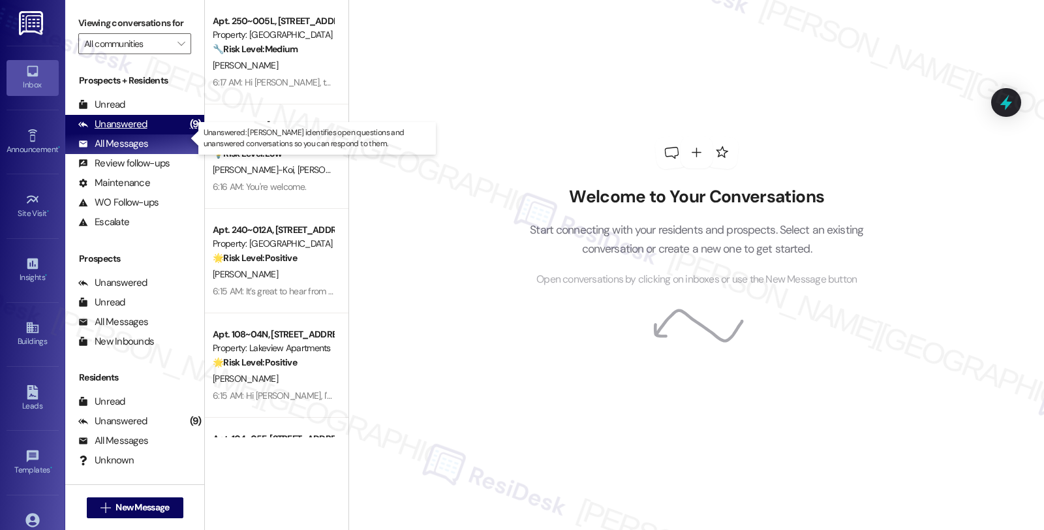
click at [160, 134] on div "Unanswered (9)" at bounding box center [134, 125] width 139 height 20
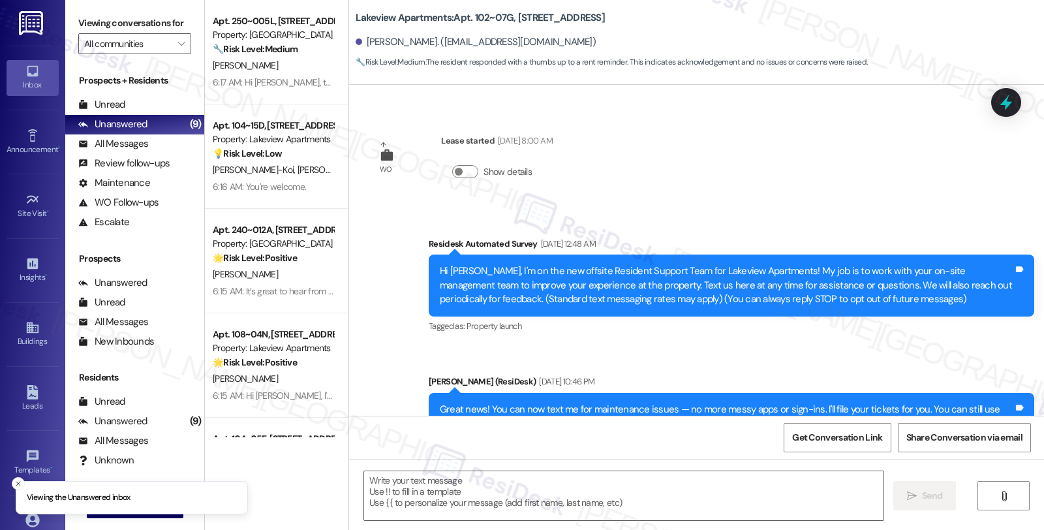
scroll to position [395, 0]
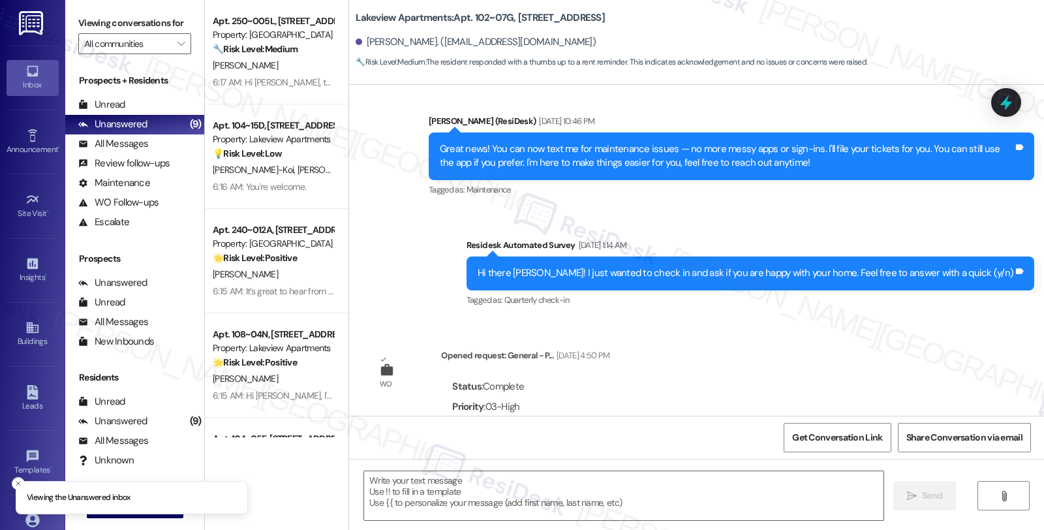
type textarea "Fetching suggested responses. Please feel free to read through the conversation…"
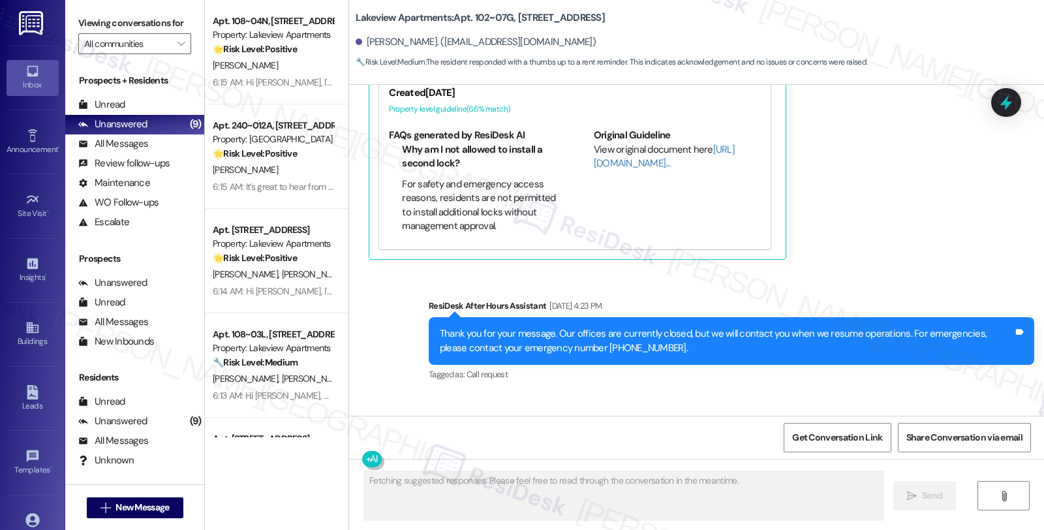
scroll to position [1668, 0]
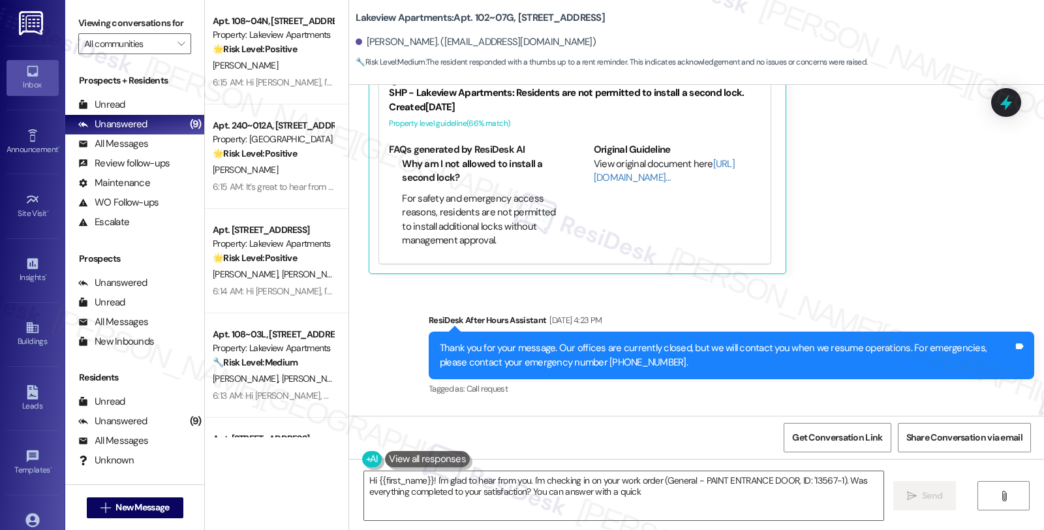
type textarea "Hi {{first_name}}! I'm glad to hear from you. I'm checking in on your work orde…"
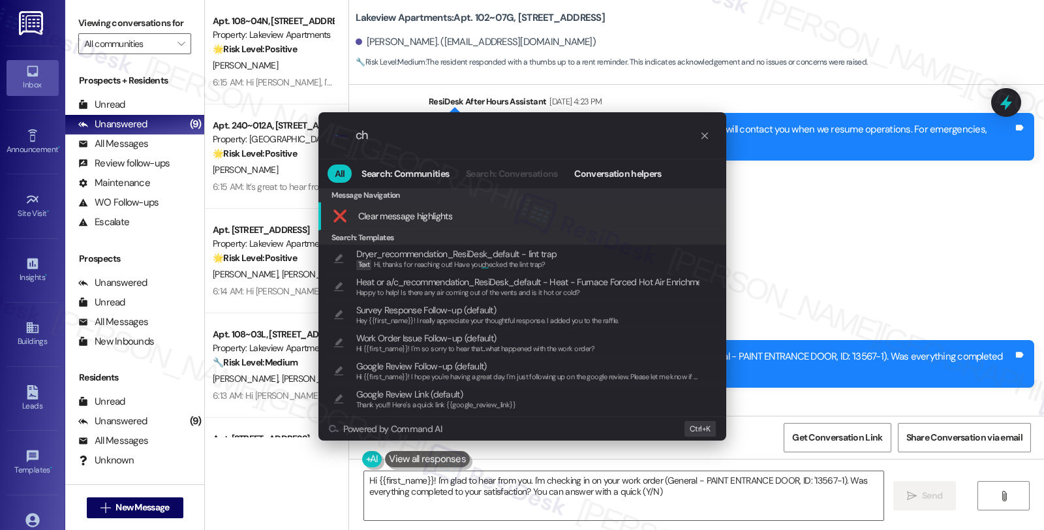
type input "c"
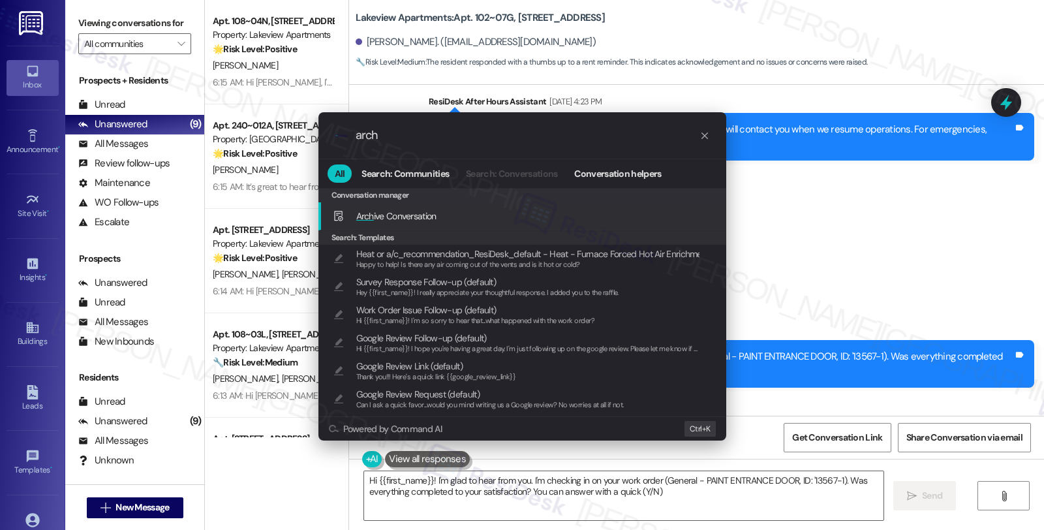
type input "arch"
click at [407, 218] on span "Arch ive Conversation" at bounding box center [396, 216] width 80 height 12
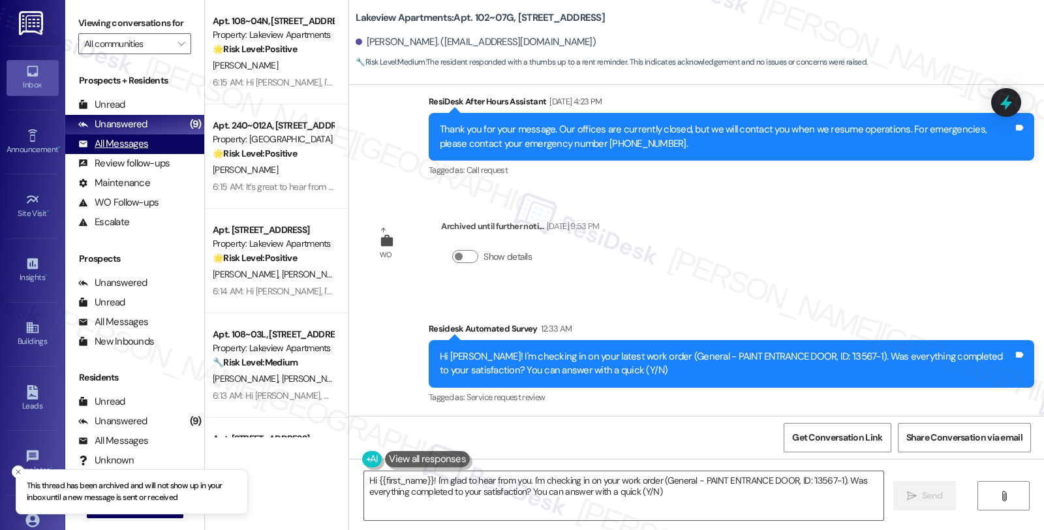
click at [145, 151] on div "All Messages" at bounding box center [113, 144] width 70 height 14
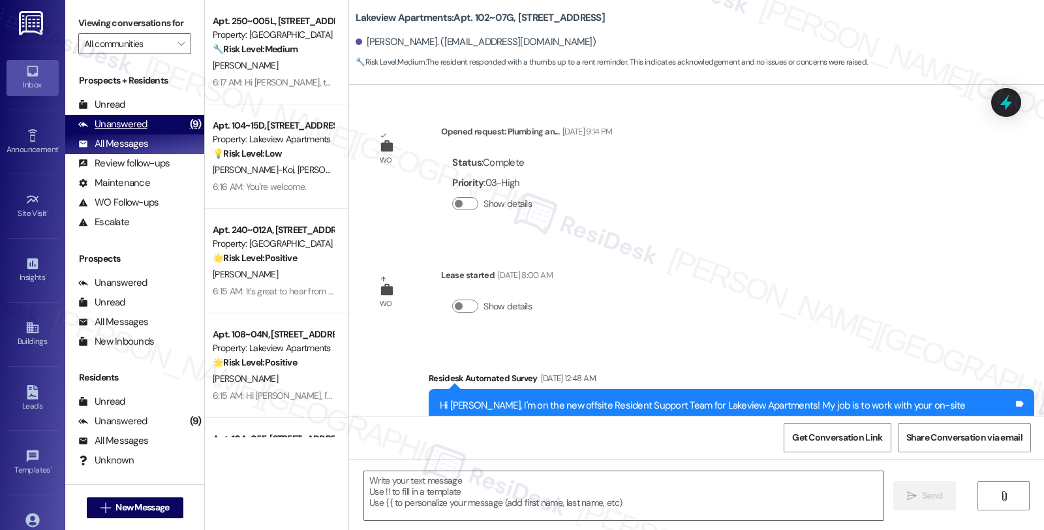
click at [140, 131] on div "Unanswered" at bounding box center [112, 124] width 69 height 14
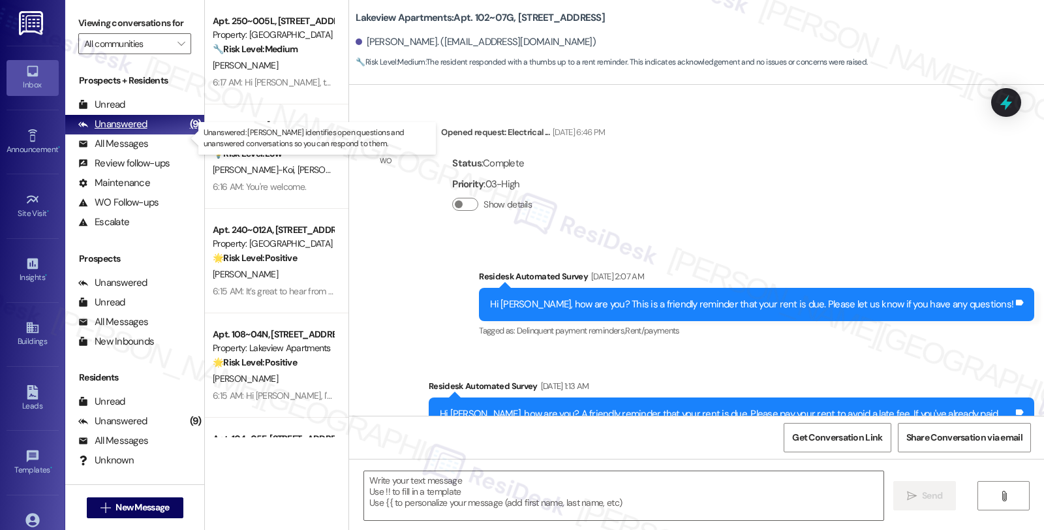
type textarea "Fetching suggested responses. Please feel free to read through the conversation…"
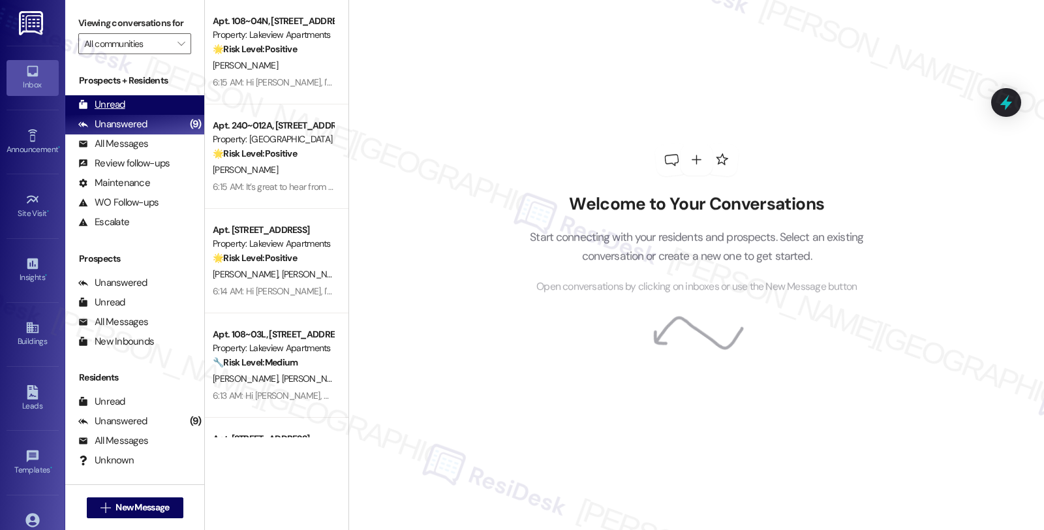
click at [131, 115] on div "Unread (0)" at bounding box center [134, 105] width 139 height 20
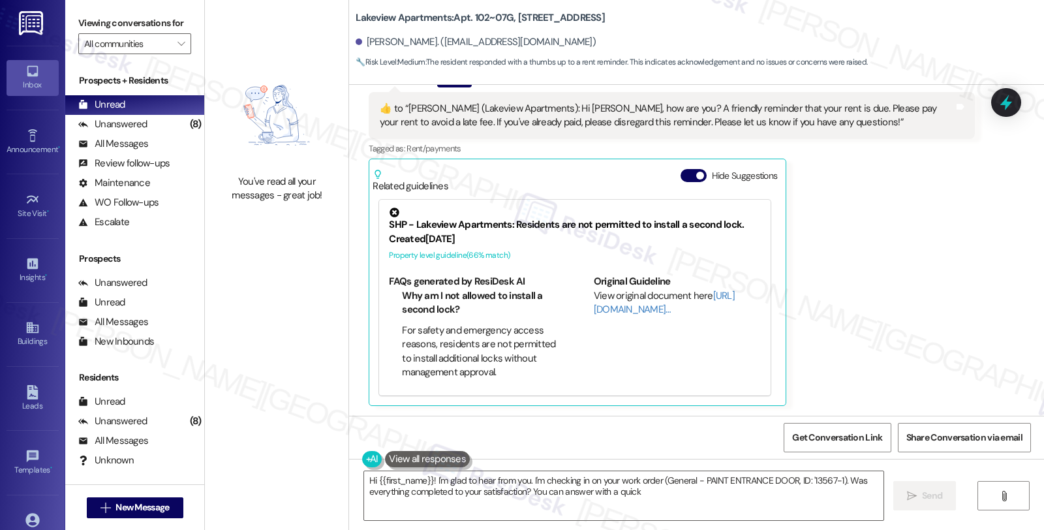
type textarea "Hi {{first_name}}! I'm glad to hear from you. I'm checking in on your work orde…"
